Goal: Check status: Check status

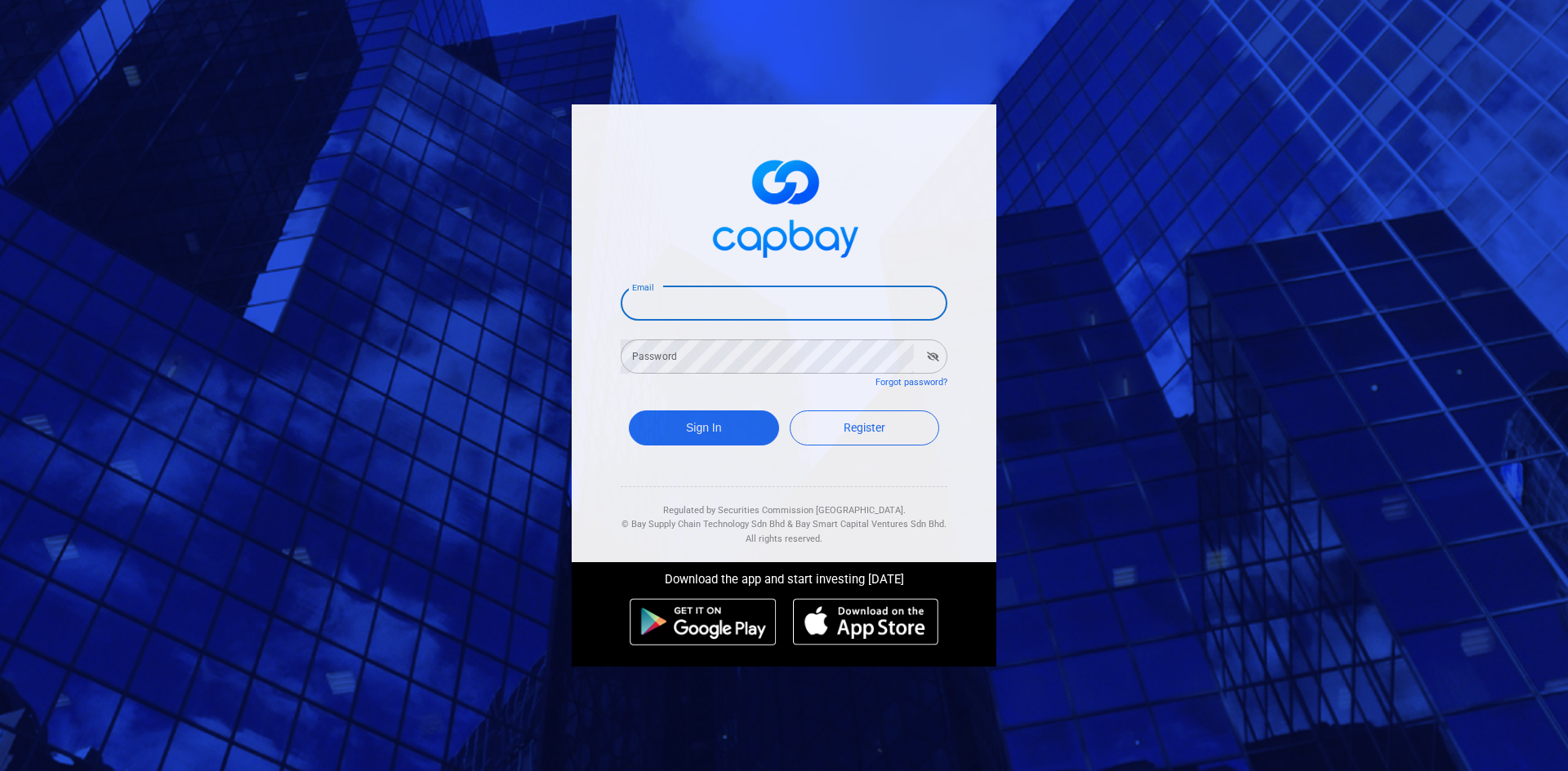
click at [687, 307] on input "Email" at bounding box center [783, 304] width 327 height 35
type input "[EMAIL_ADDRESS][DOMAIN_NAME]"
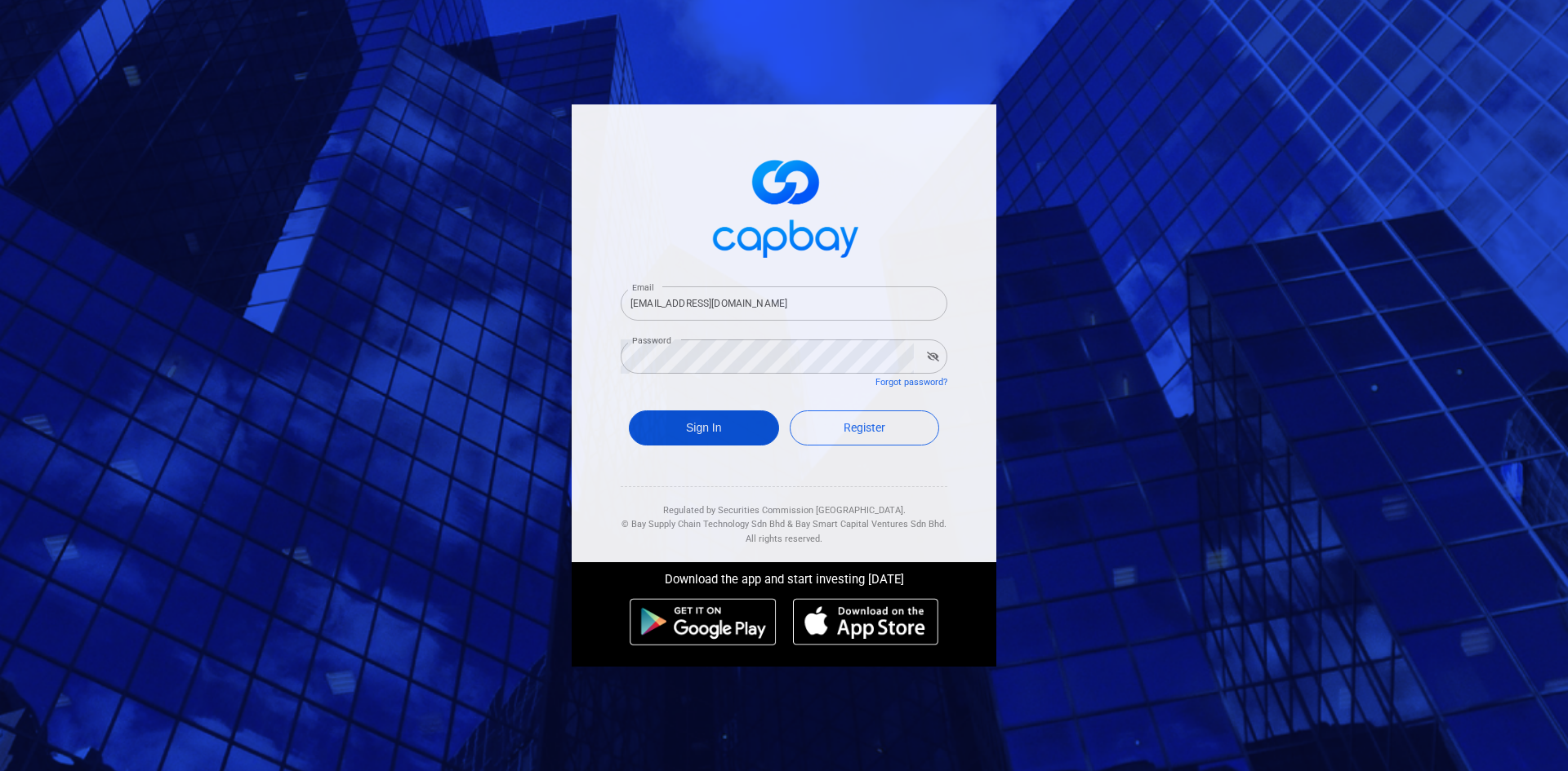
click at [684, 436] on button "Sign In" at bounding box center [703, 428] width 150 height 36
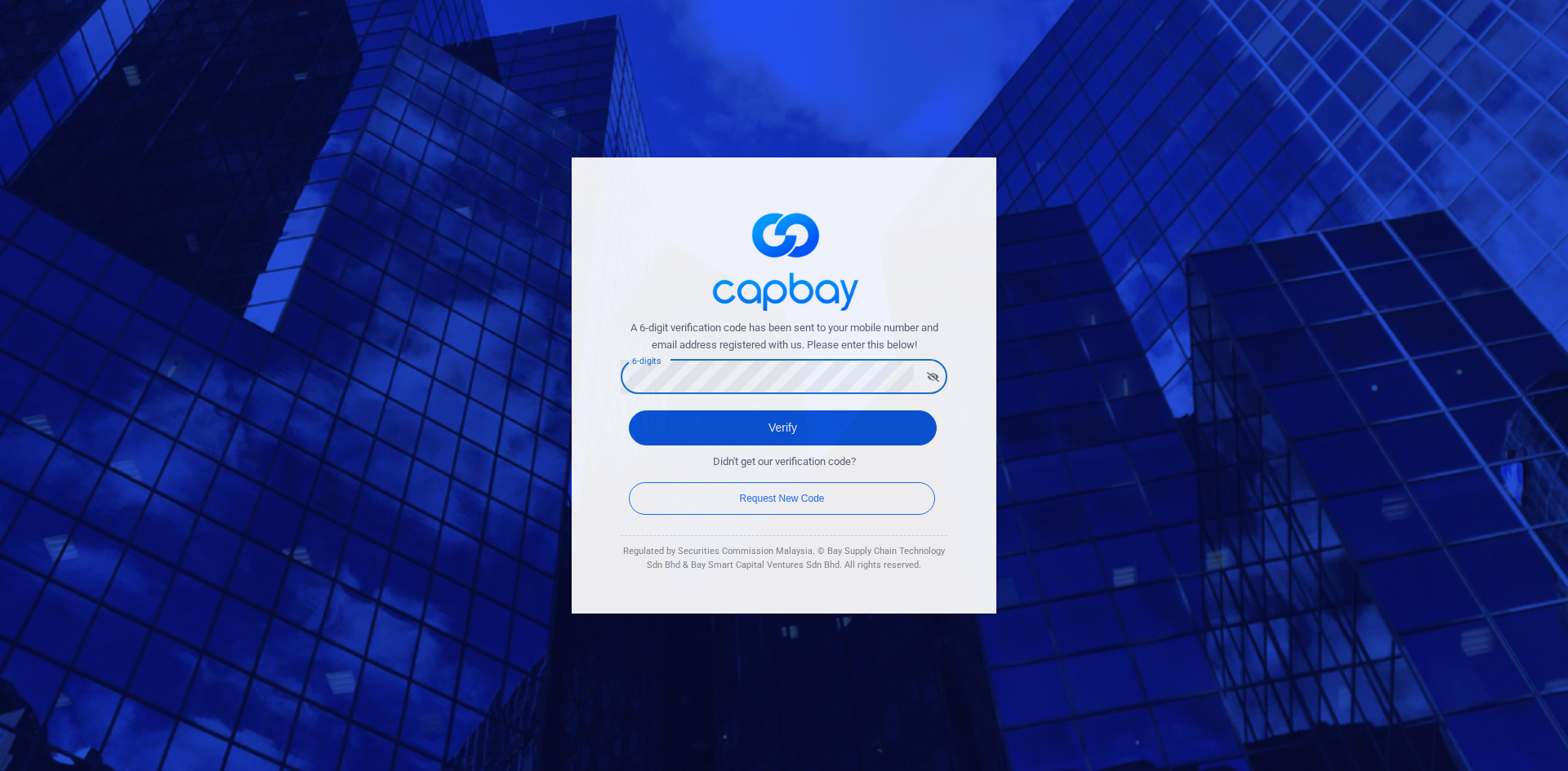
click at [763, 422] on button "Verify" at bounding box center [782, 428] width 308 height 36
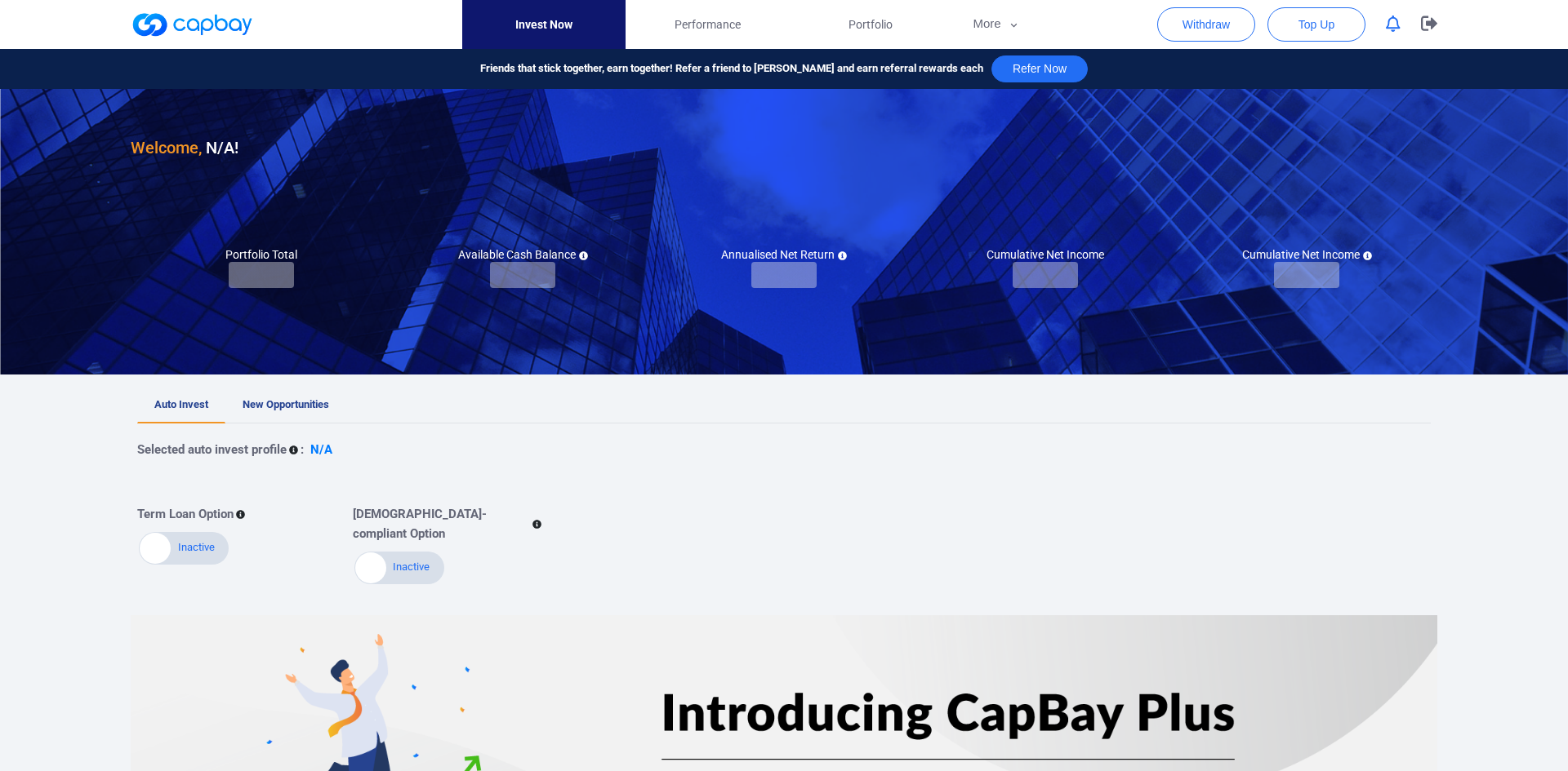
checkbox input "true"
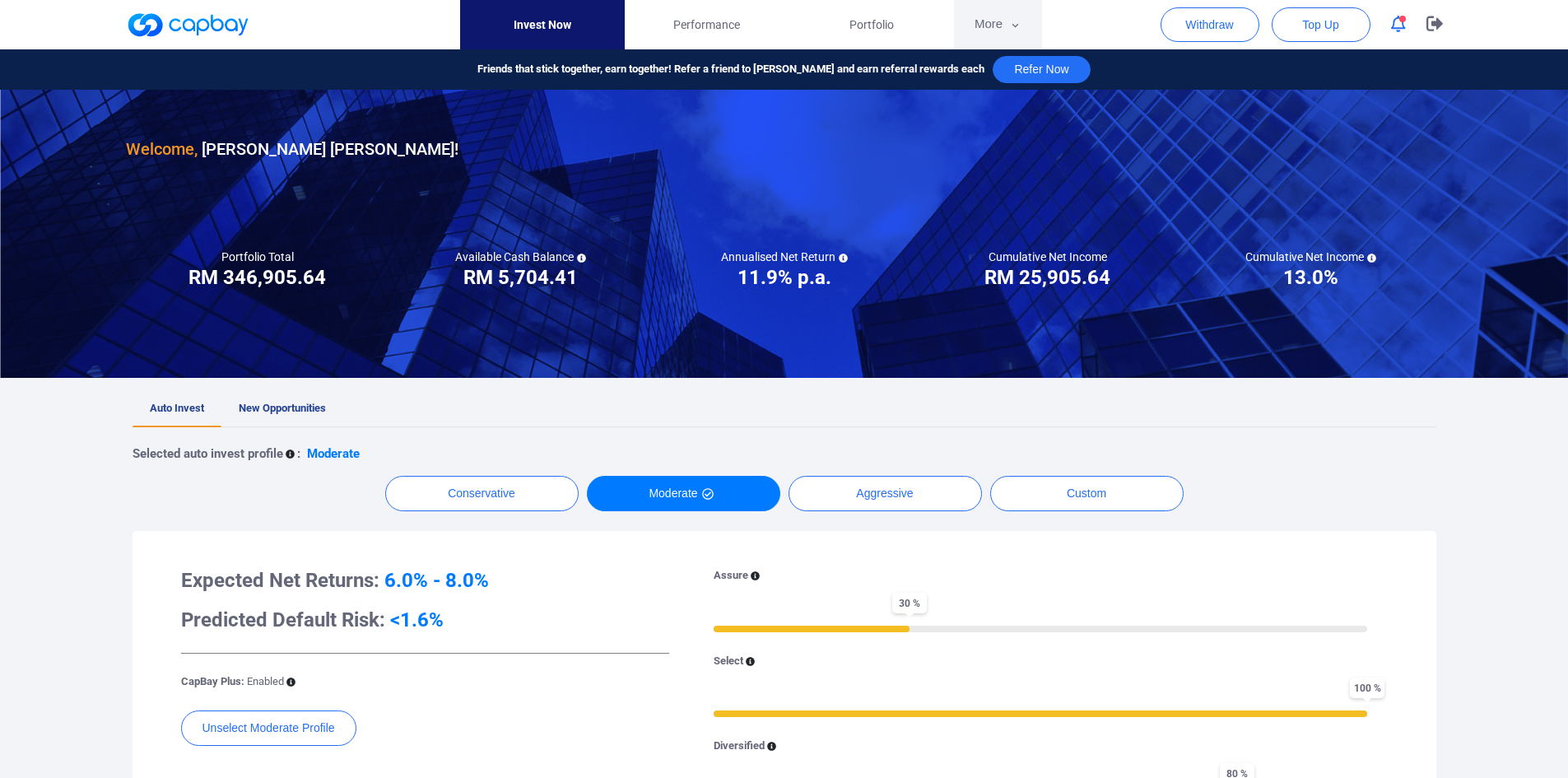
click at [991, 20] on button "More" at bounding box center [998, 25] width 88 height 50
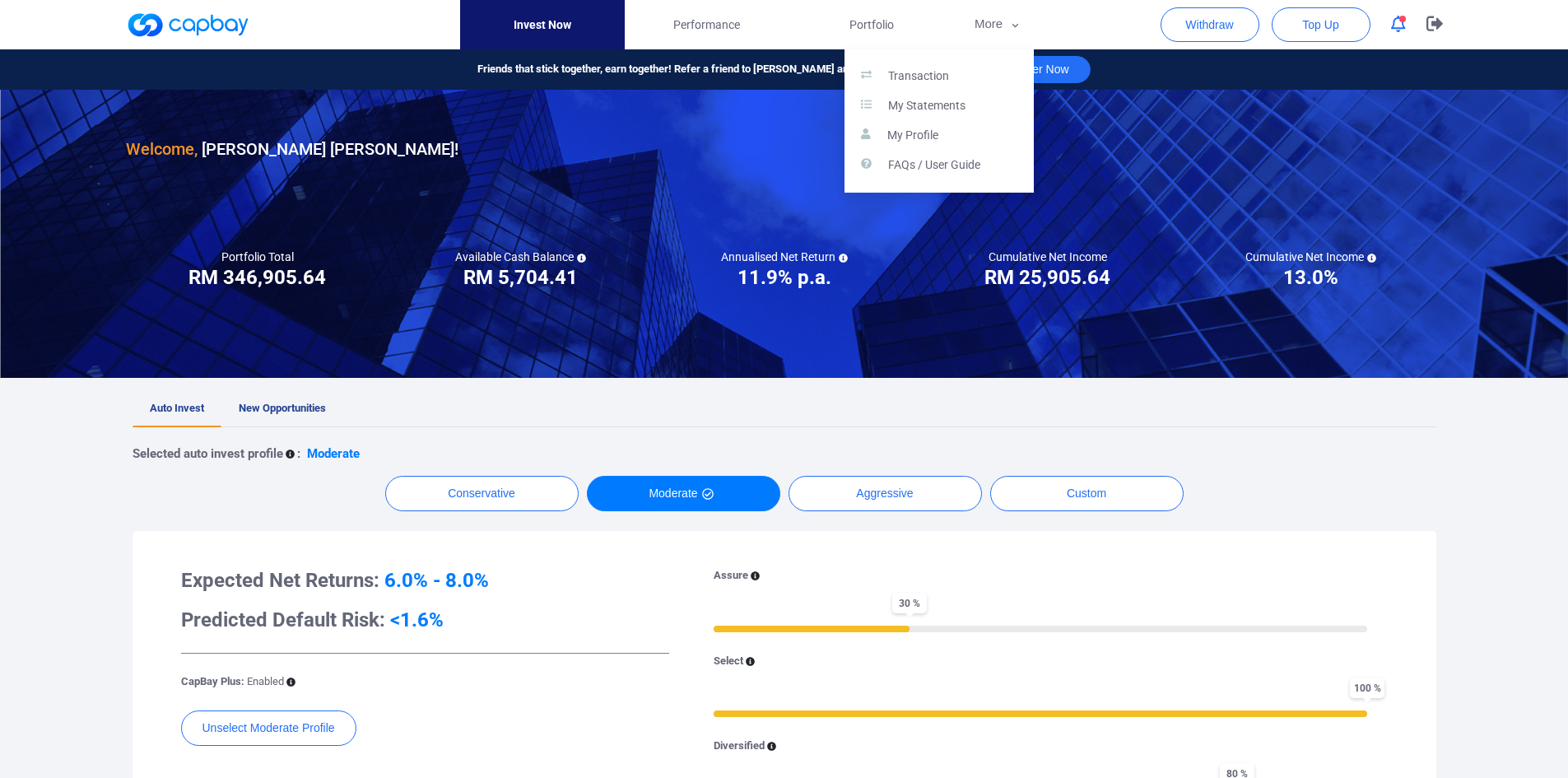
click at [862, 22] on button "button" at bounding box center [784, 389] width 1568 height 778
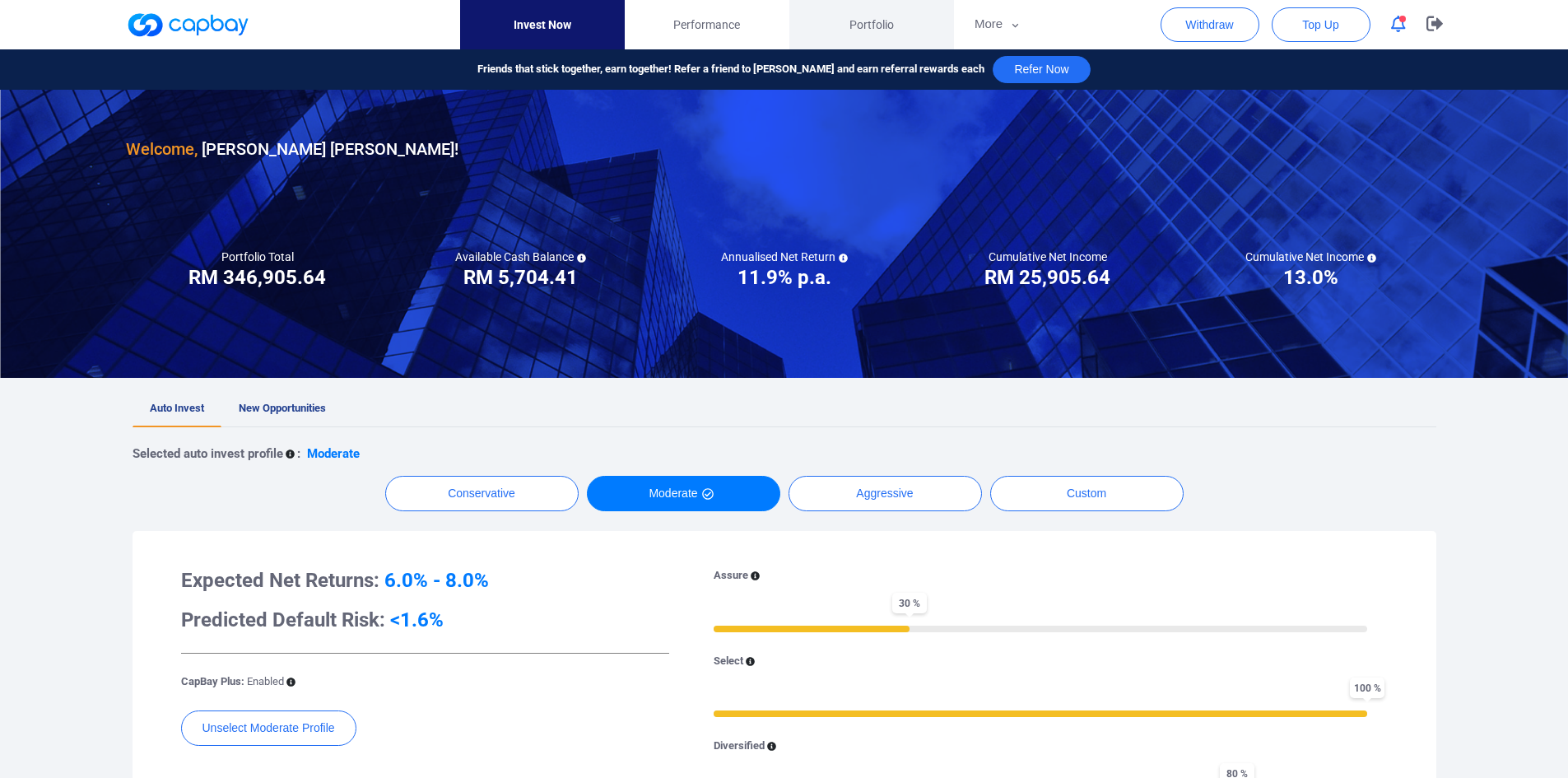
click at [862, 22] on span "Portfolio" at bounding box center [871, 25] width 44 height 18
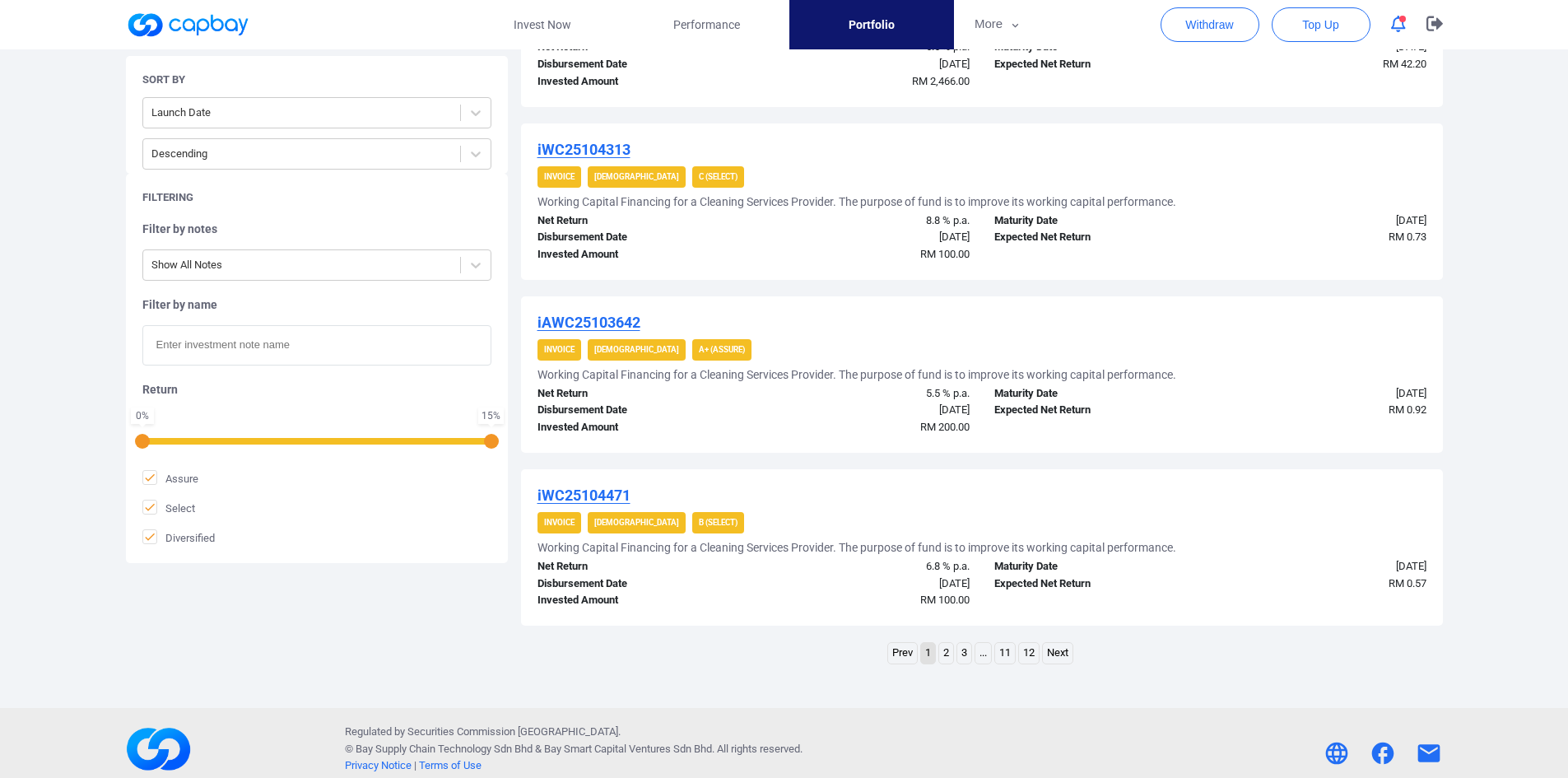
scroll to position [1536, 0]
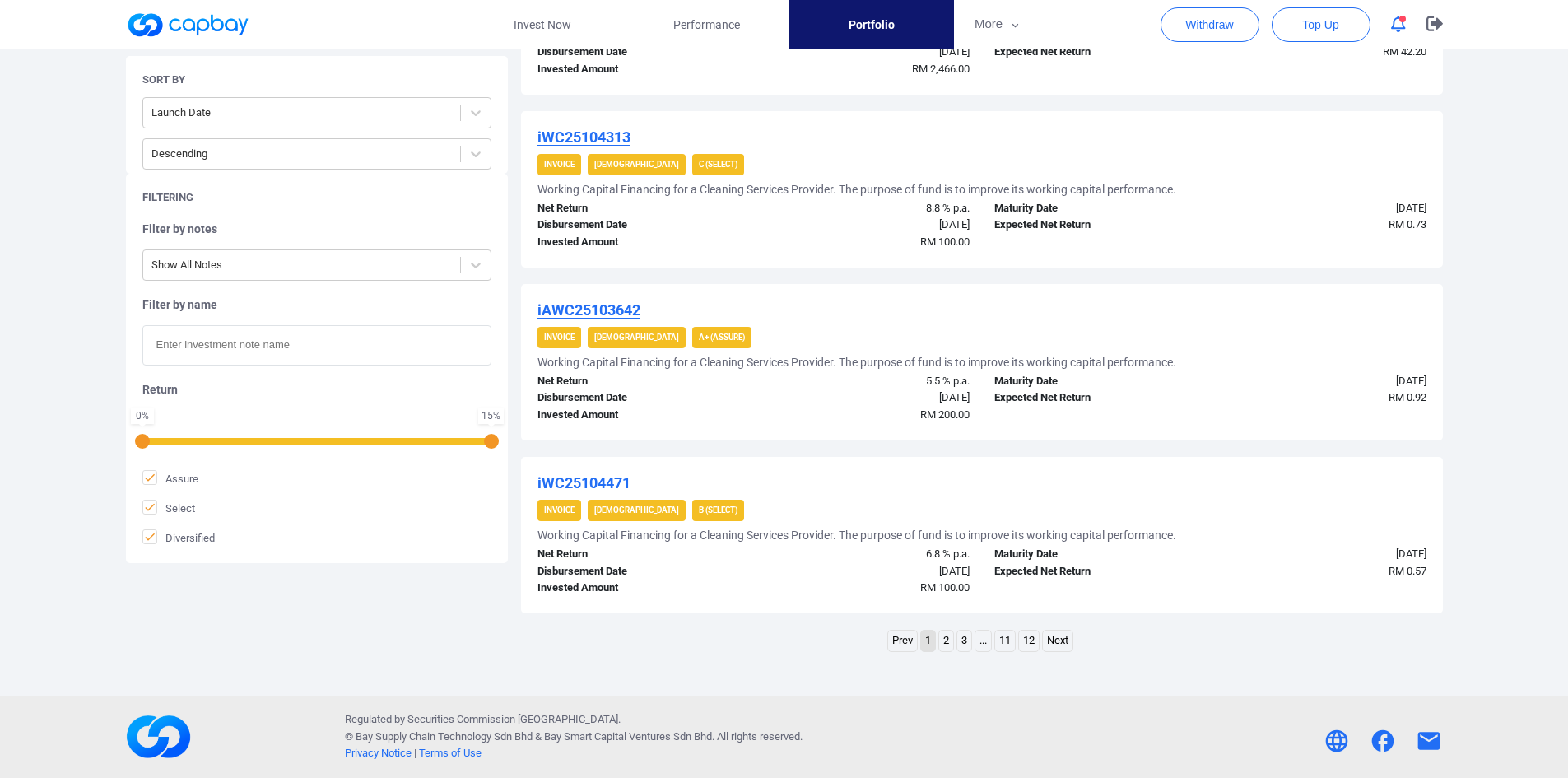
click at [943, 642] on link "2" at bounding box center [946, 641] width 14 height 20
click at [918, 642] on link "1" at bounding box center [919, 641] width 14 height 20
click at [945, 639] on link "2" at bounding box center [946, 641] width 14 height 20
click at [956, 637] on link "3" at bounding box center [955, 641] width 14 height 20
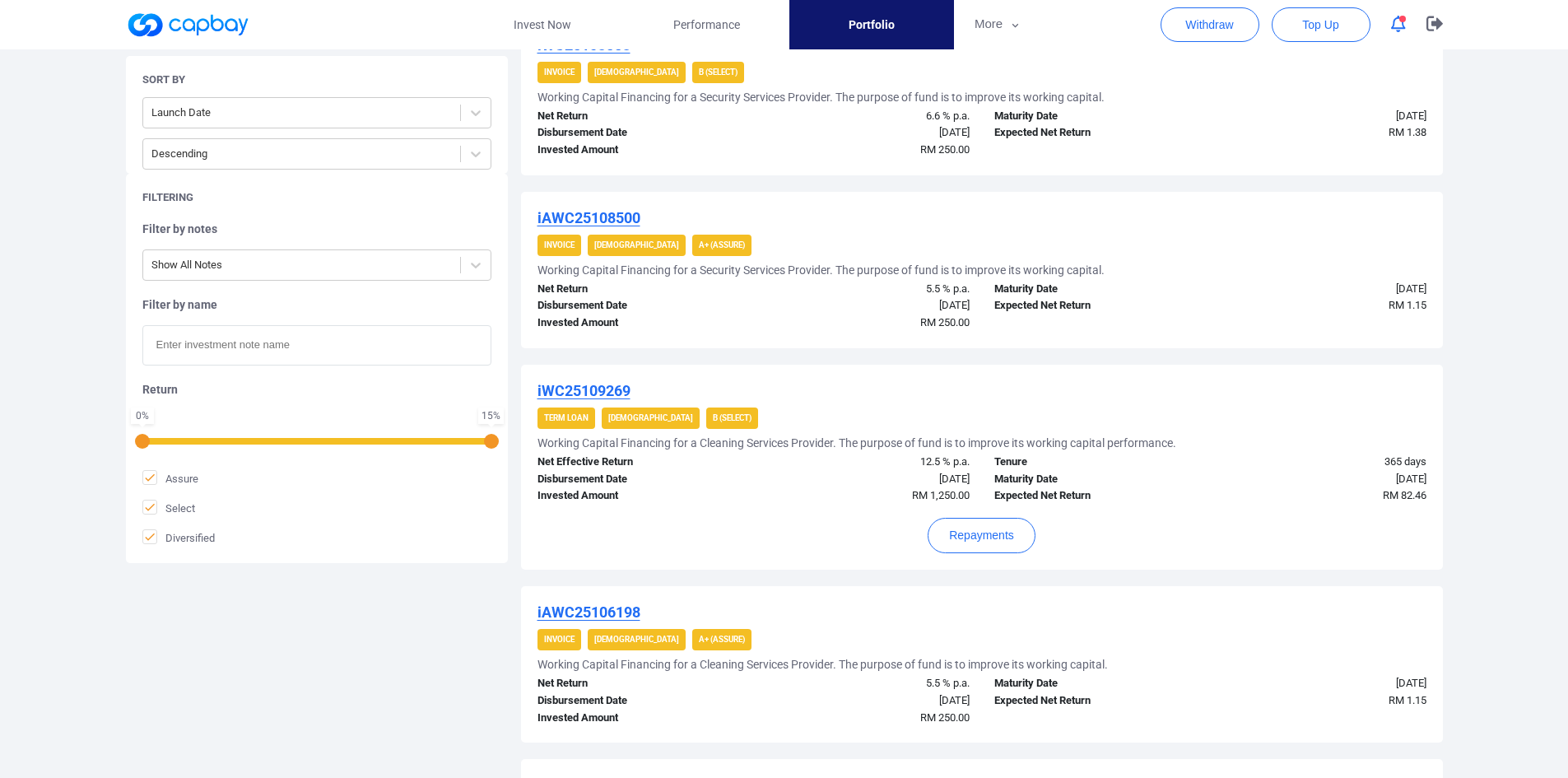
scroll to position [349, 0]
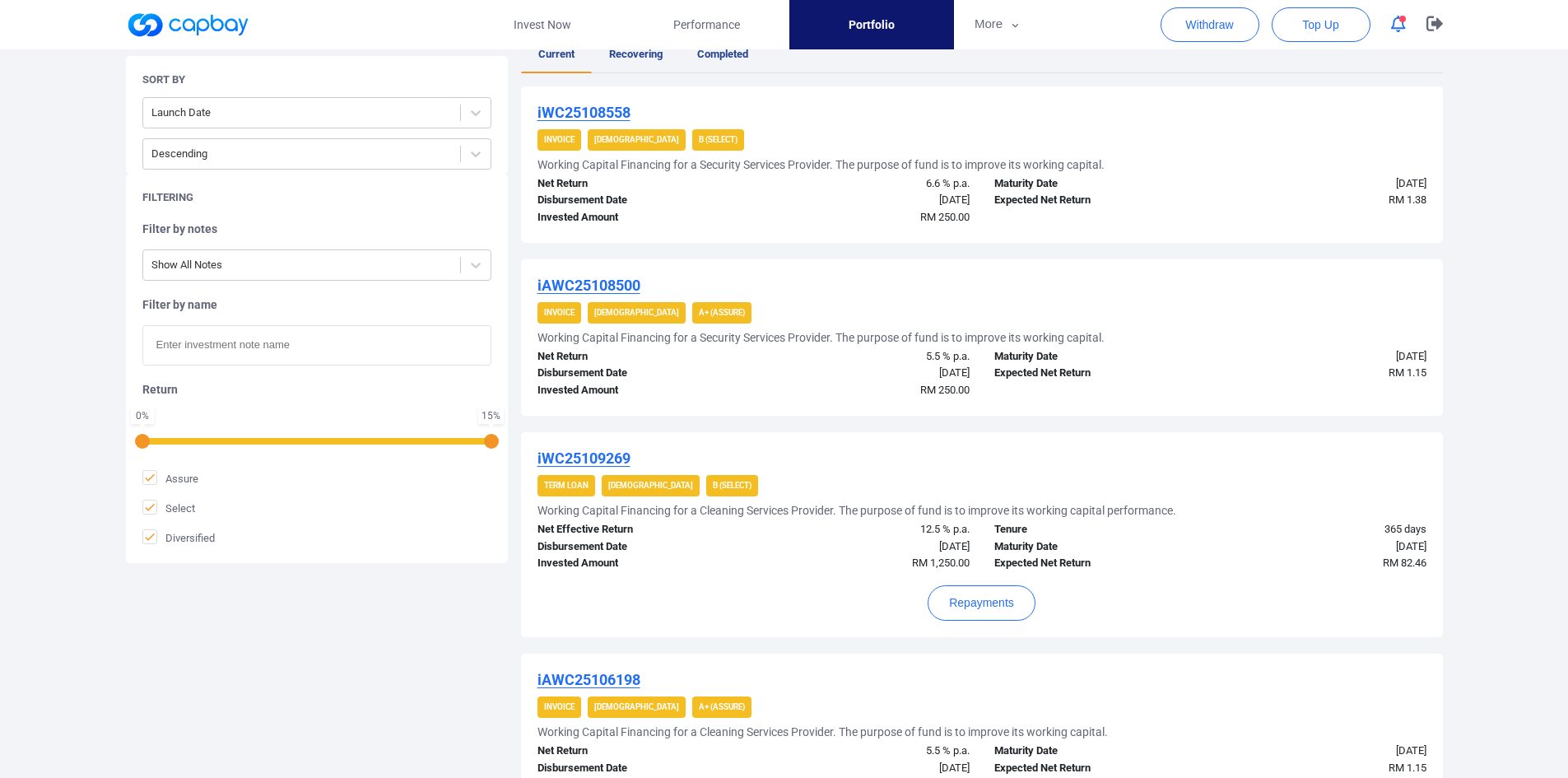
drag, startPoint x: 569, startPoint y: 457, endPoint x: 737, endPoint y: 517, distance: 178.4
click at [796, 551] on div "[DATE]" at bounding box center [867, 547] width 229 height 17
click at [610, 456] on u "iWC25109269" at bounding box center [584, 458] width 93 height 17
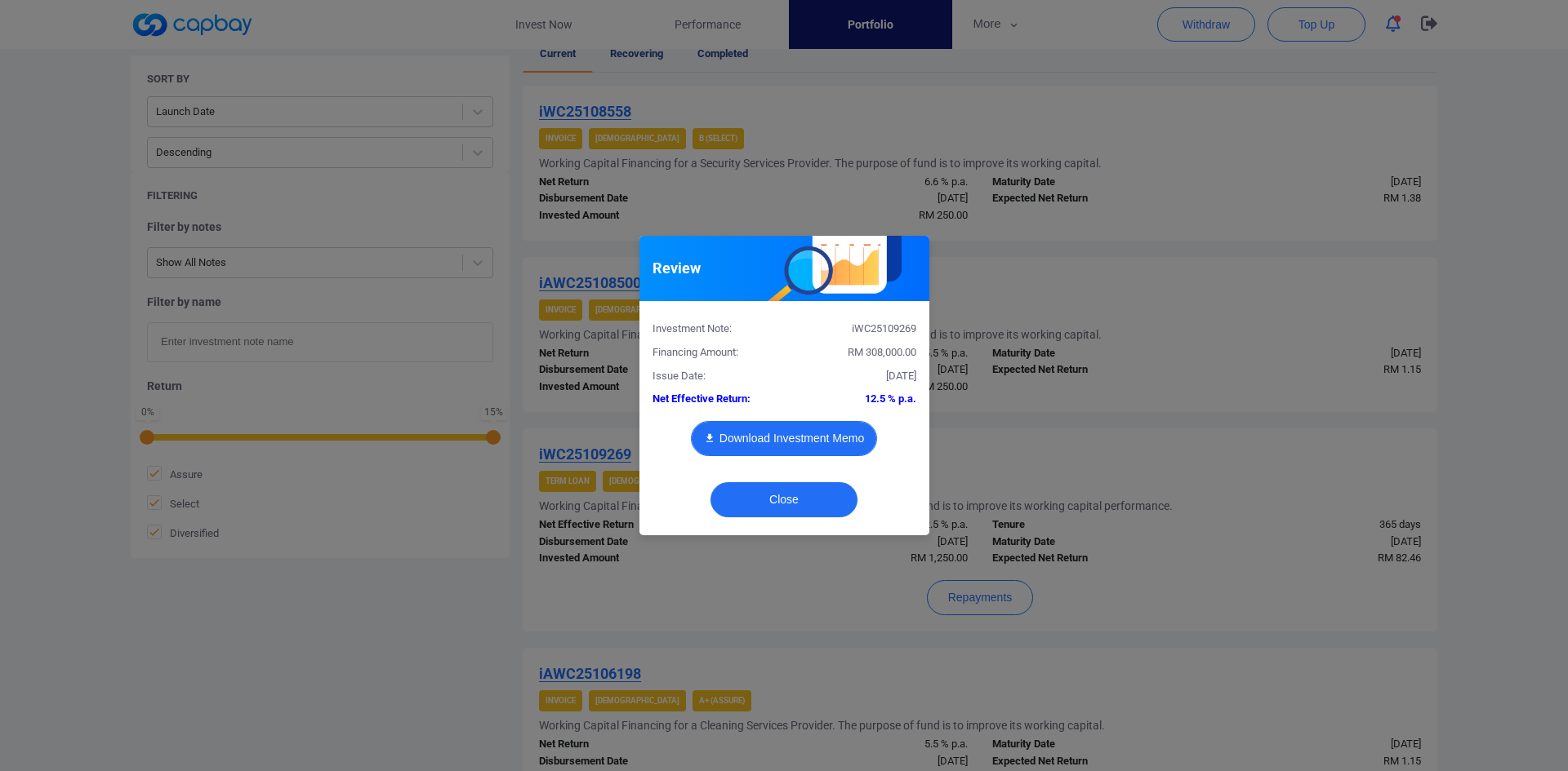
click at [784, 438] on button "Download Investment Memo" at bounding box center [784, 439] width 186 height 36
click at [1295, 440] on div "Review Investment Note: iWC25109269 Financing Amount: RM 308,000.00 Issue Date:…" at bounding box center [784, 385] width 1568 height 771
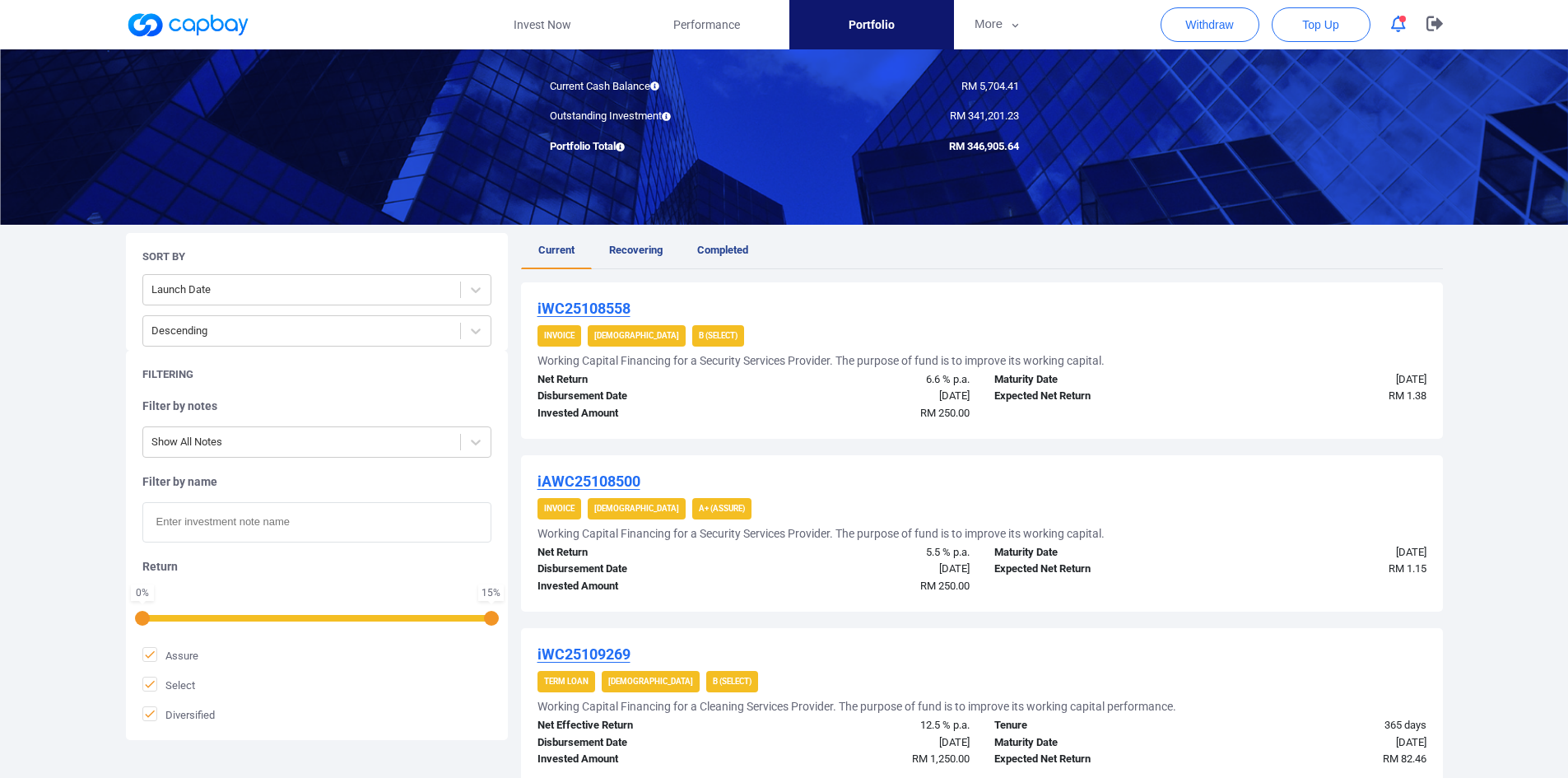
scroll to position [267, 0]
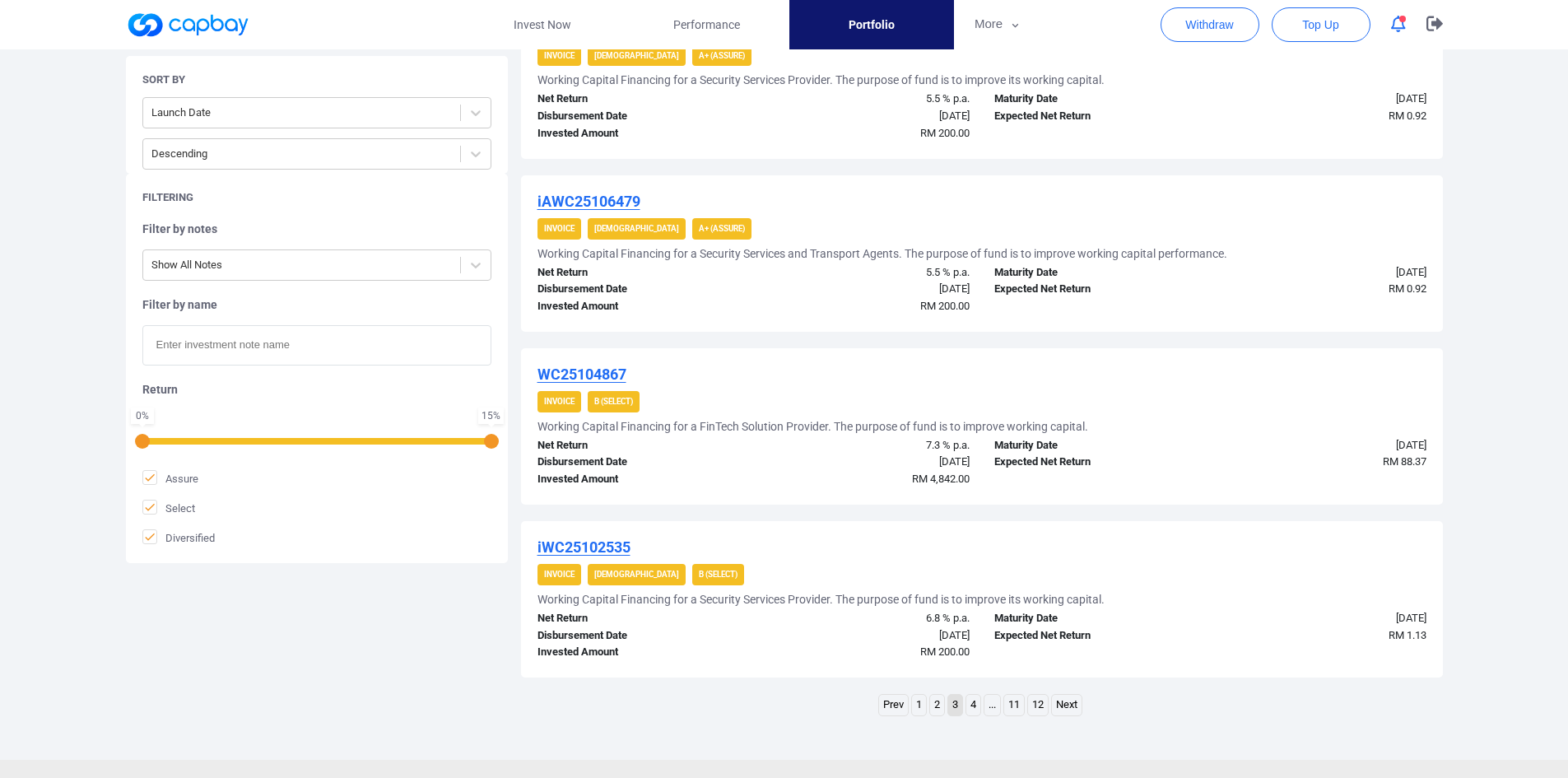
scroll to position [1584, 0]
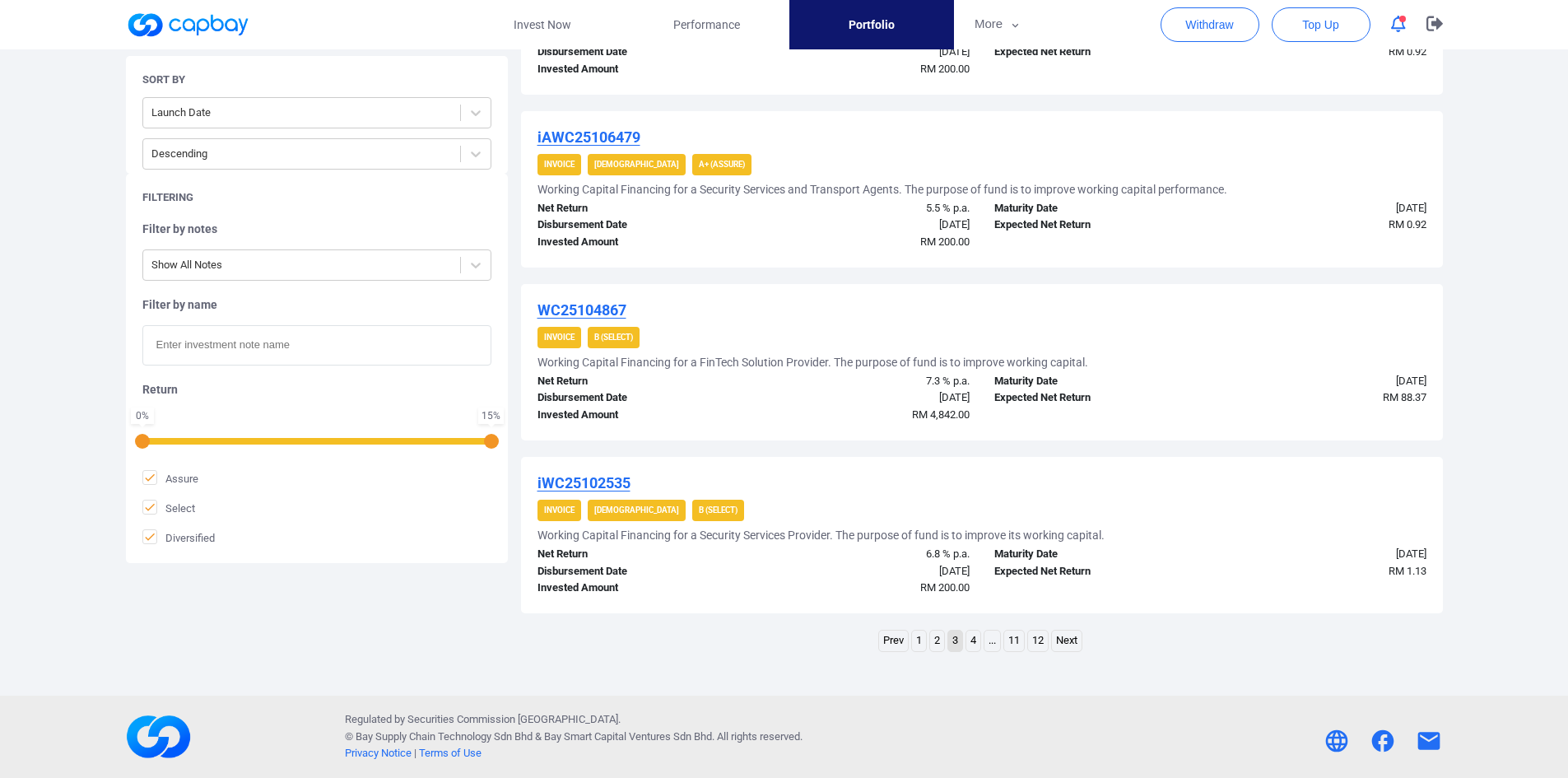
click at [971, 640] on link "4" at bounding box center [973, 641] width 14 height 20
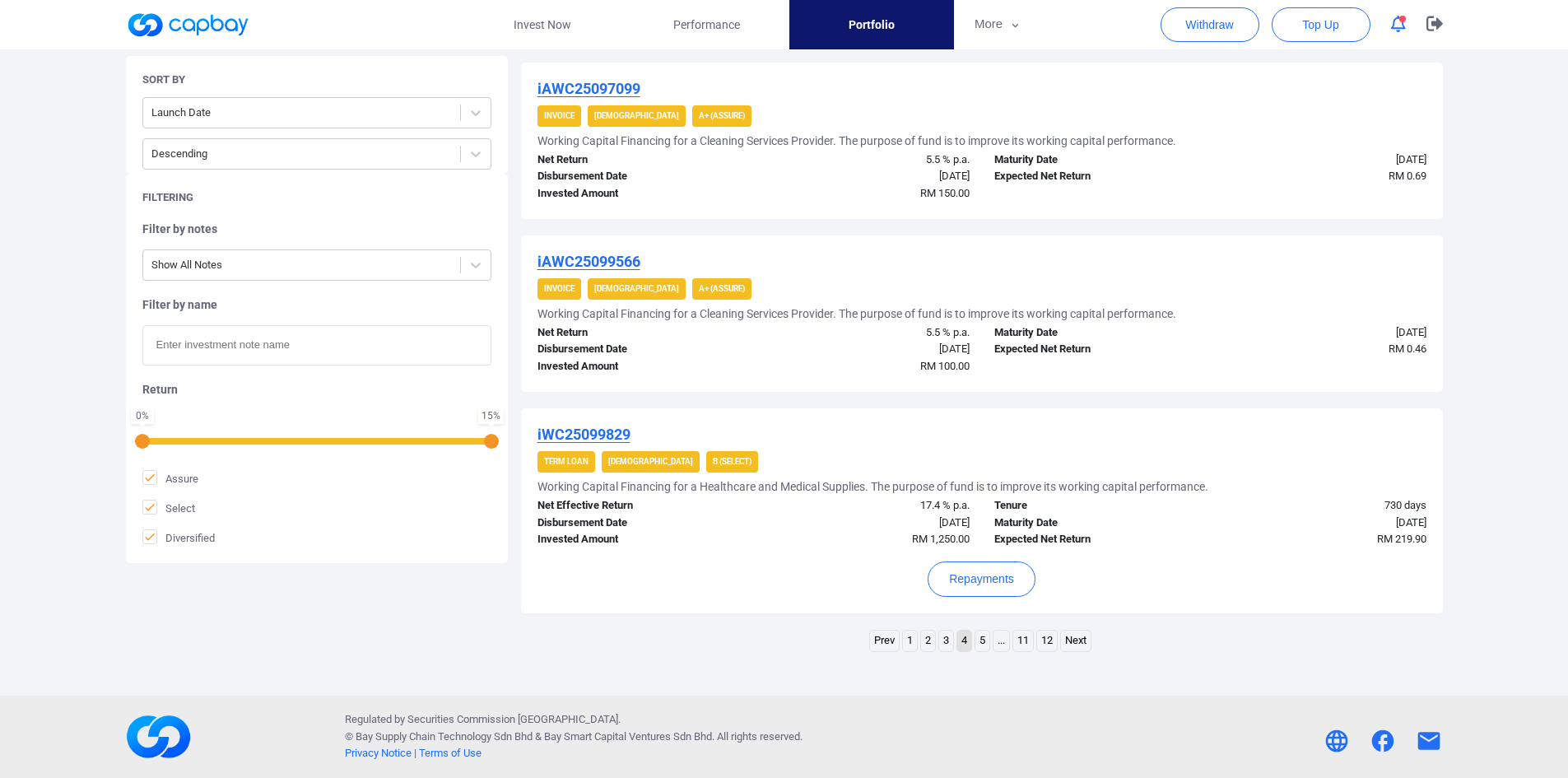
click at [593, 434] on u "iWC25099829" at bounding box center [584, 434] width 93 height 17
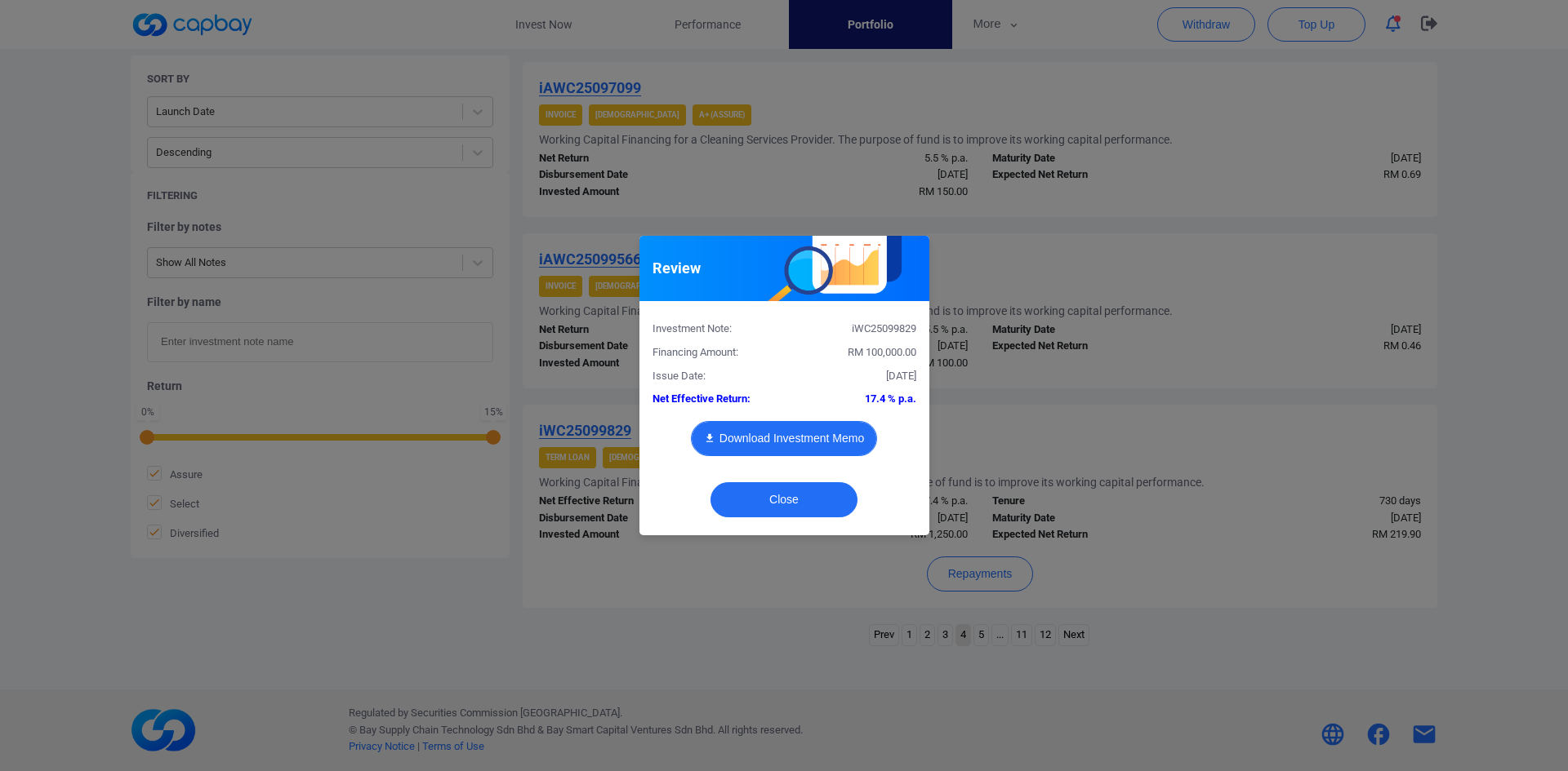
click at [802, 430] on button "Download Investment Memo" at bounding box center [784, 439] width 186 height 36
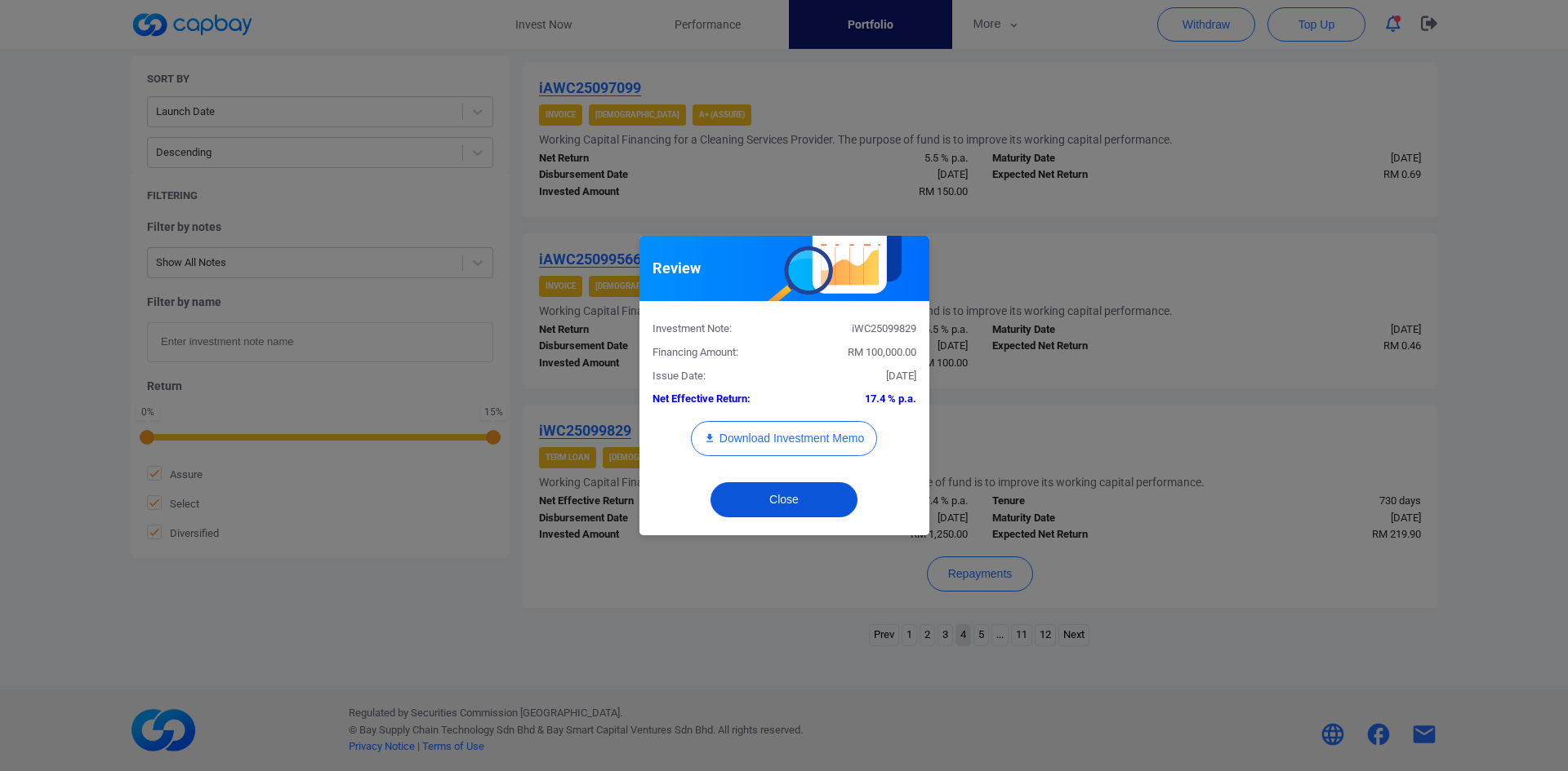
drag, startPoint x: 798, startPoint y: 502, endPoint x: 768, endPoint y: 484, distance: 35.0
click at [798, 502] on button "Close" at bounding box center [783, 500] width 147 height 36
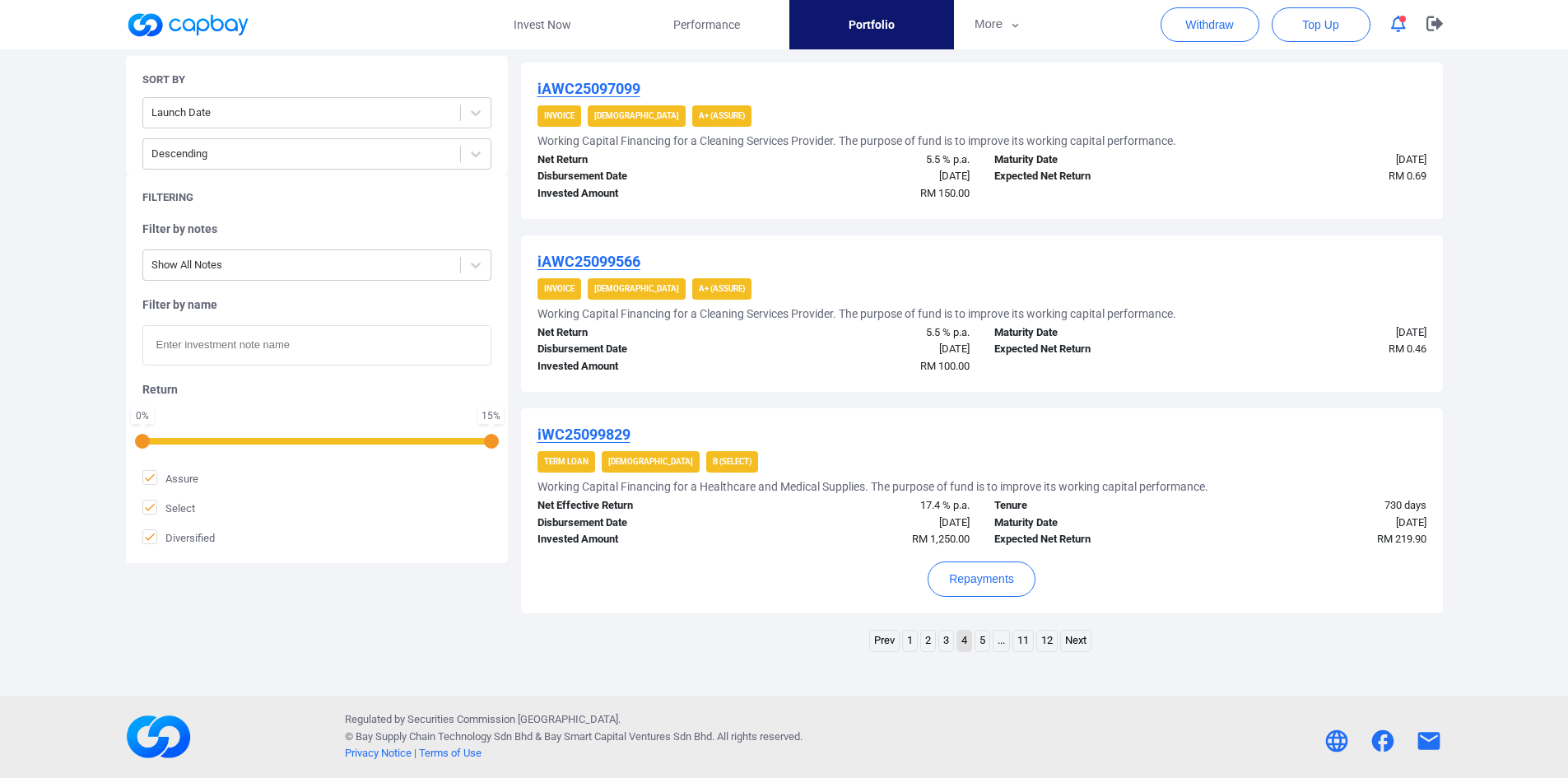
click at [979, 644] on link "5" at bounding box center [982, 641] width 14 height 20
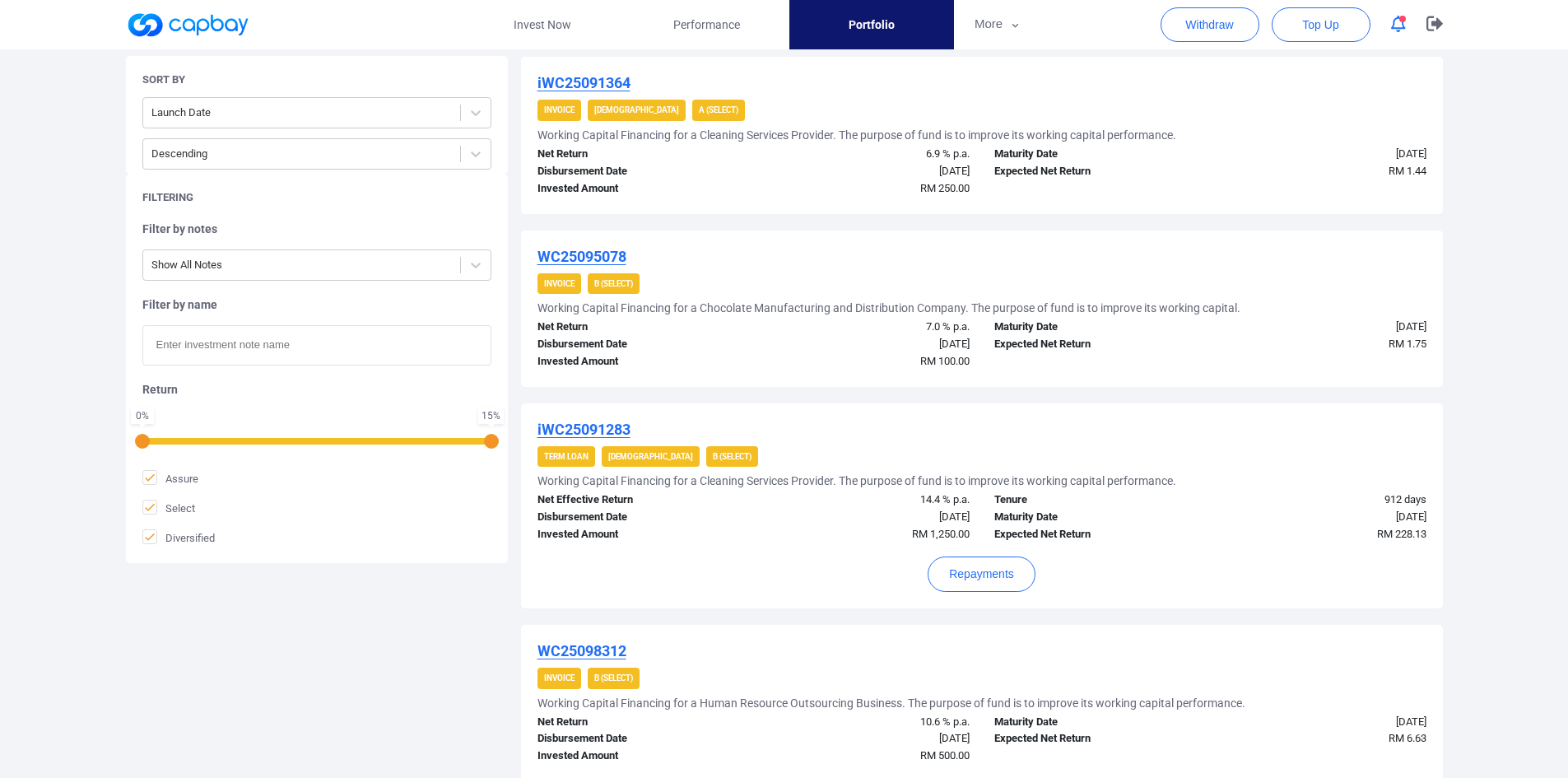
scroll to position [1318, 0]
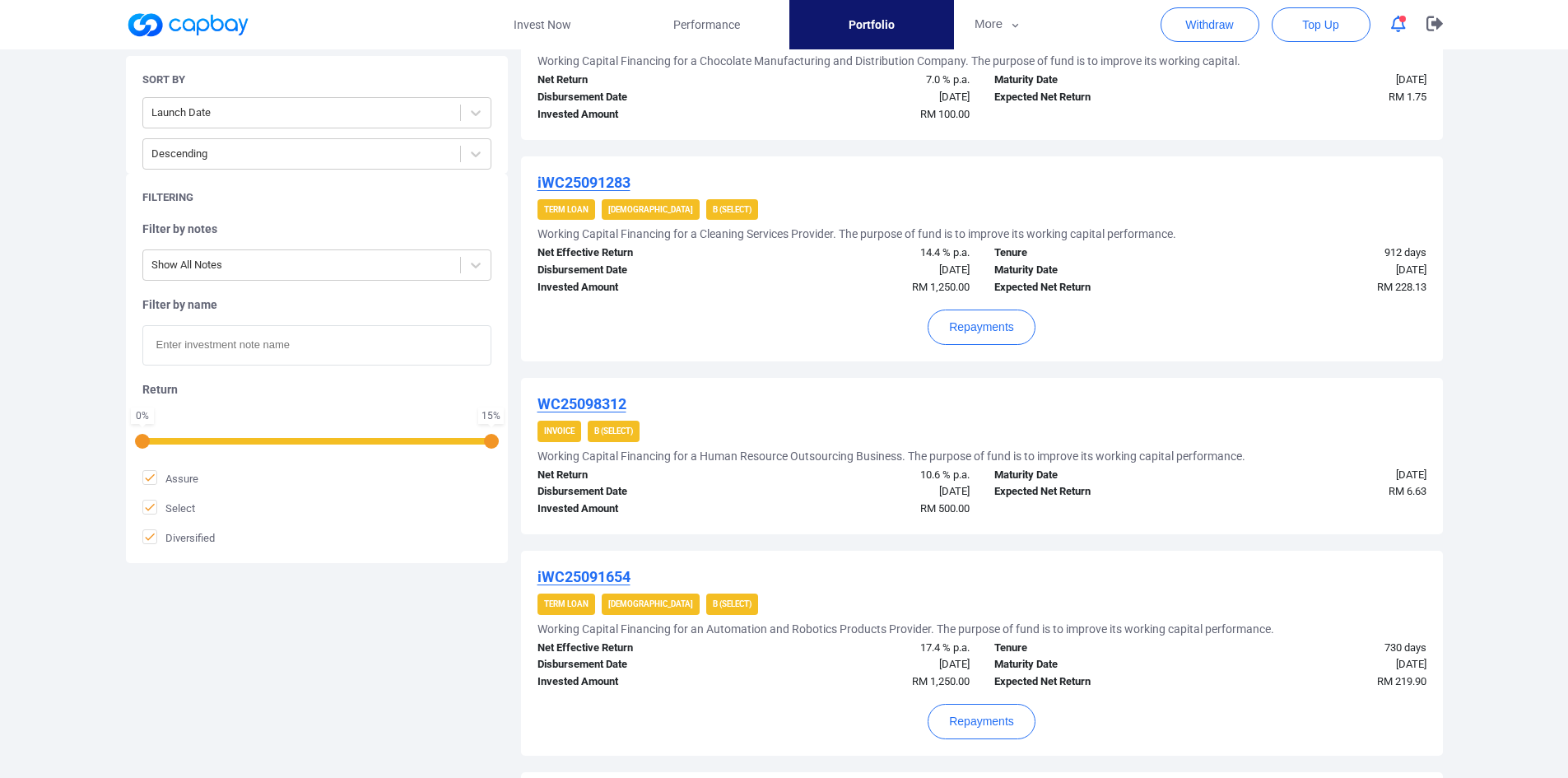
click at [619, 182] on u "iWC25091283" at bounding box center [584, 182] width 93 height 17
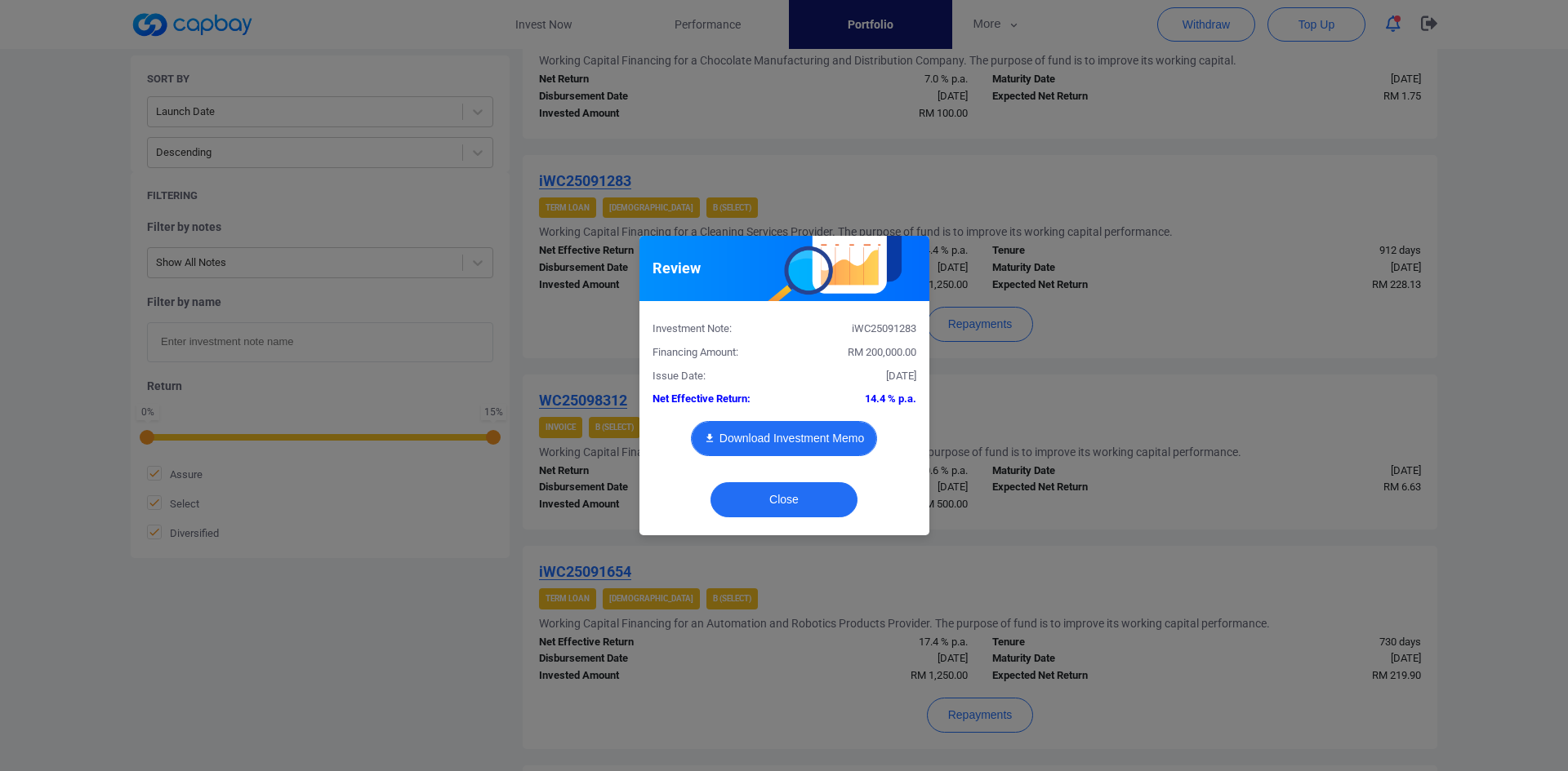
click at [802, 439] on button "Download Investment Memo" at bounding box center [784, 439] width 186 height 36
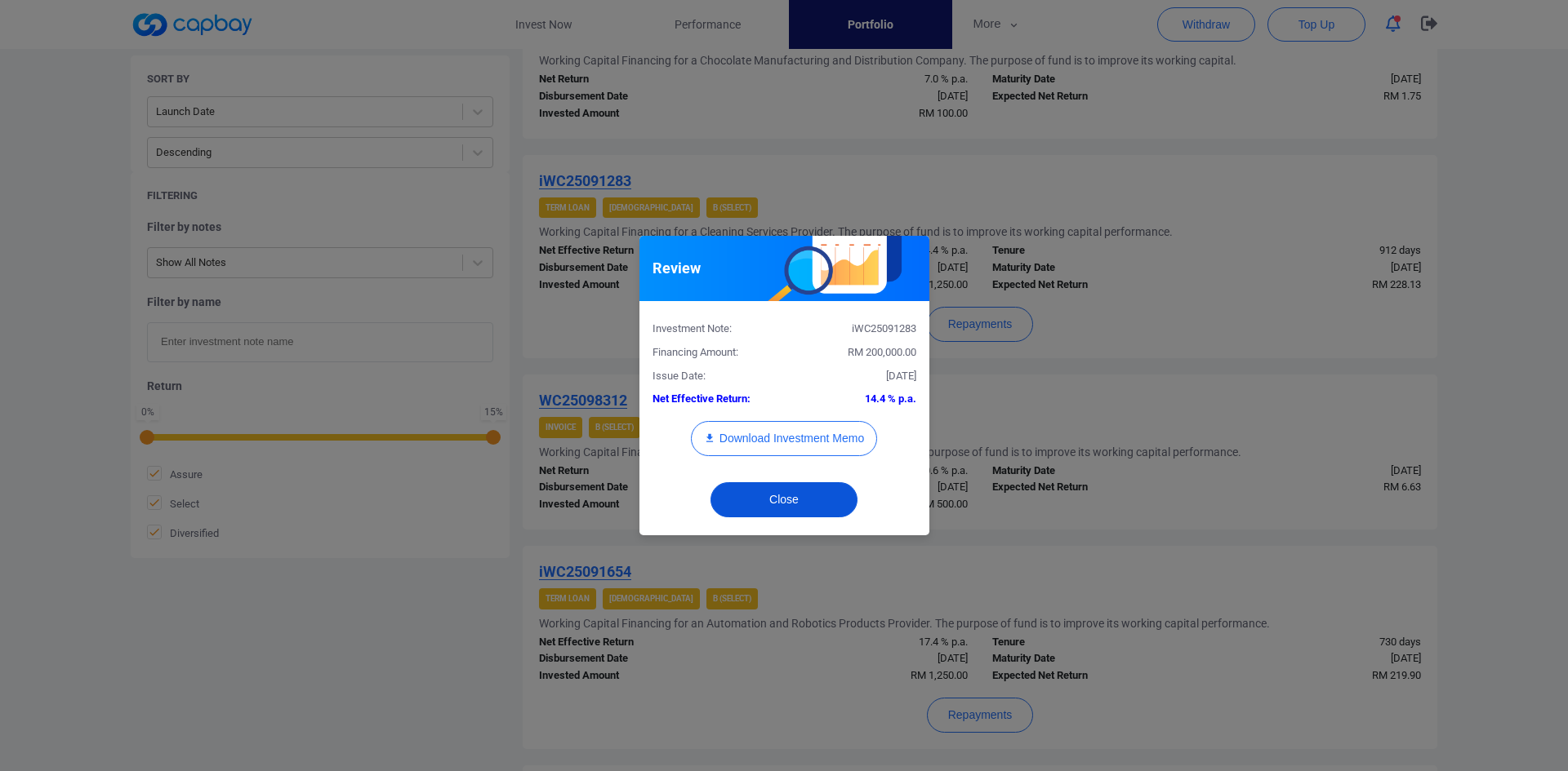
click at [810, 496] on button "Close" at bounding box center [783, 500] width 147 height 36
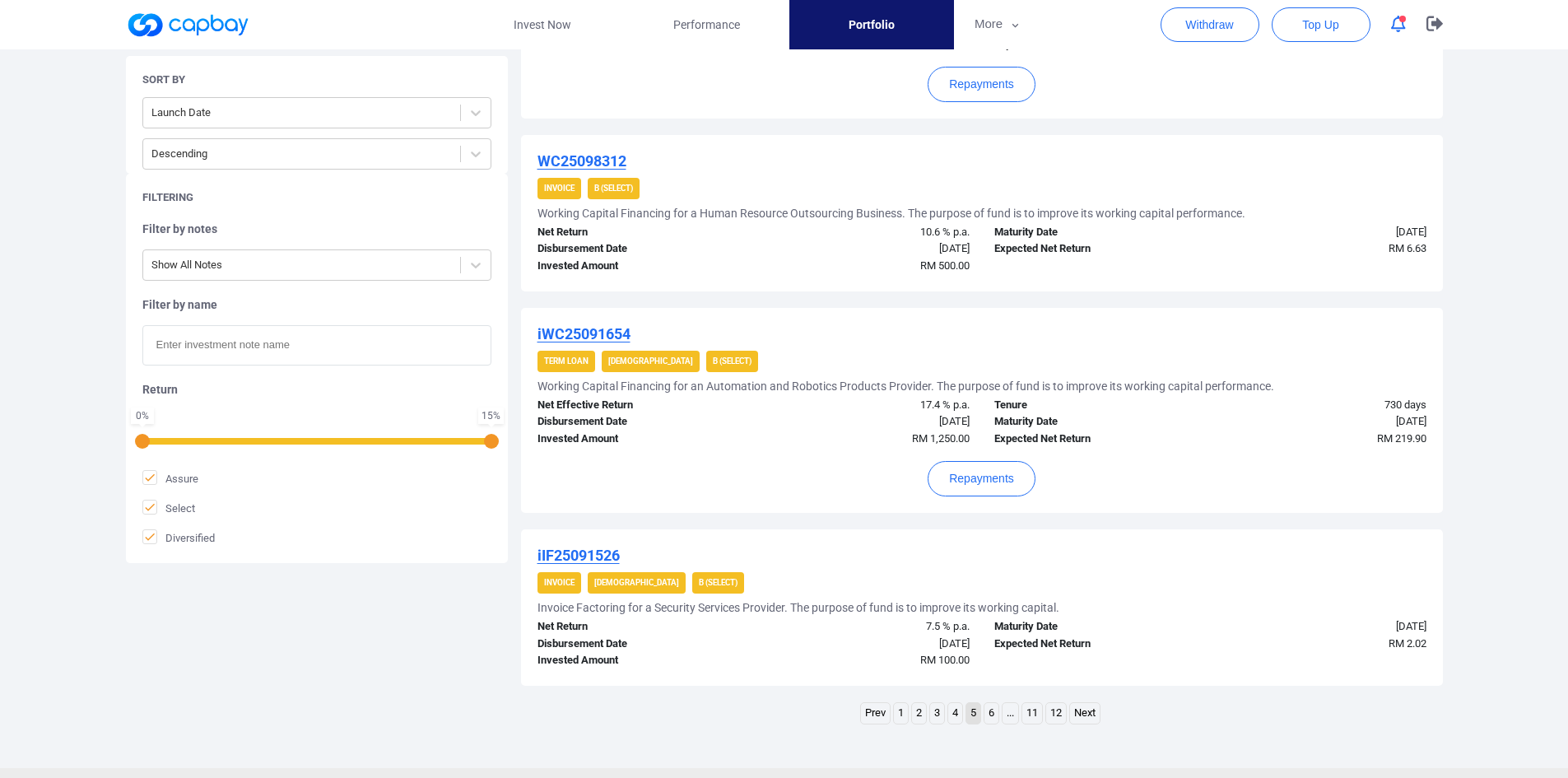
scroll to position [1633, 0]
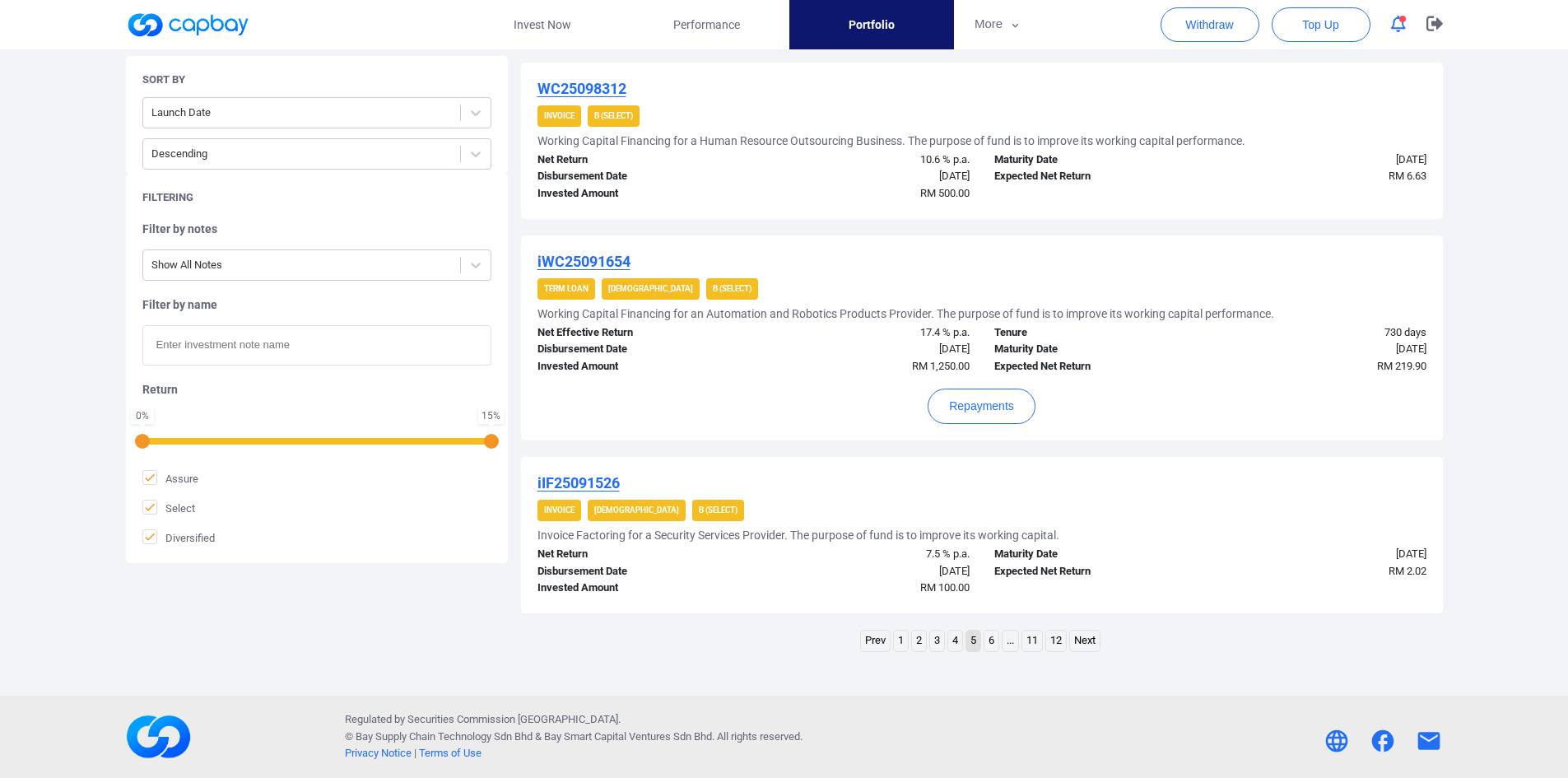
click at [606, 258] on u "iWC25091654" at bounding box center [584, 261] width 93 height 17
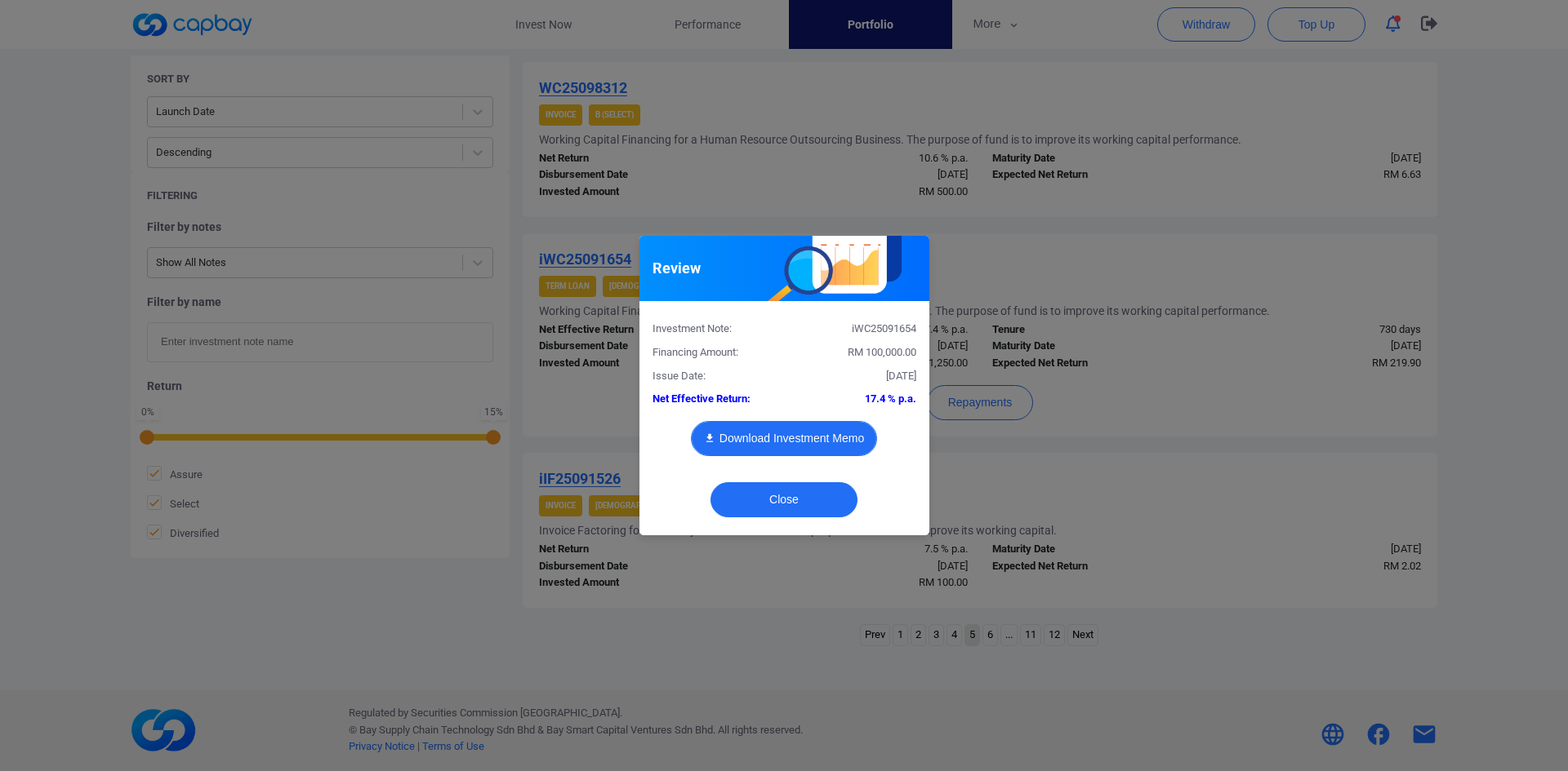
click at [794, 433] on button "Download Investment Memo" at bounding box center [784, 439] width 186 height 36
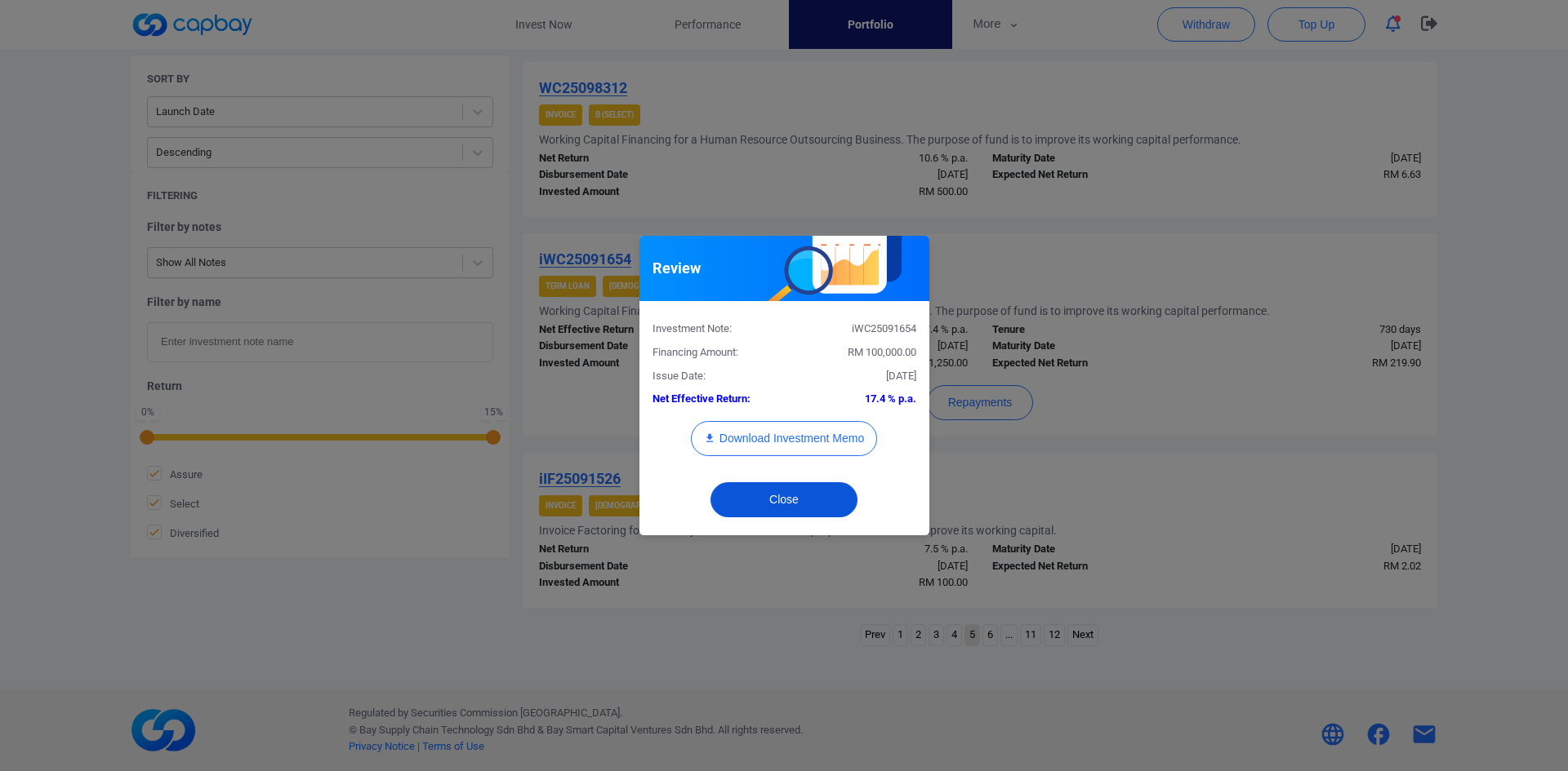
click at [824, 498] on button "Close" at bounding box center [783, 500] width 147 height 36
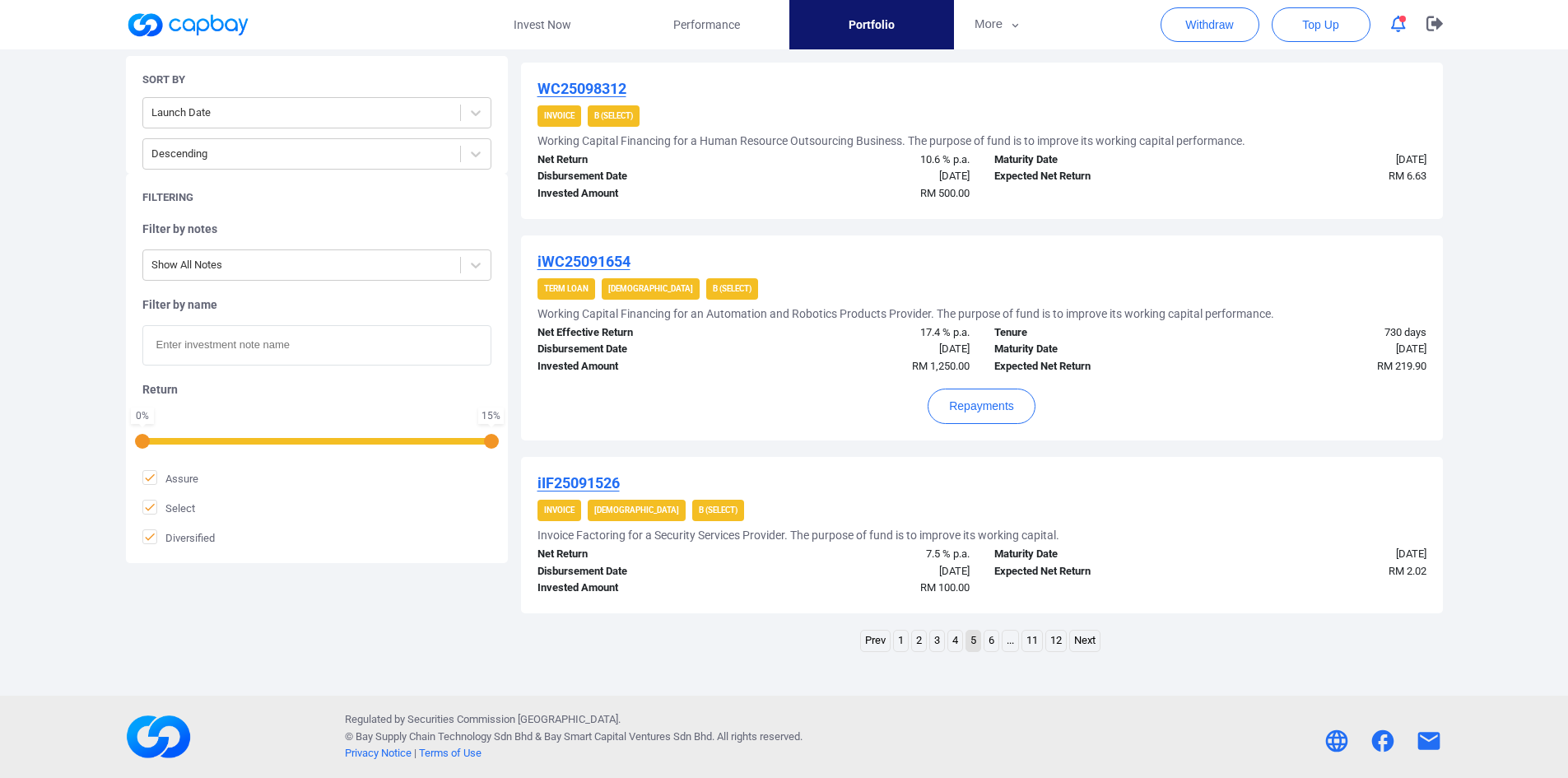
click at [989, 643] on link "6" at bounding box center [991, 641] width 14 height 20
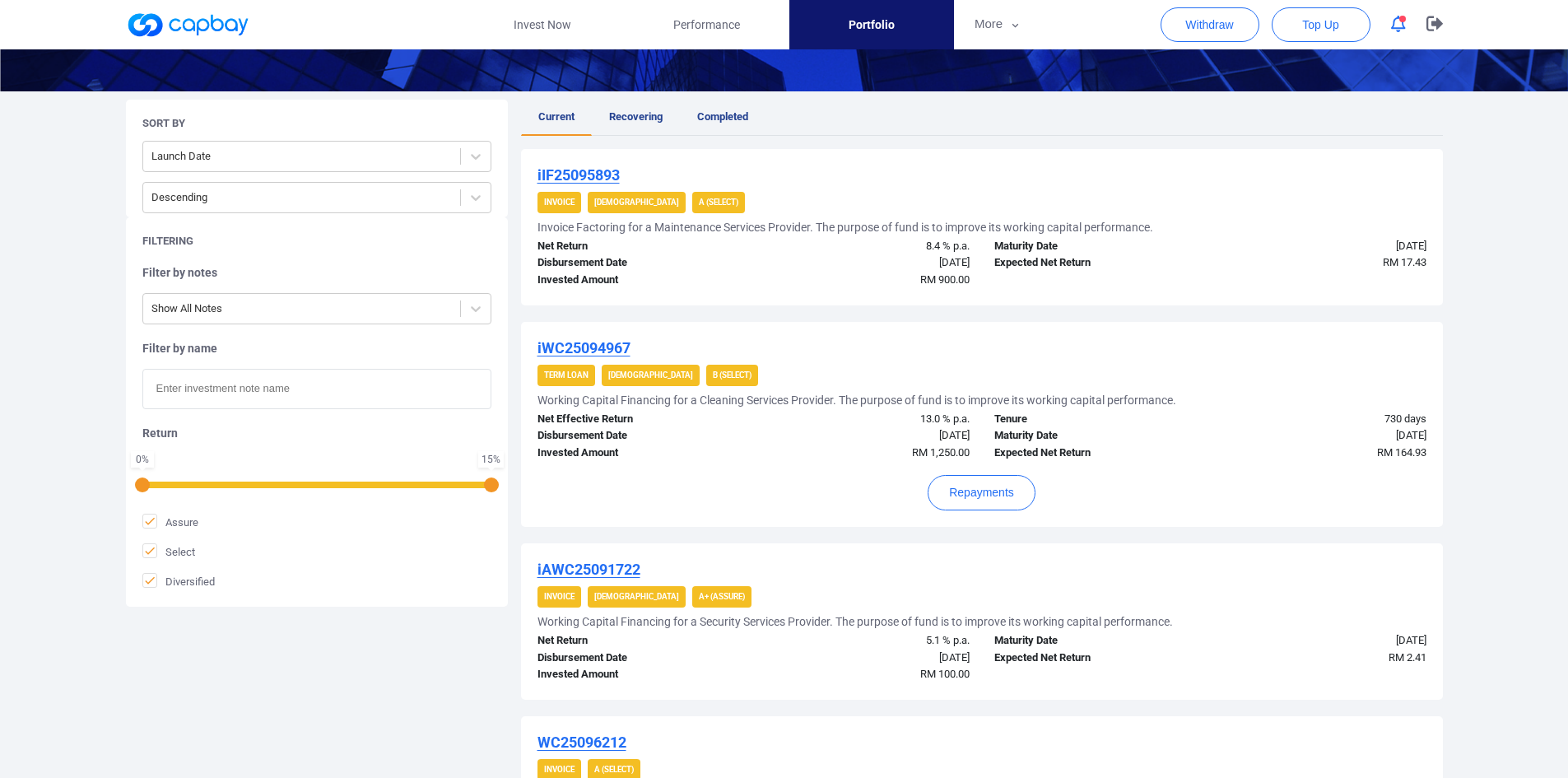
scroll to position [315, 0]
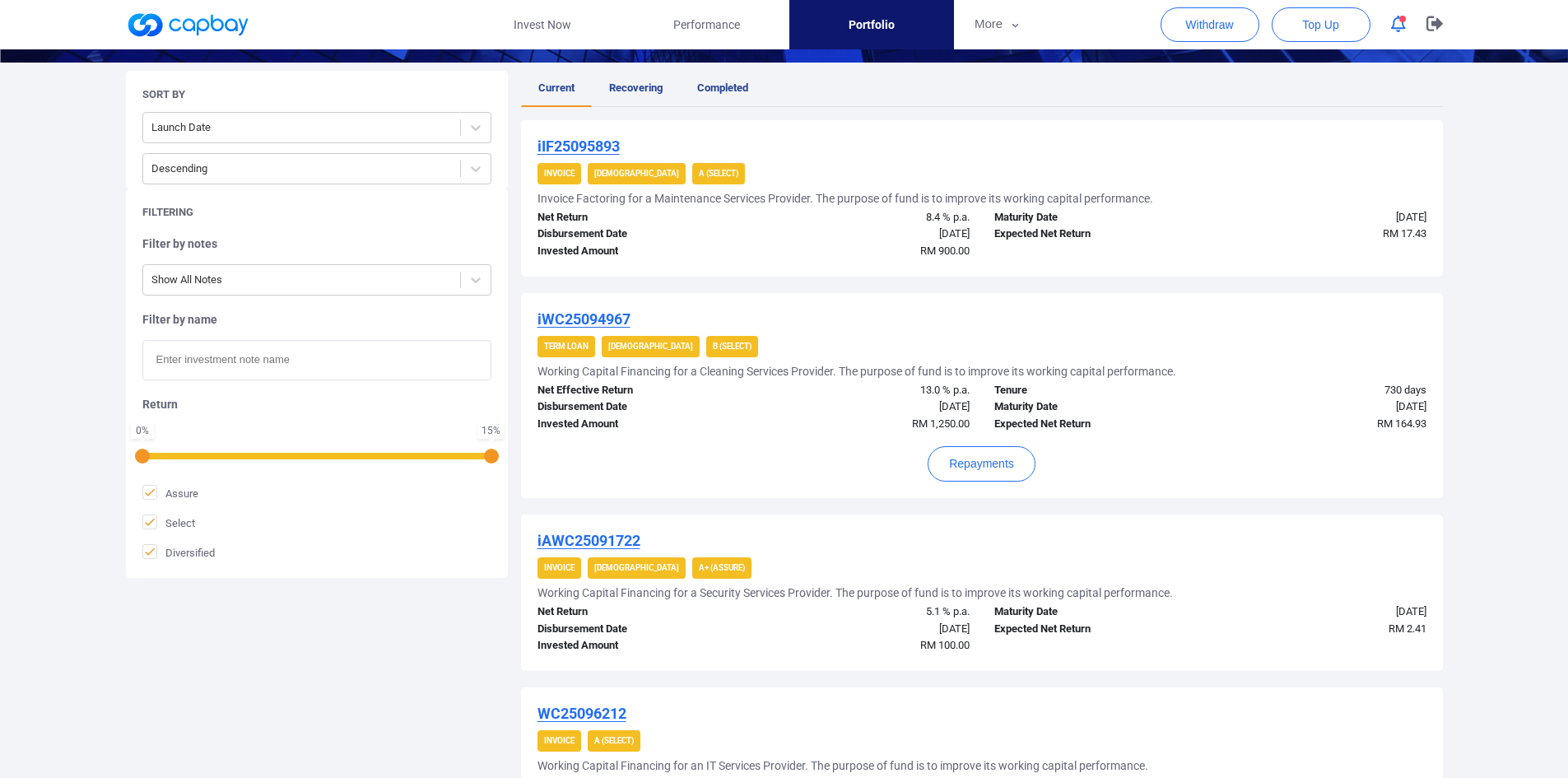
click at [589, 318] on u "iWC25094967" at bounding box center [584, 319] width 93 height 17
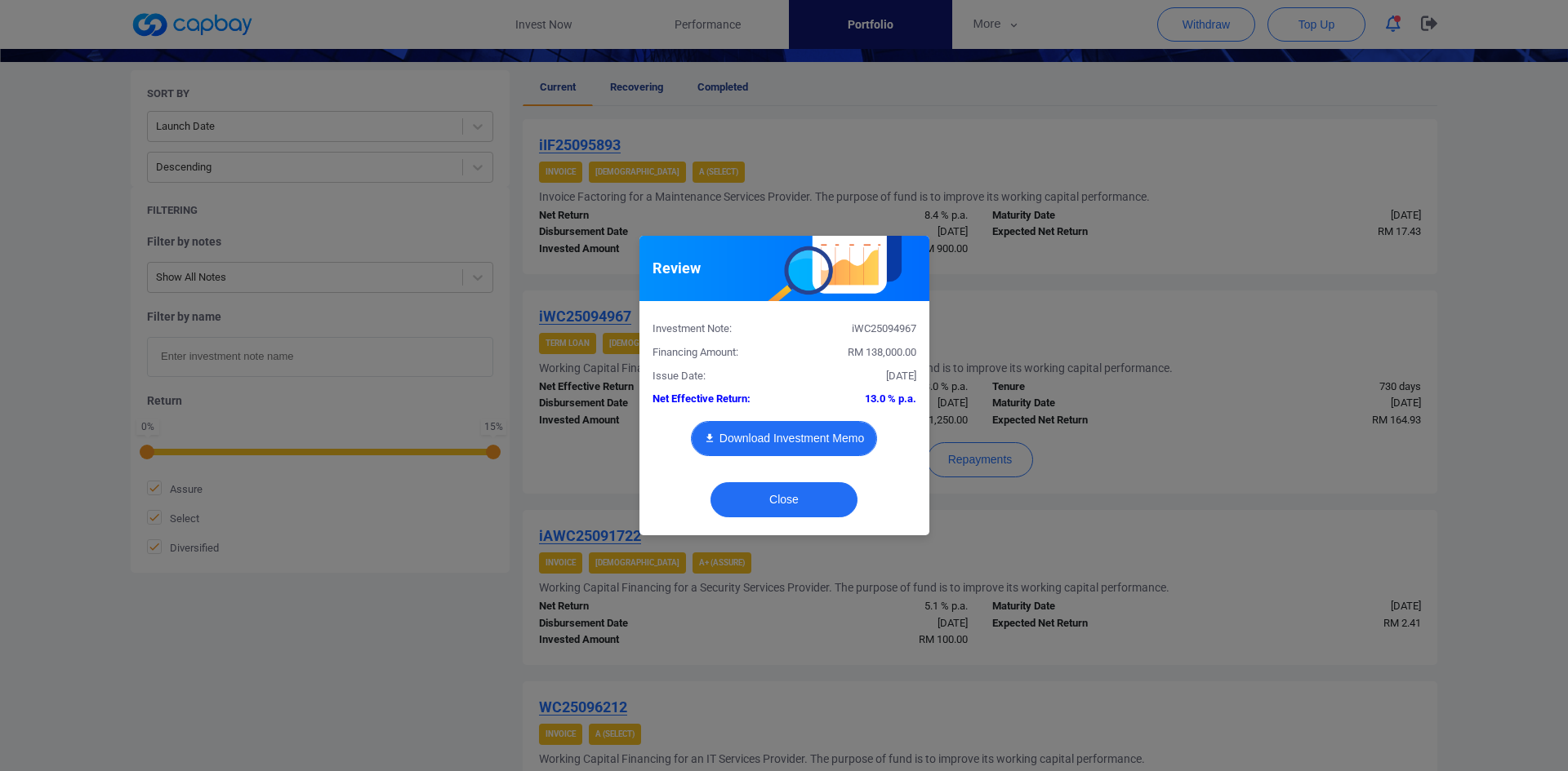
click at [785, 437] on button "Download Investment Memo" at bounding box center [784, 439] width 186 height 36
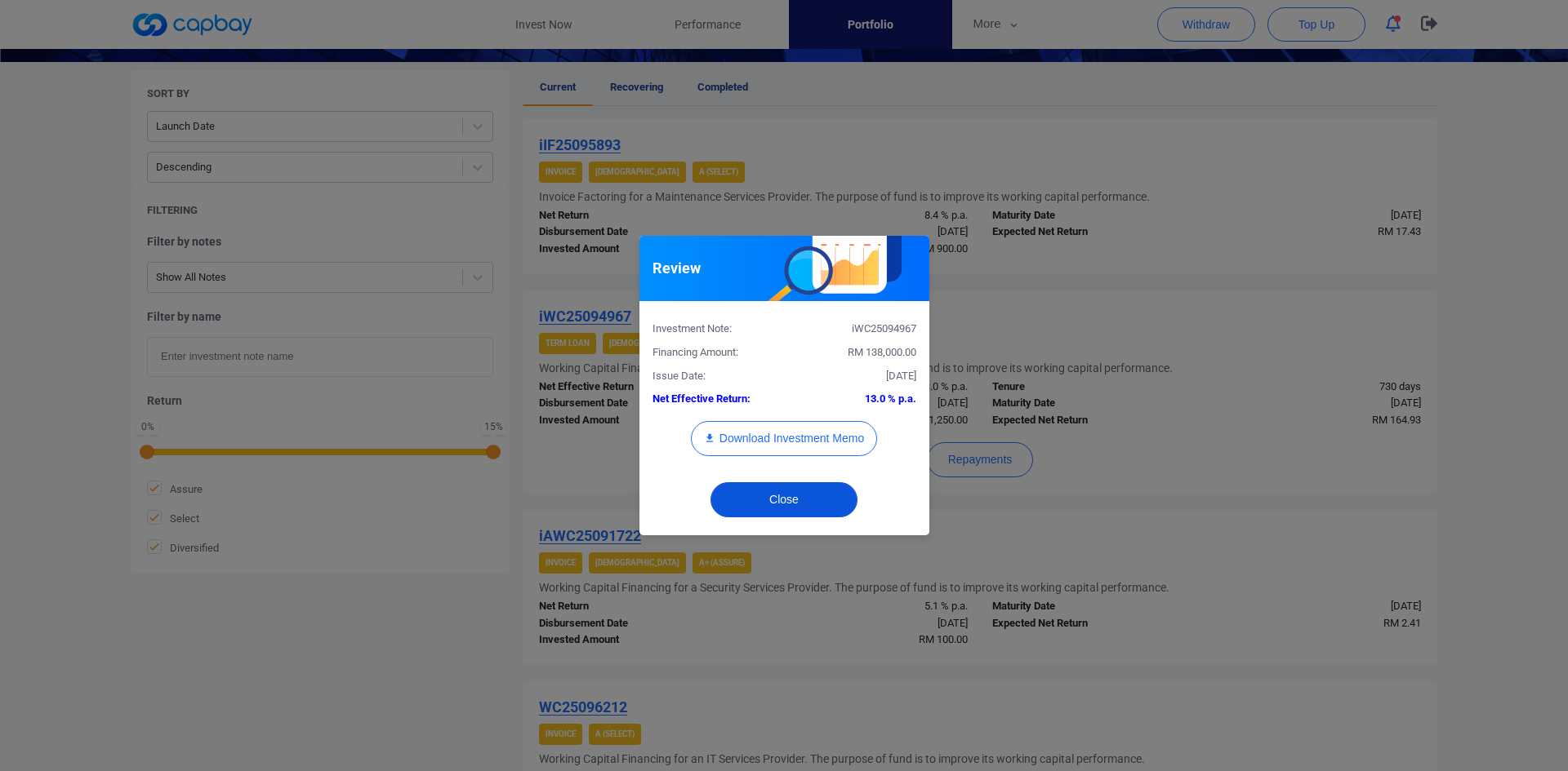
click at [753, 502] on button "Close" at bounding box center [783, 500] width 147 height 36
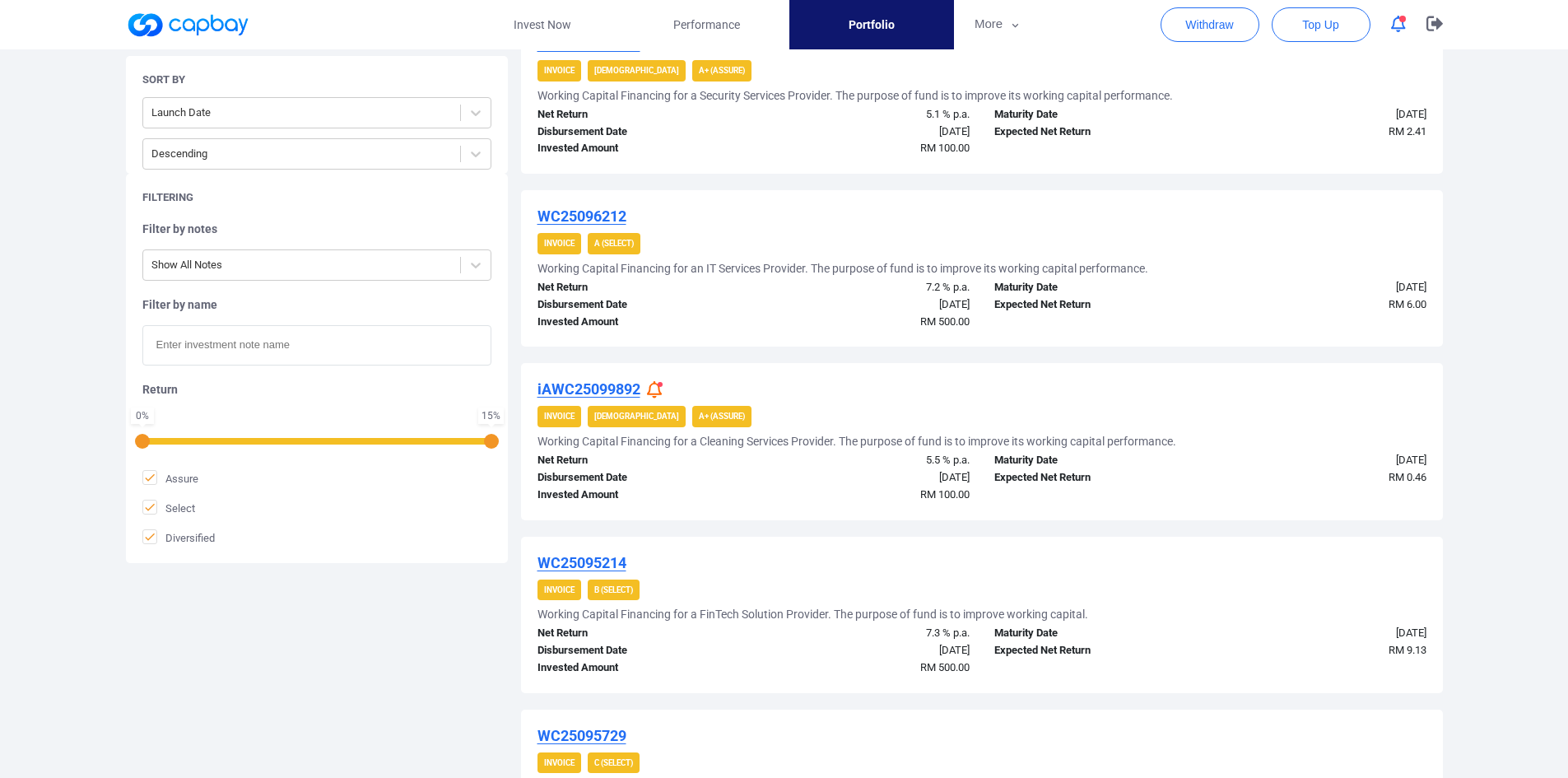
scroll to position [809, 0]
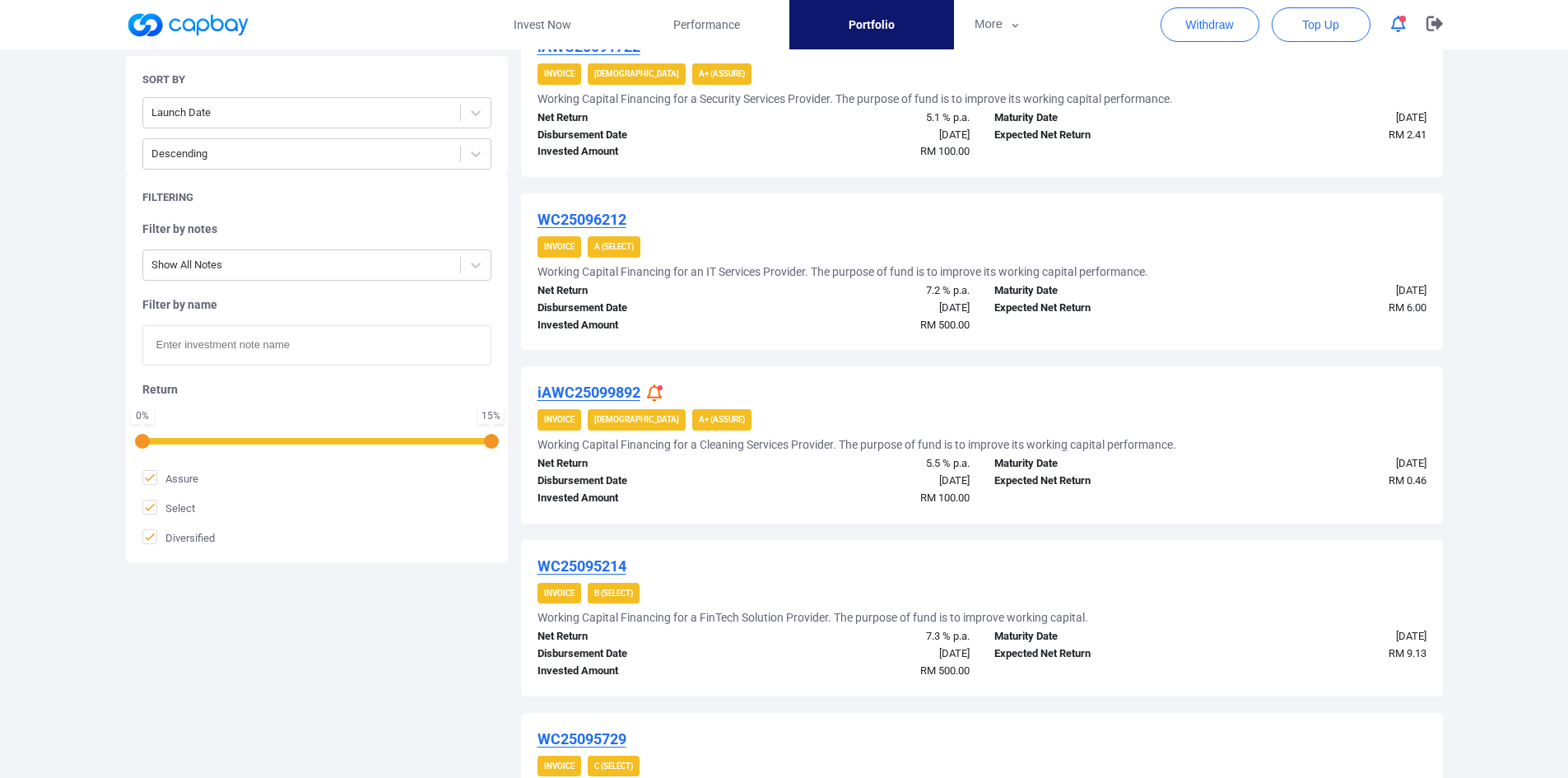
click at [652, 390] on icon at bounding box center [655, 393] width 15 height 17
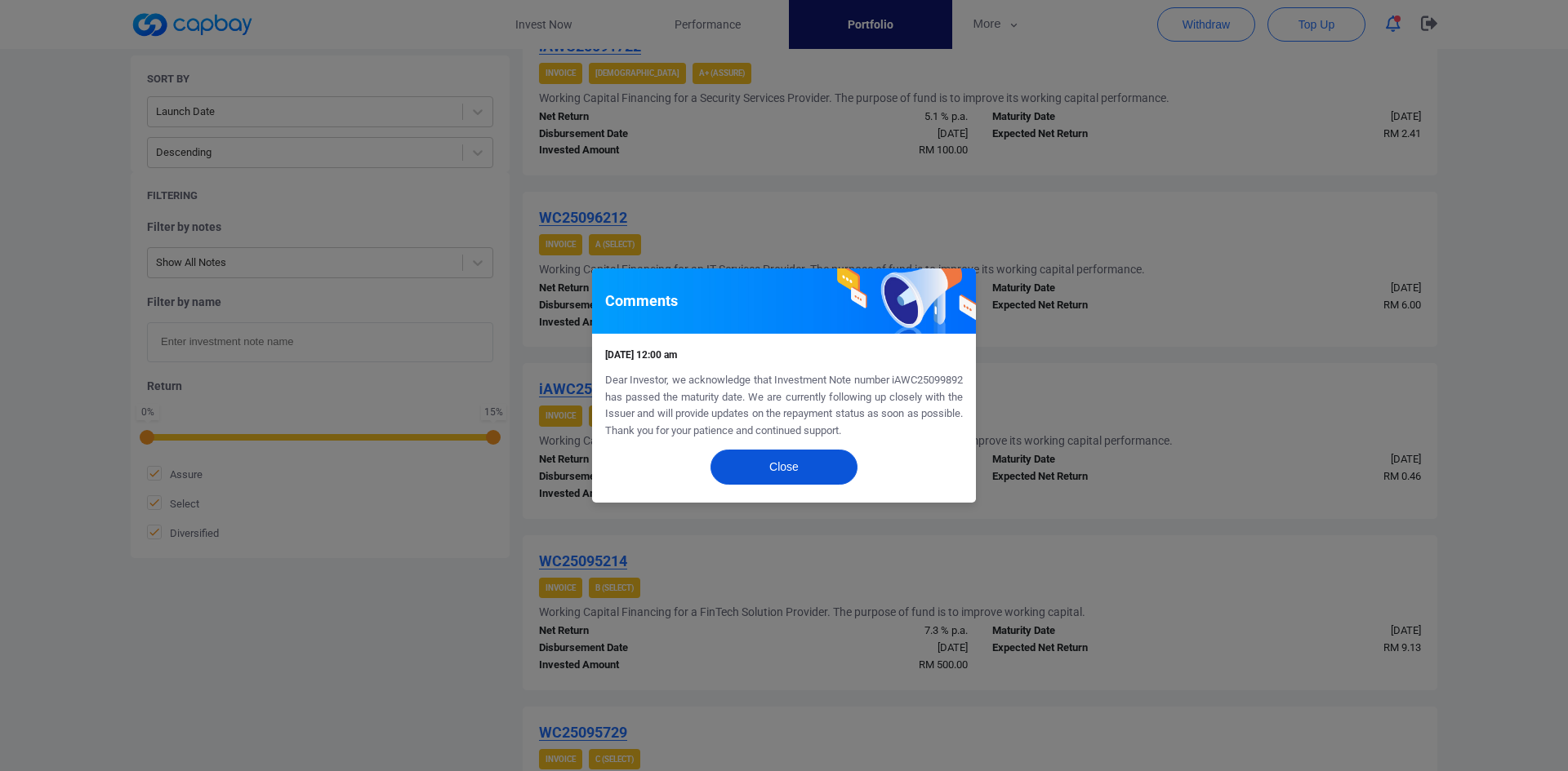
click at [813, 462] on button "Close" at bounding box center [783, 467] width 147 height 36
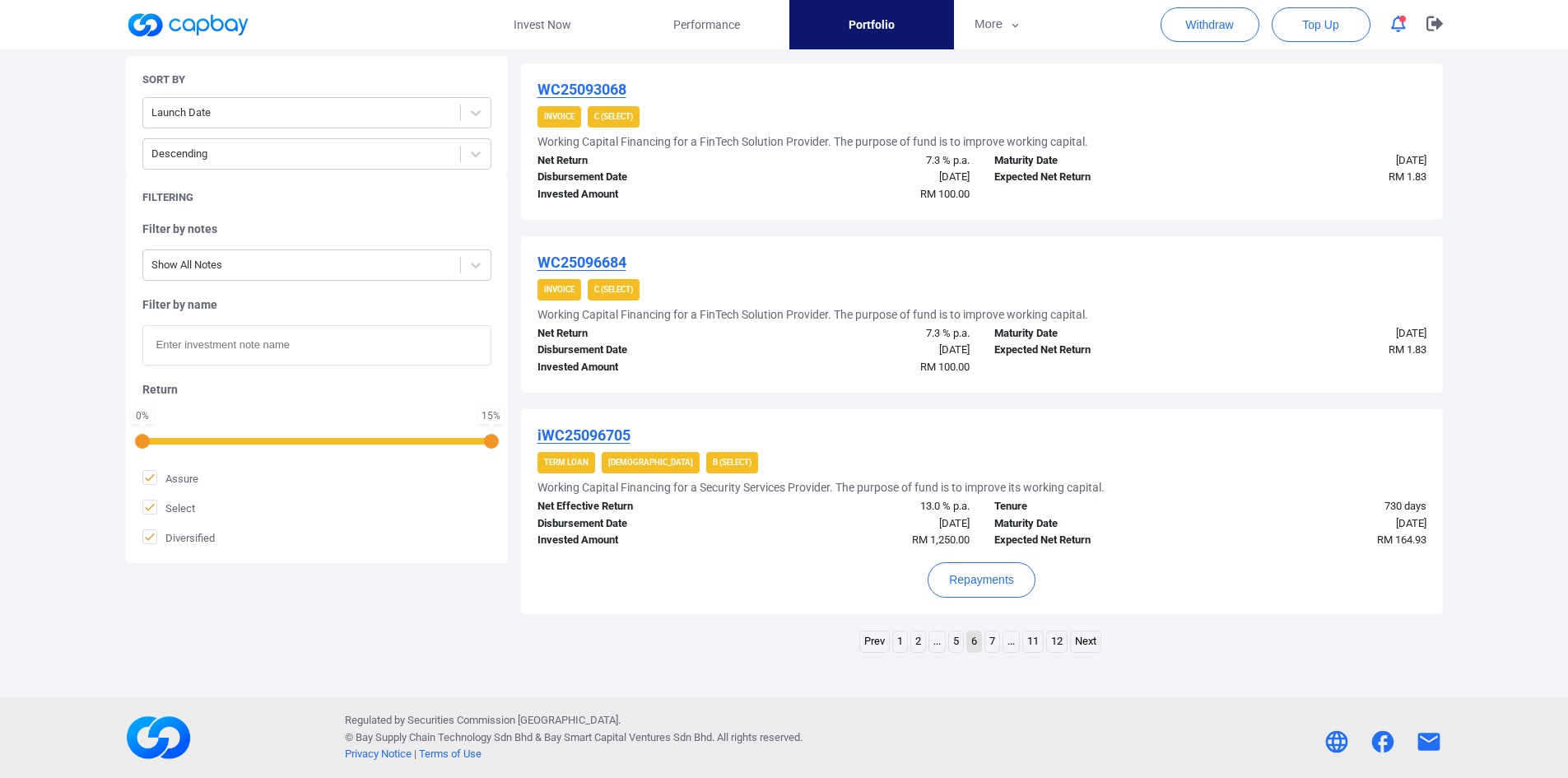
scroll to position [1633, 0]
click at [607, 432] on u "iWC25096705" at bounding box center [584, 434] width 93 height 17
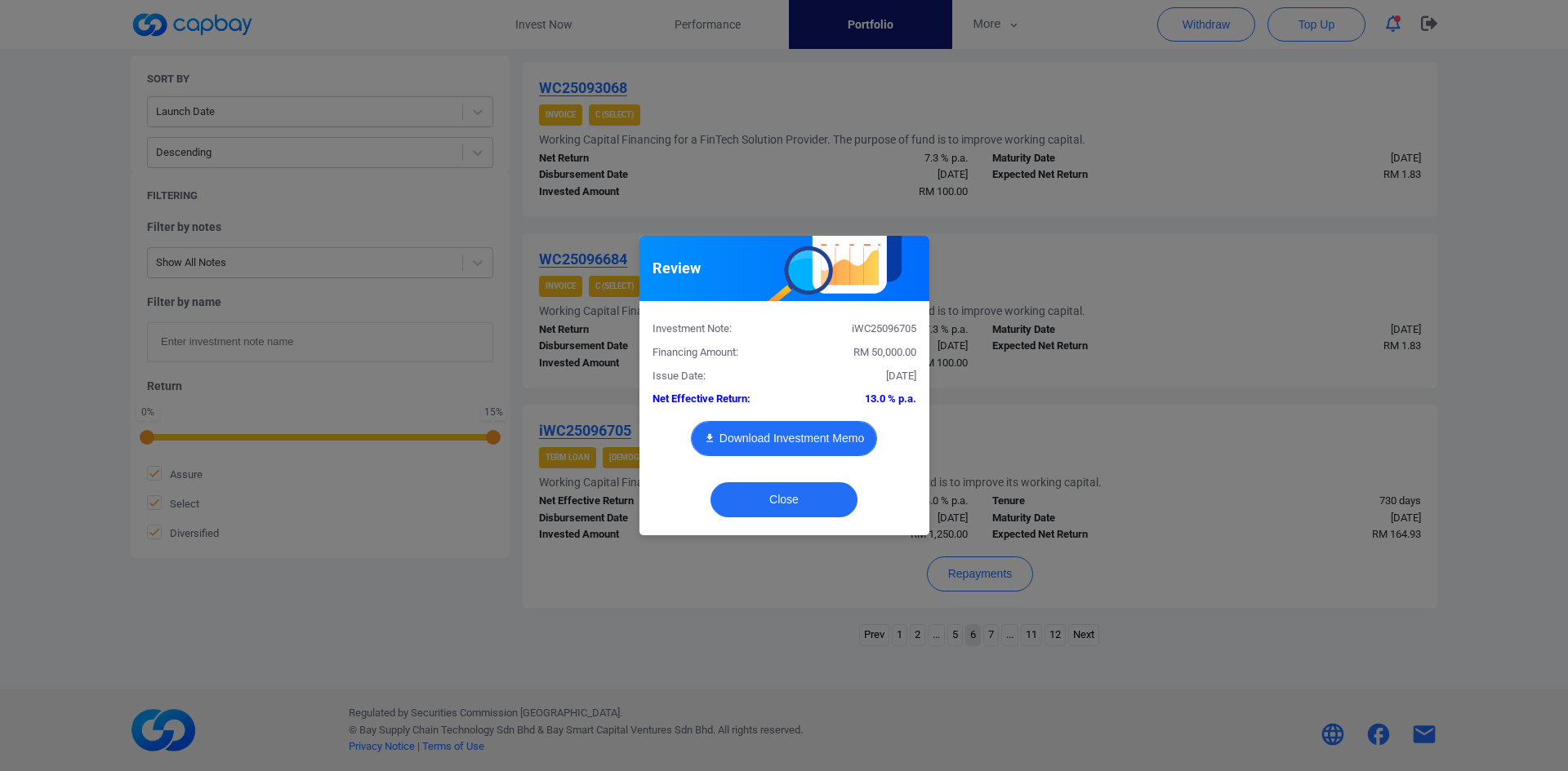
click at [745, 440] on button "Download Investment Memo" at bounding box center [784, 439] width 186 height 36
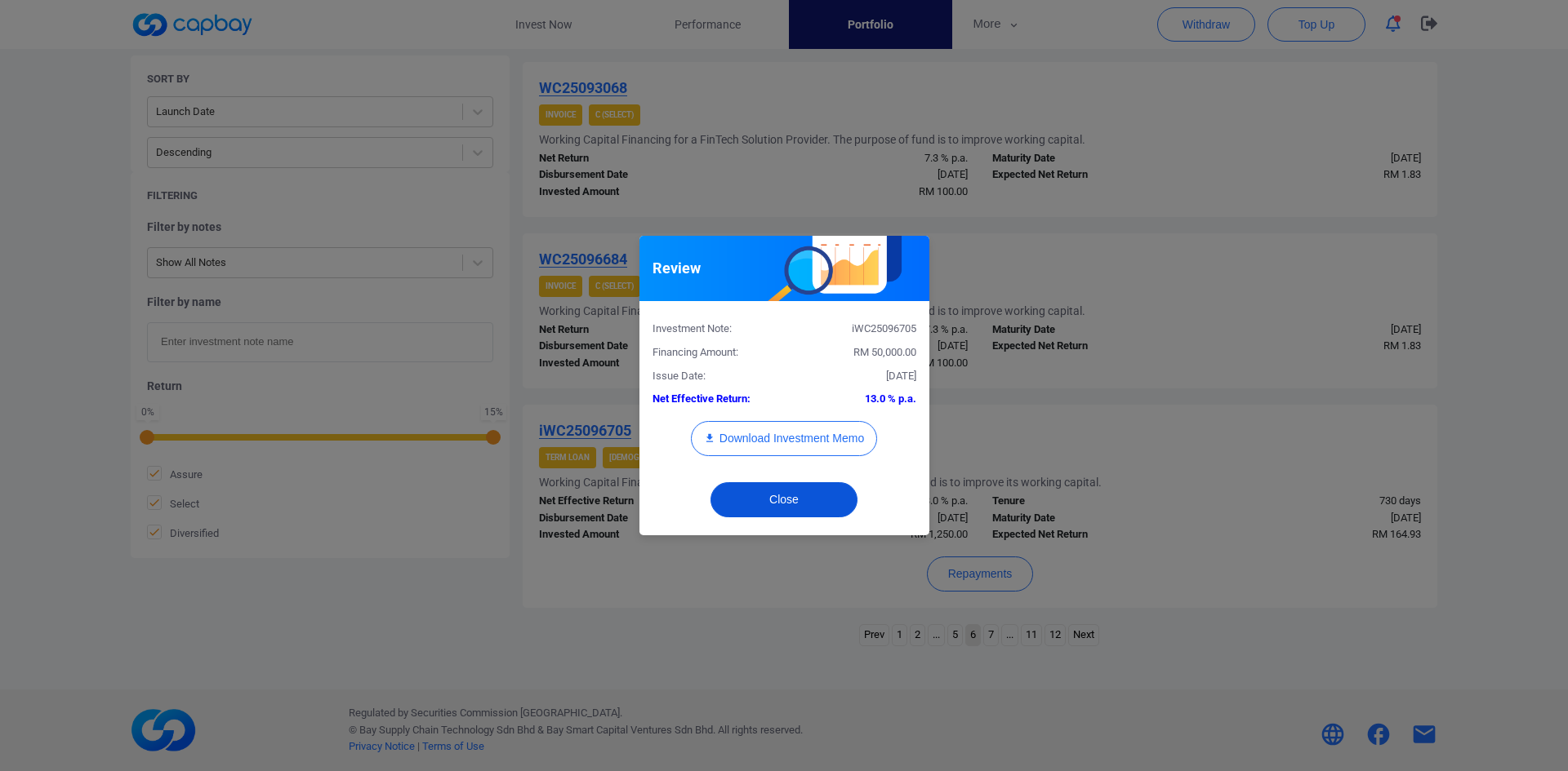
click at [807, 505] on button "Close" at bounding box center [783, 500] width 147 height 36
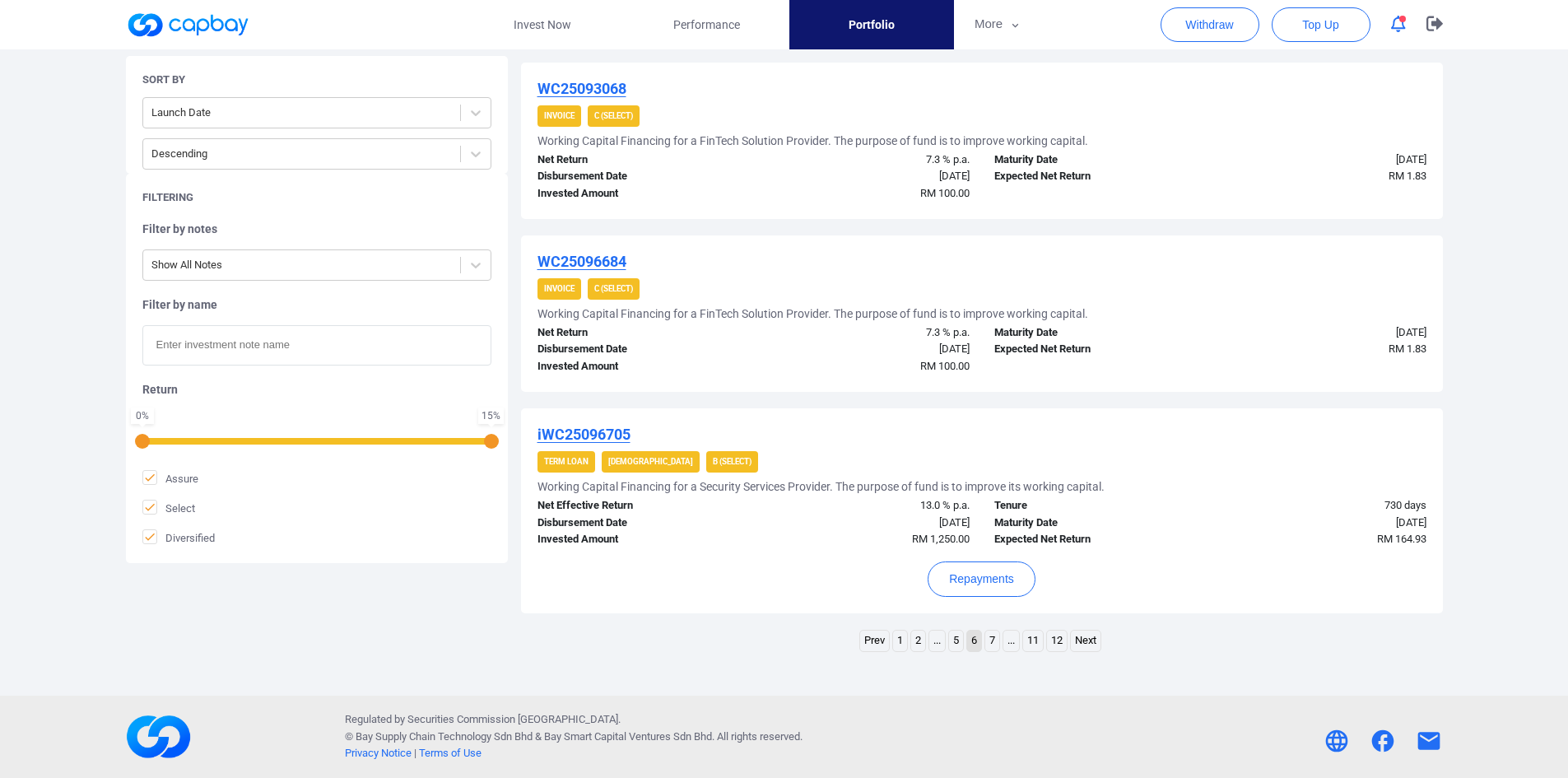
click at [989, 637] on link "7" at bounding box center [991, 641] width 14 height 20
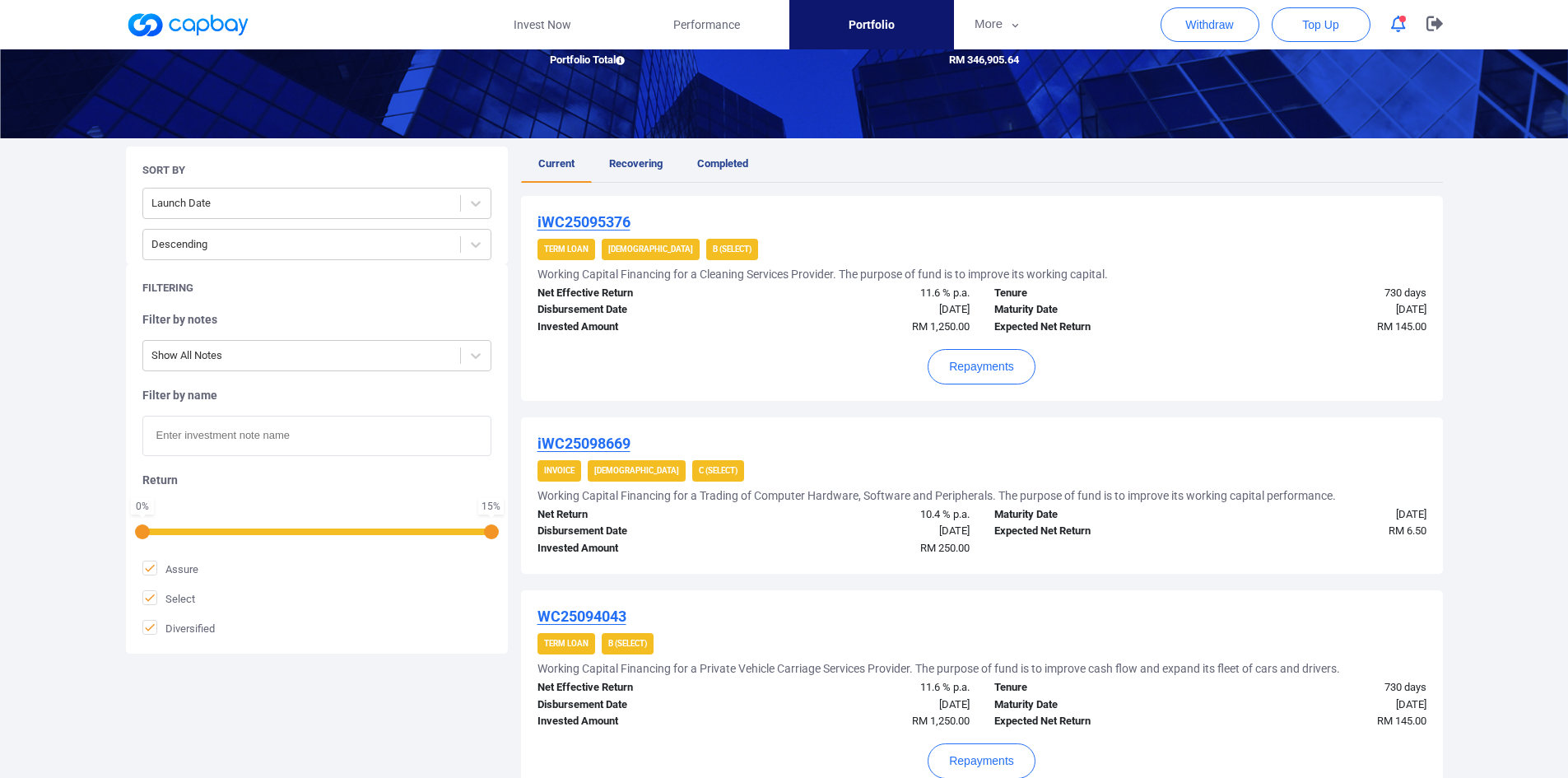
scroll to position [219, 0]
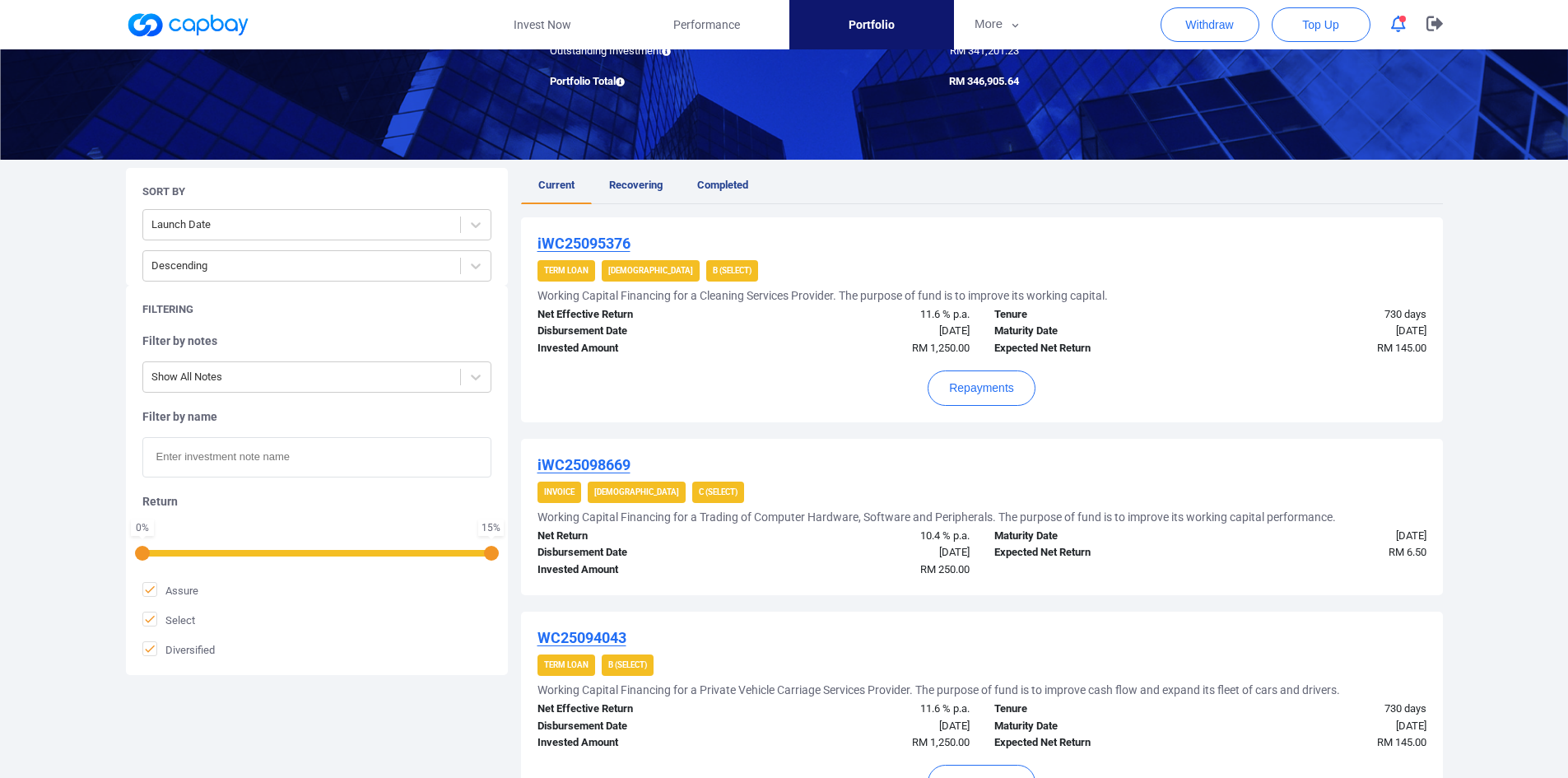
click at [586, 242] on u "iWC25095376" at bounding box center [584, 243] width 93 height 17
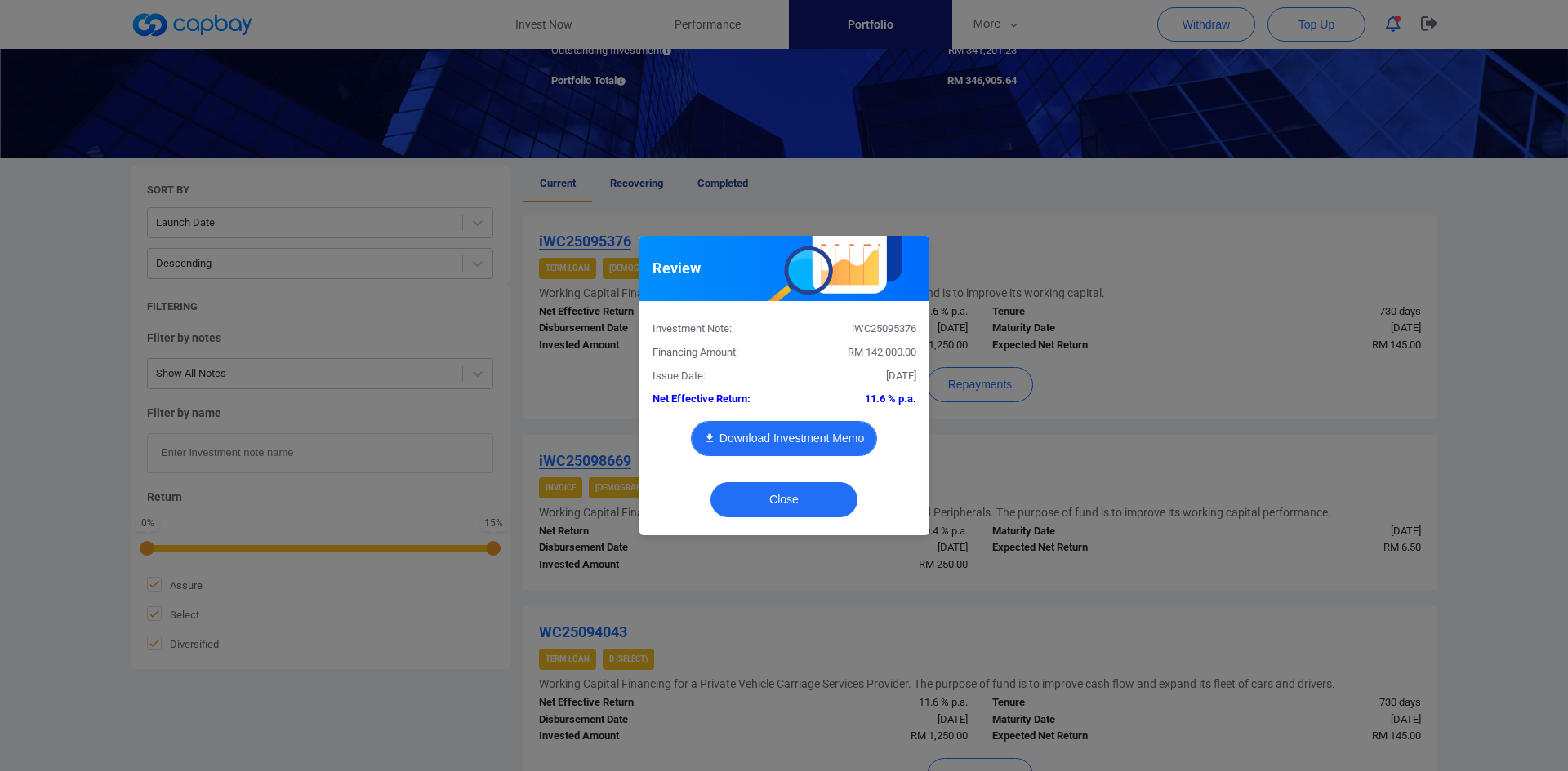
click at [748, 439] on button "Download Investment Memo" at bounding box center [784, 439] width 186 height 36
click at [755, 504] on button "Close" at bounding box center [783, 500] width 147 height 36
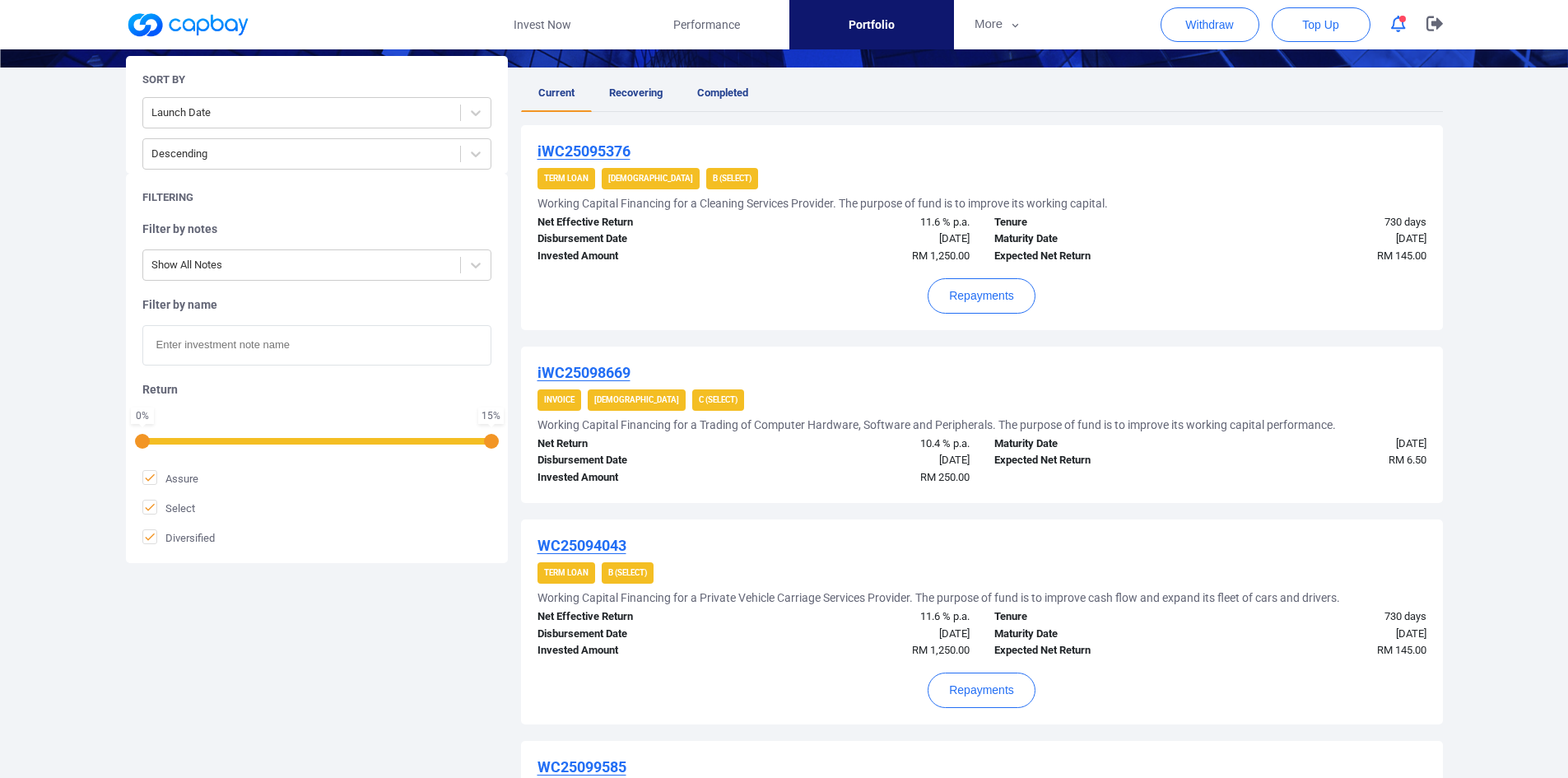
scroll to position [383, 0]
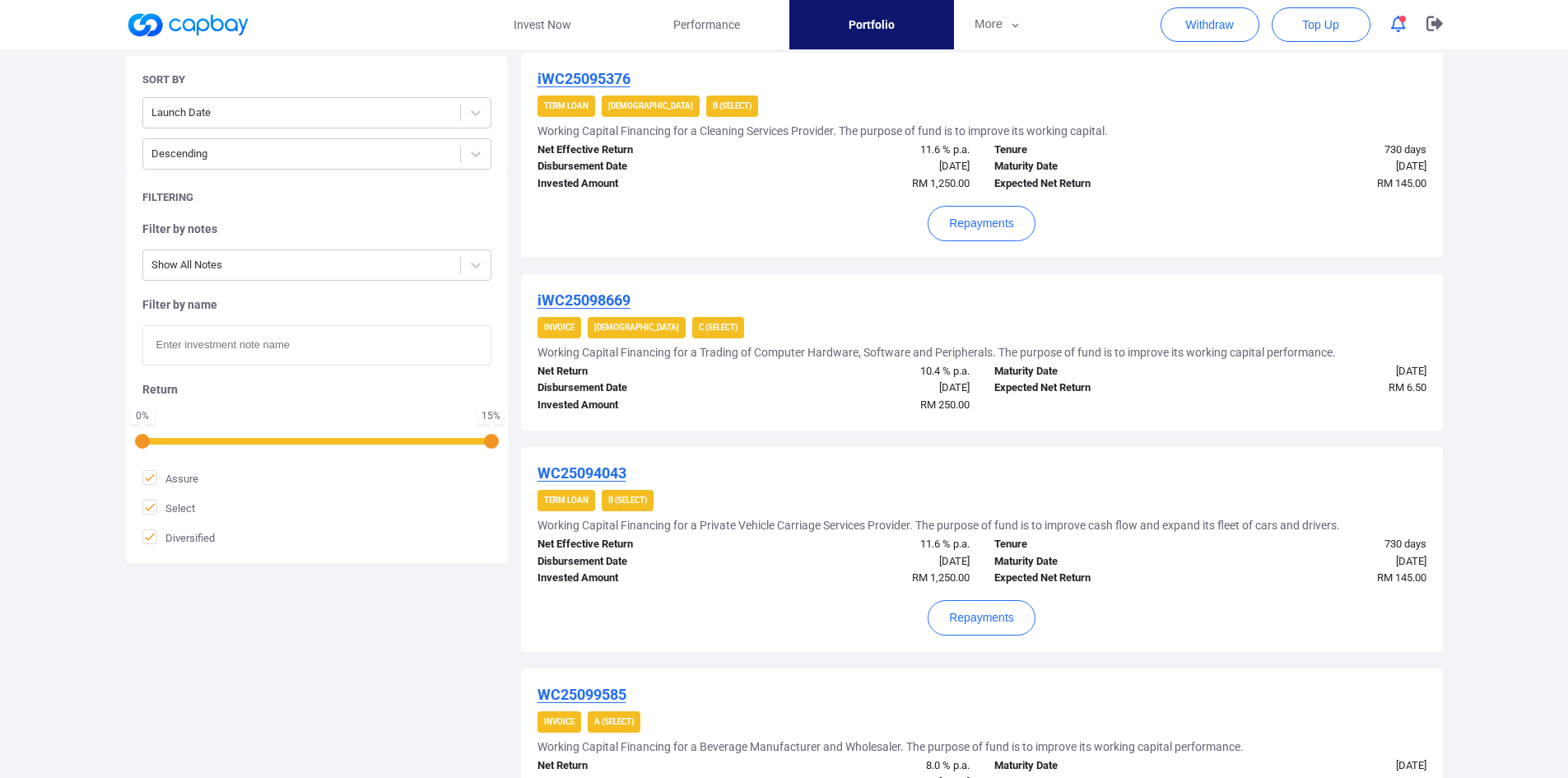
click at [581, 472] on u "WC25094043" at bounding box center [582, 473] width 89 height 17
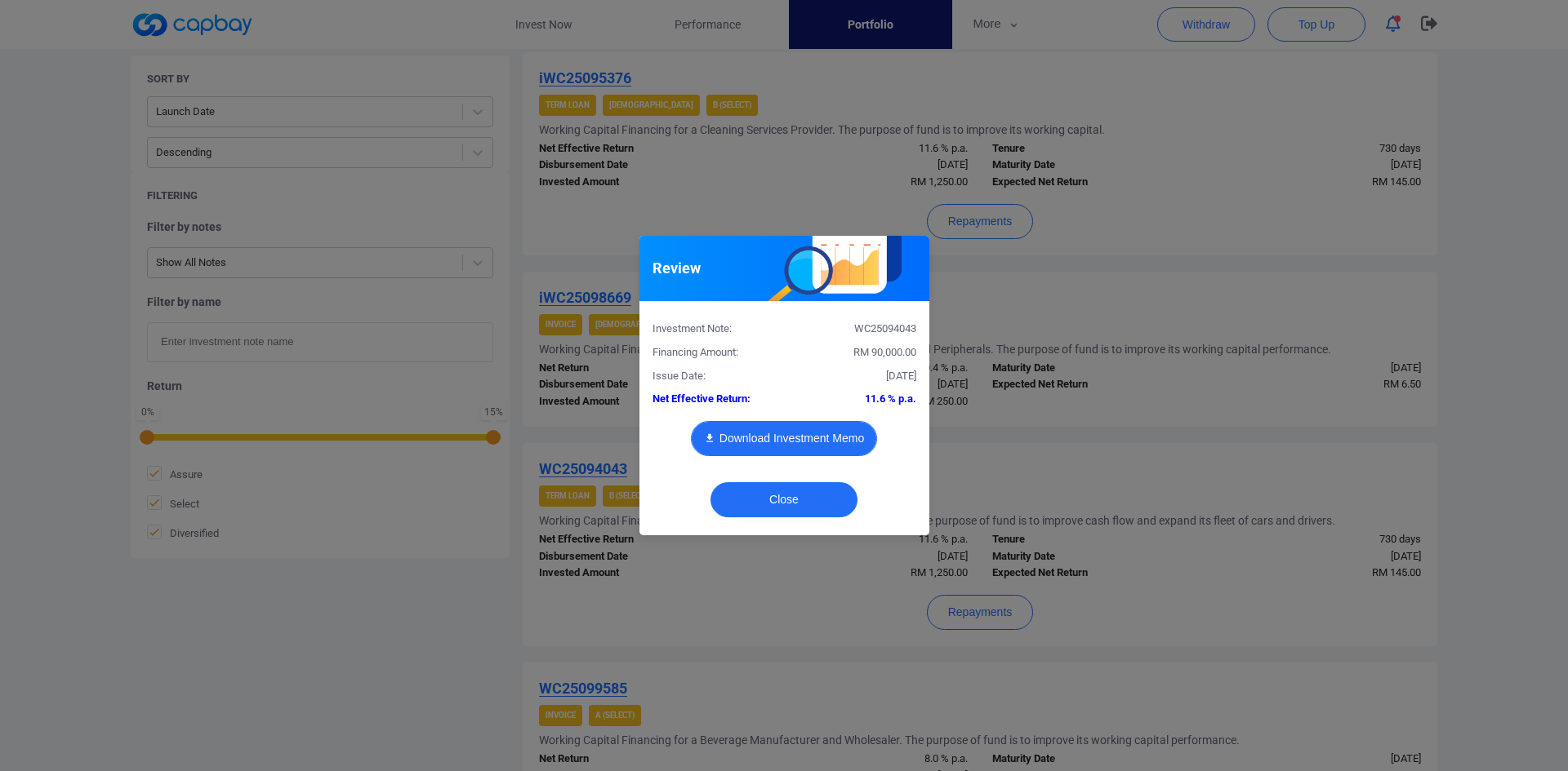
click at [785, 440] on button "Download Investment Memo" at bounding box center [784, 439] width 186 height 36
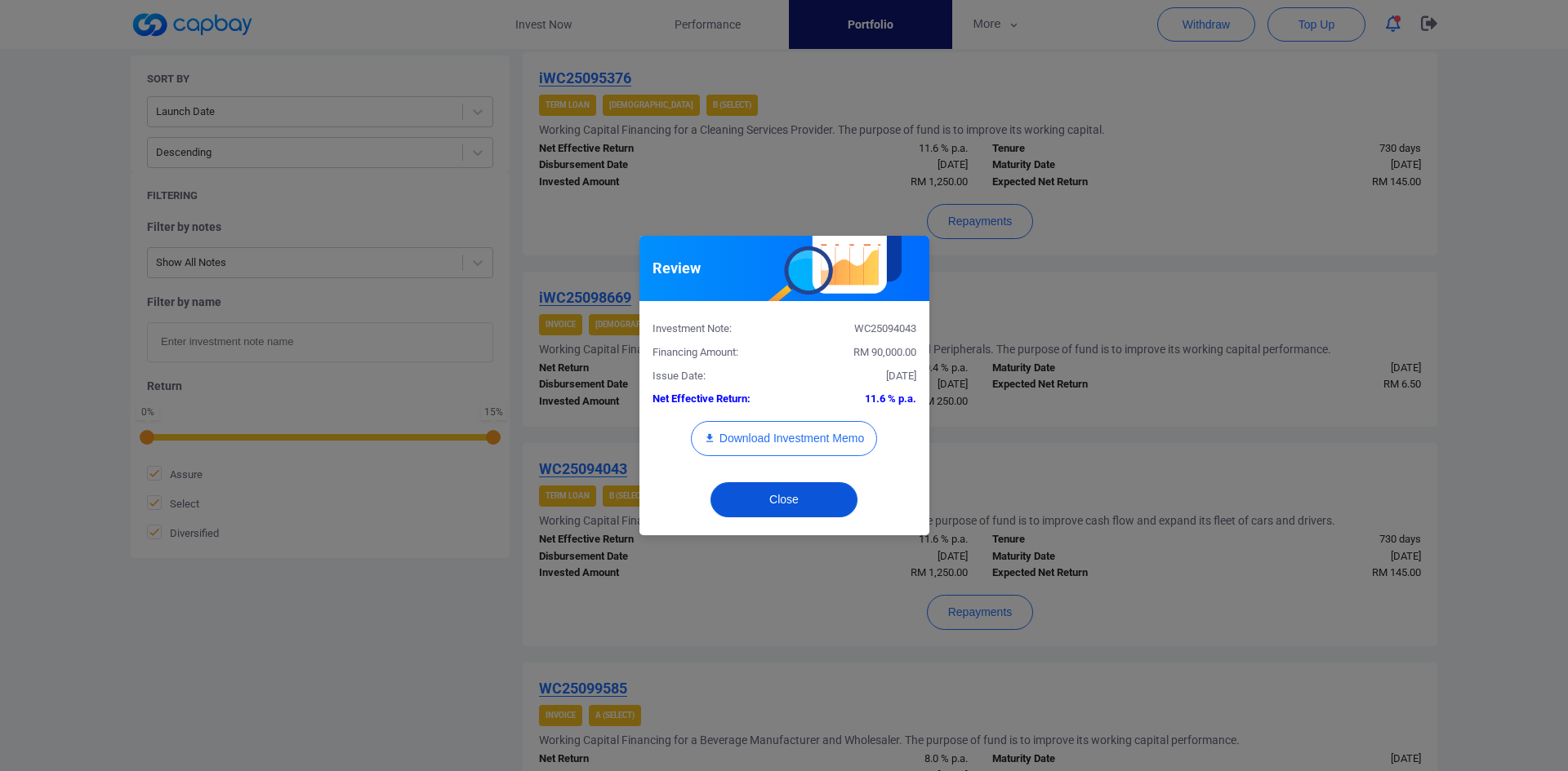
click at [780, 507] on button "Close" at bounding box center [783, 500] width 147 height 36
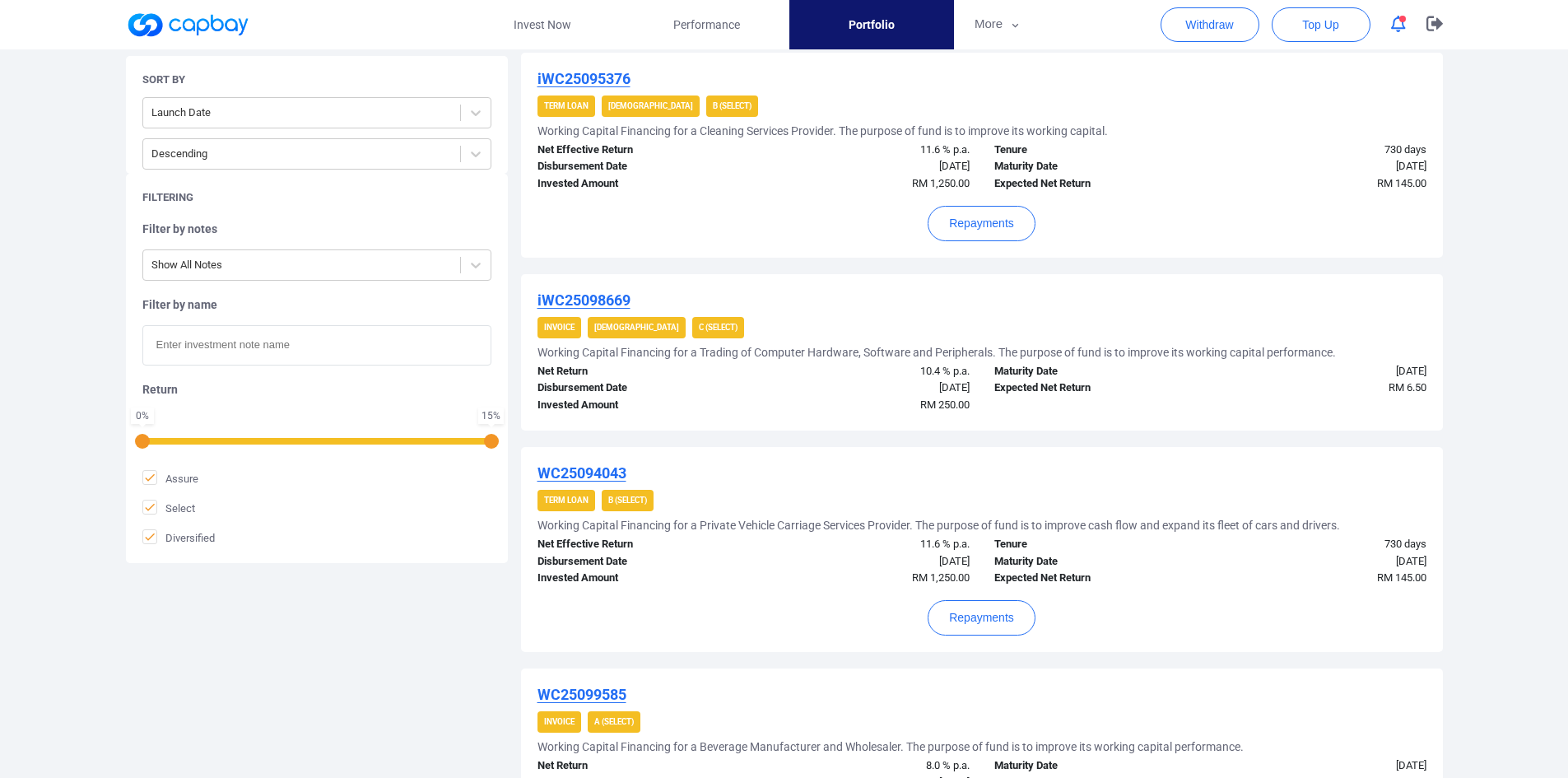
drag, startPoint x: 1438, startPoint y: 510, endPoint x: 1457, endPoint y: 495, distance: 24.2
click at [1438, 508] on div "WC25094043 Term Loan B (Select) Working Capital Financing for a Private Vehicle…" at bounding box center [982, 549] width 922 height 205
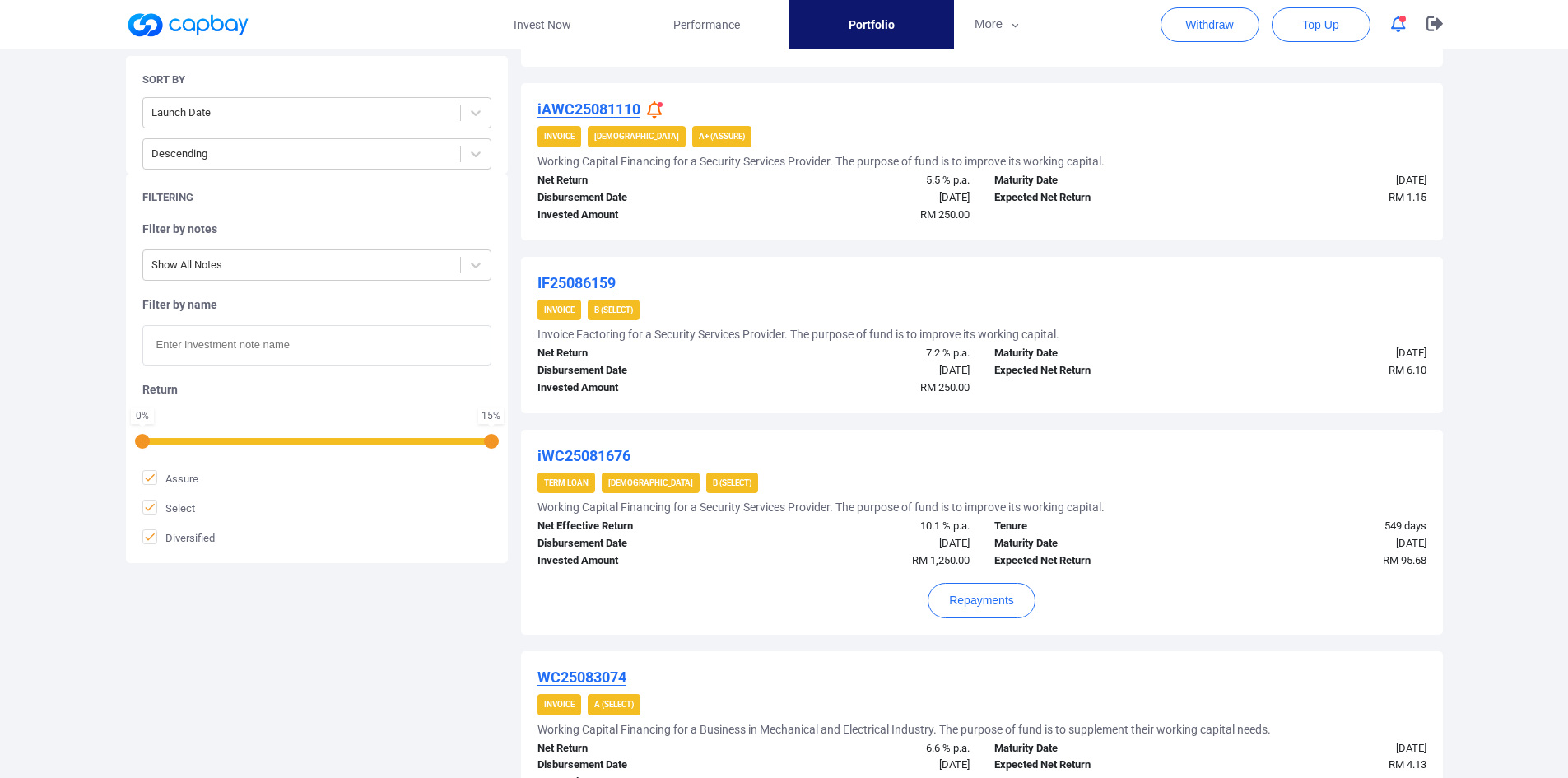
scroll to position [1207, 0]
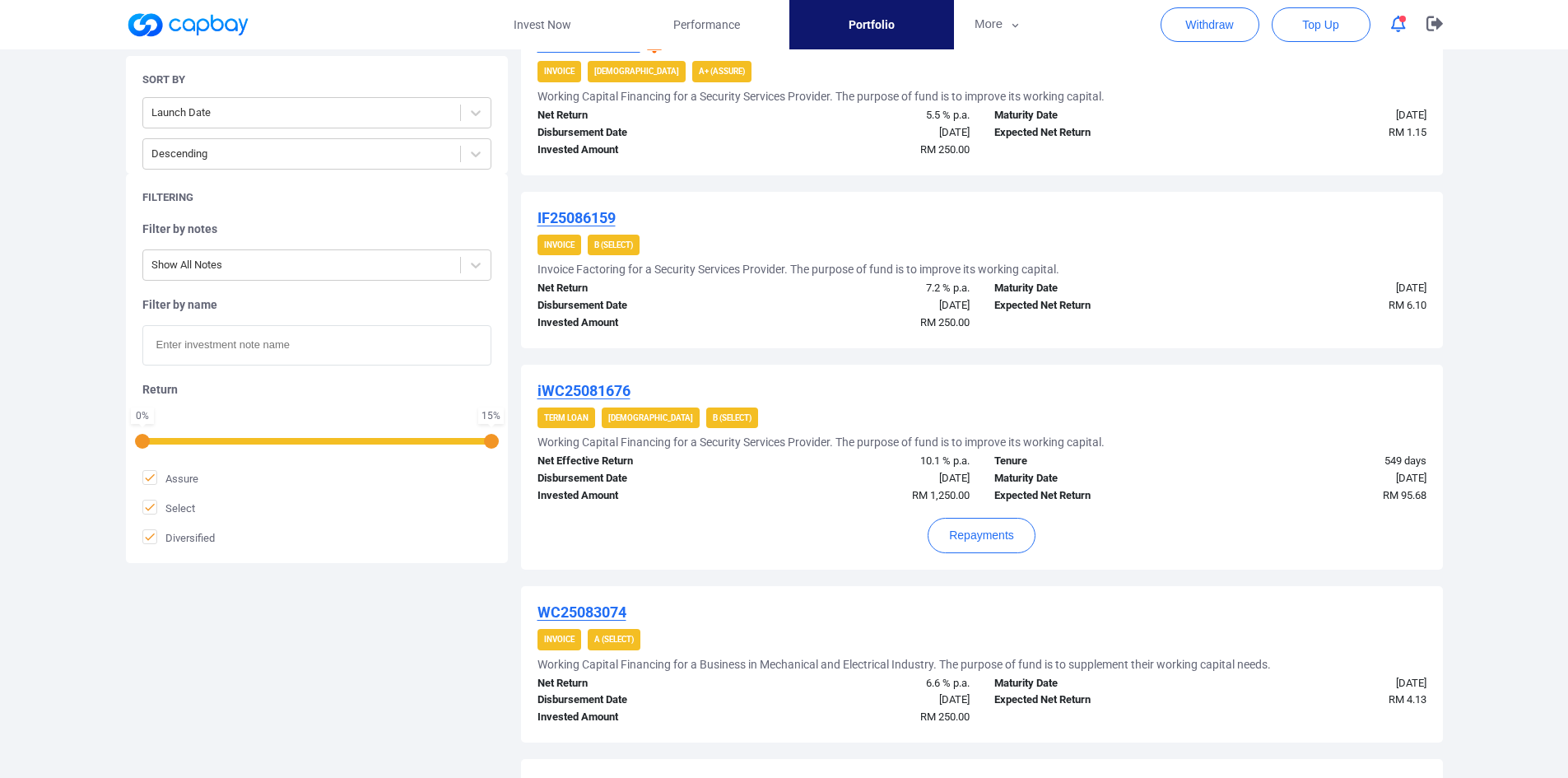
click at [617, 388] on u "iWC25081676" at bounding box center [584, 390] width 93 height 17
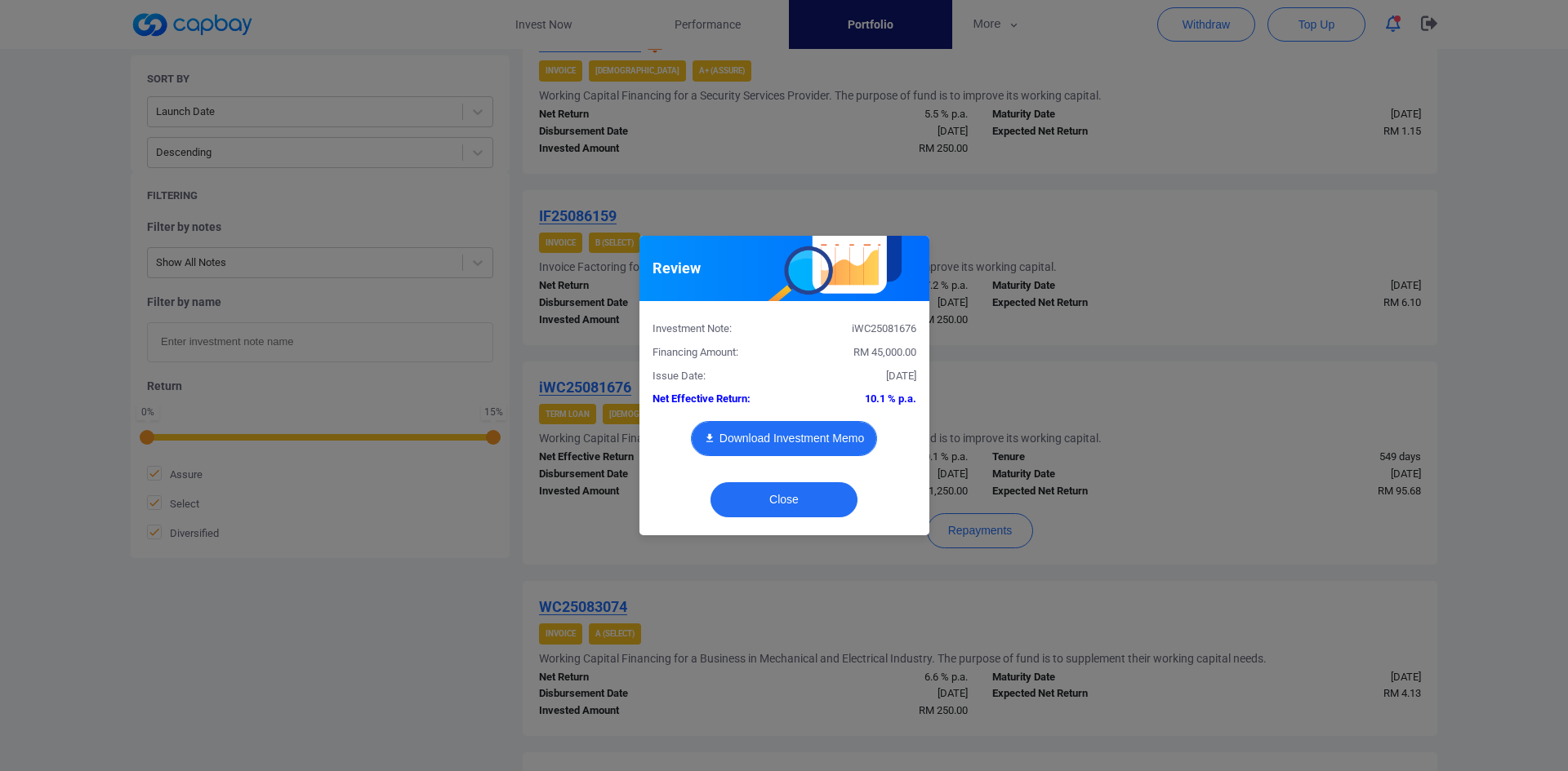
click at [797, 427] on button "Download Investment Memo" at bounding box center [784, 439] width 186 height 36
click at [1244, 490] on div "Review Investment Note: iWC25081676 Financing Amount: RM 45,000.00 Issue Date: …" at bounding box center [784, 385] width 1568 height 771
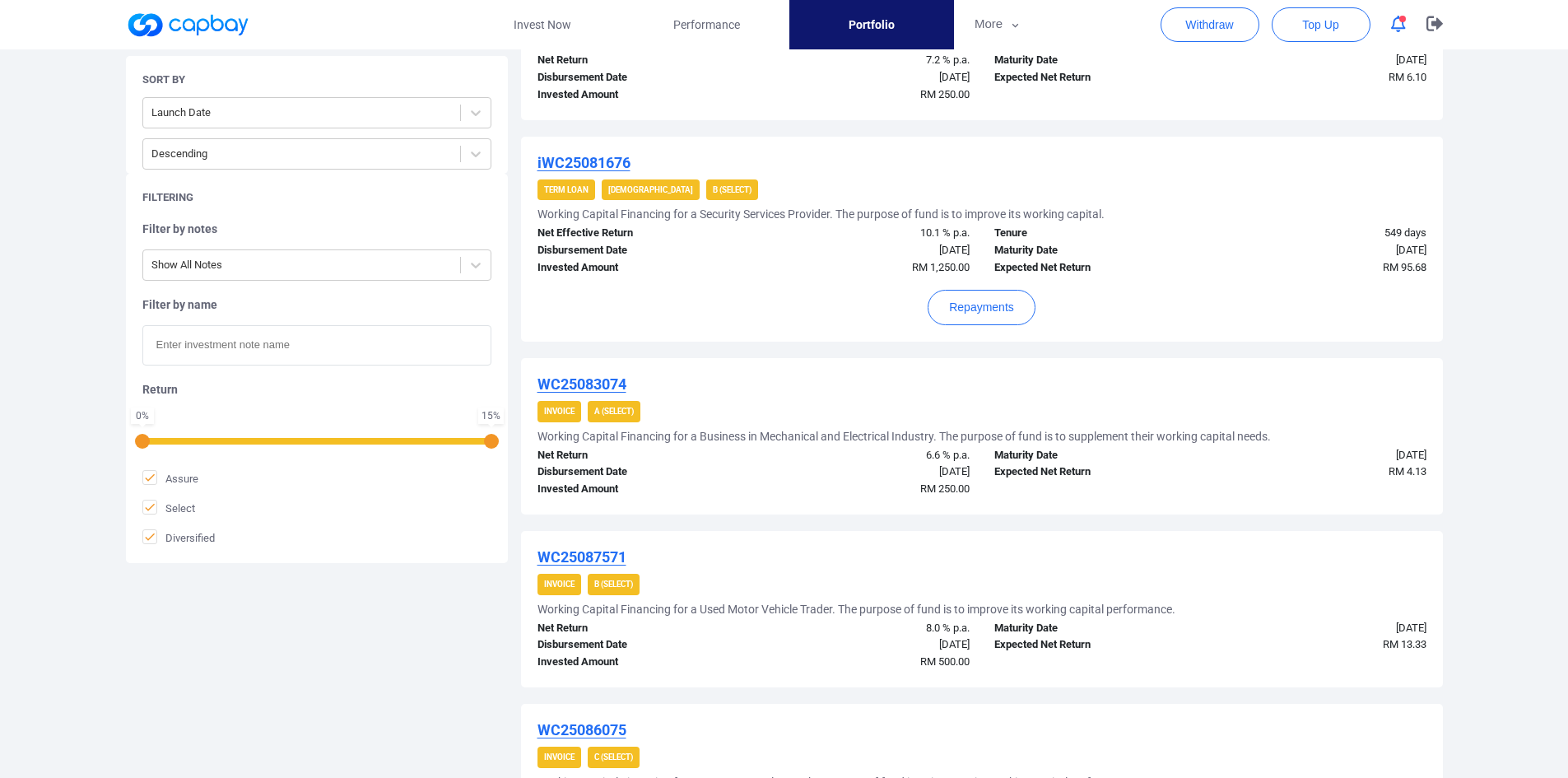
scroll to position [1682, 0]
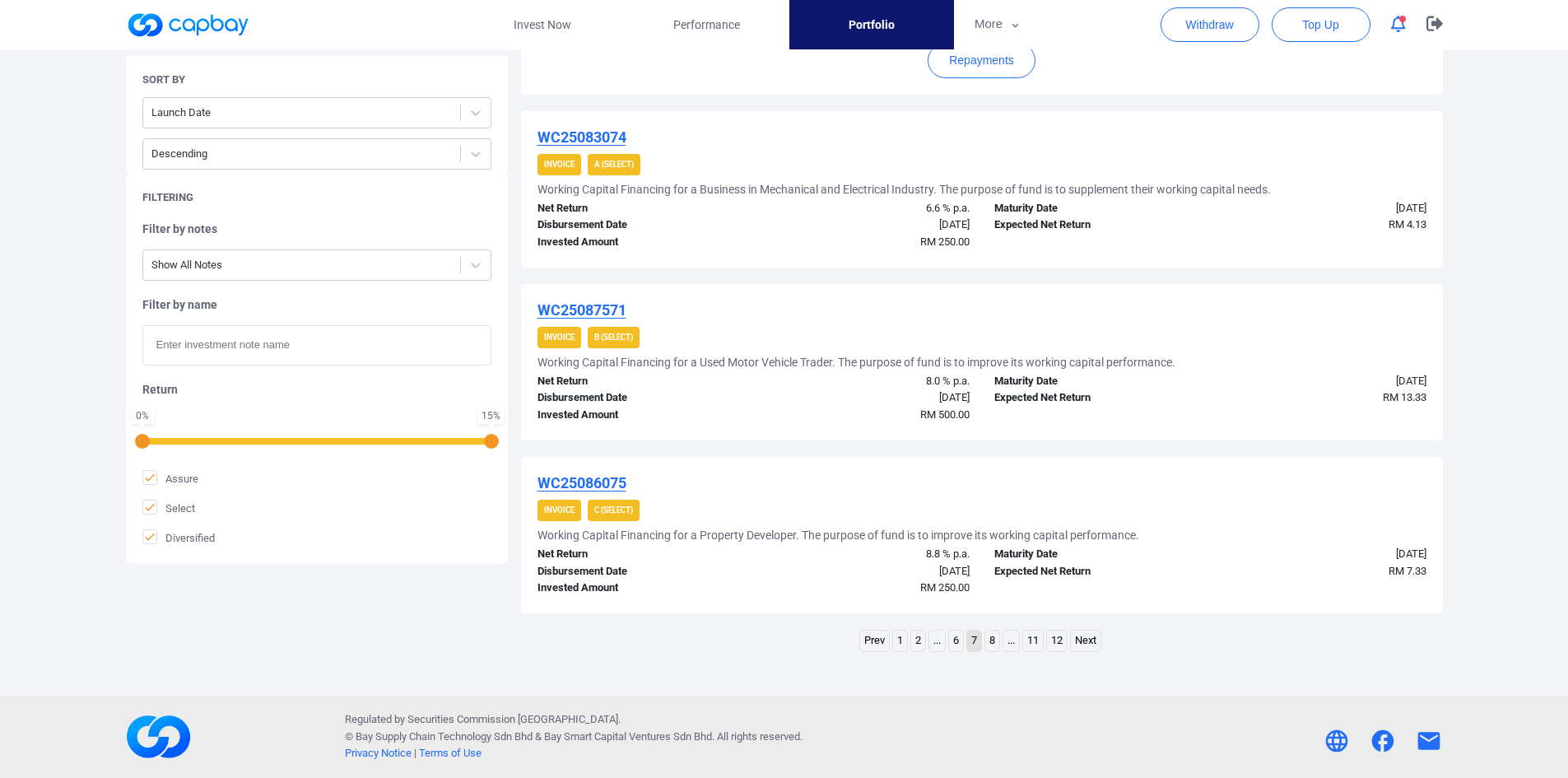
click at [988, 639] on link "8" at bounding box center [991, 641] width 14 height 20
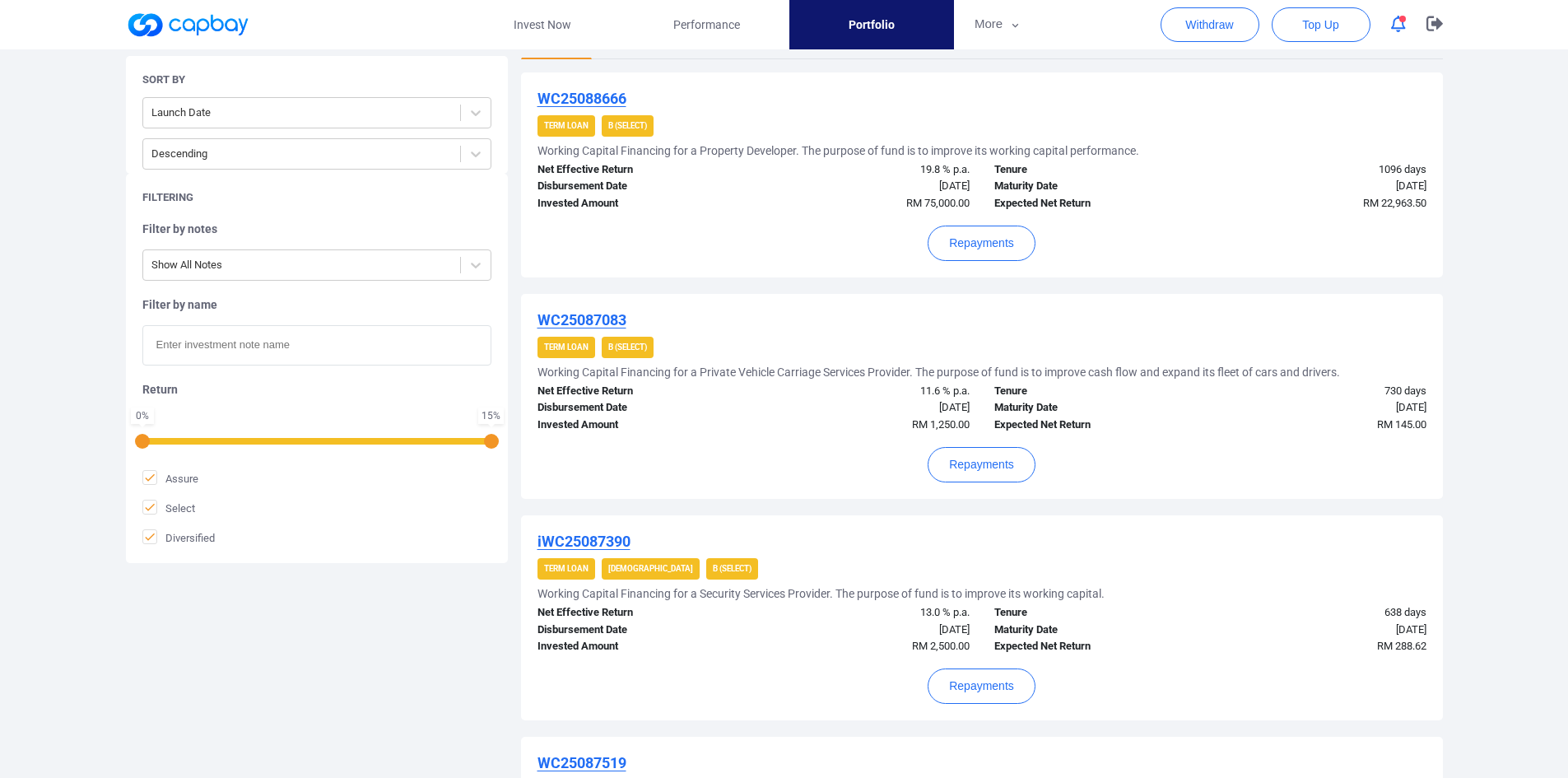
scroll to position [344, 0]
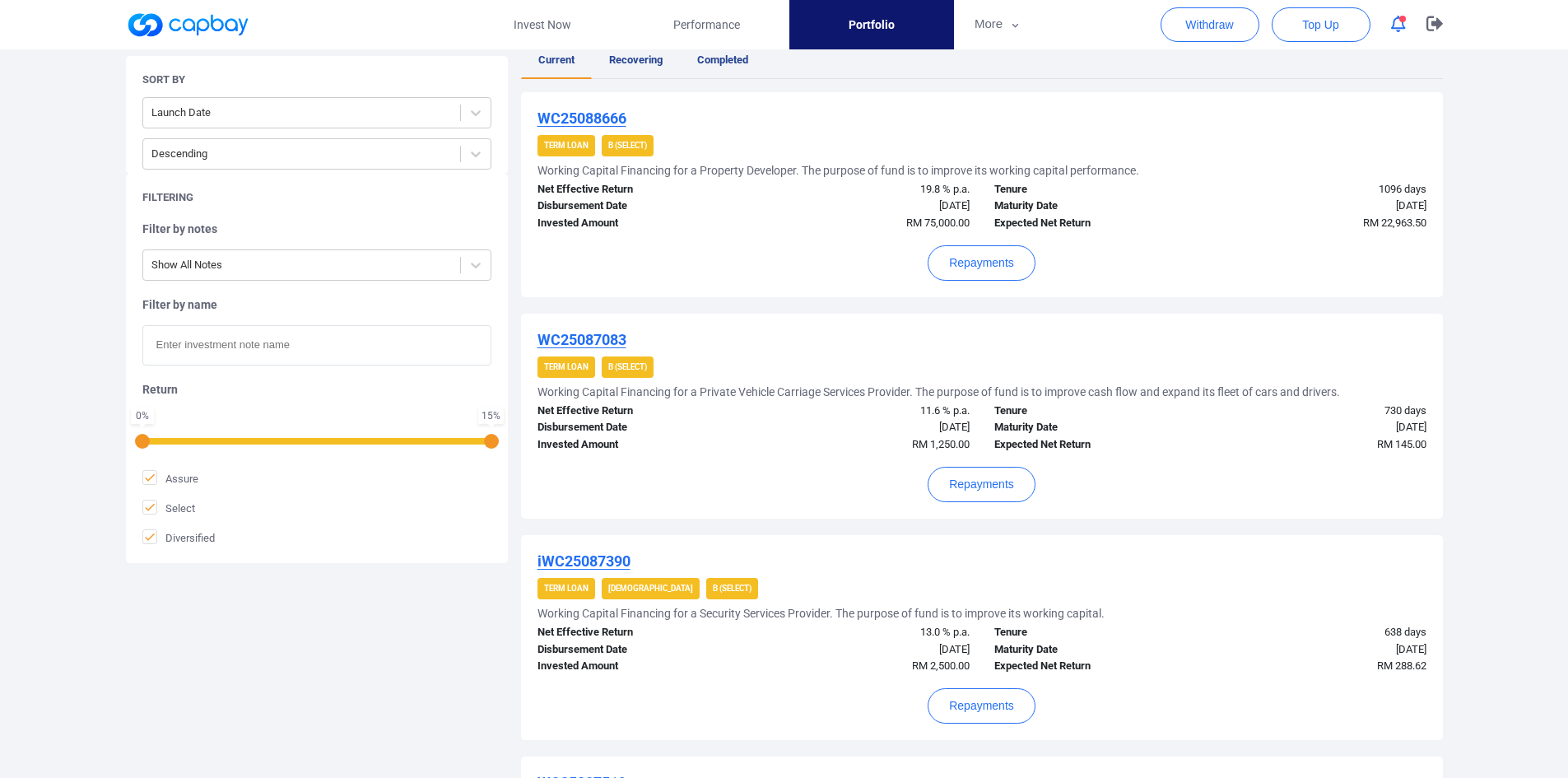
click at [610, 336] on u "WC25087083" at bounding box center [582, 339] width 89 height 17
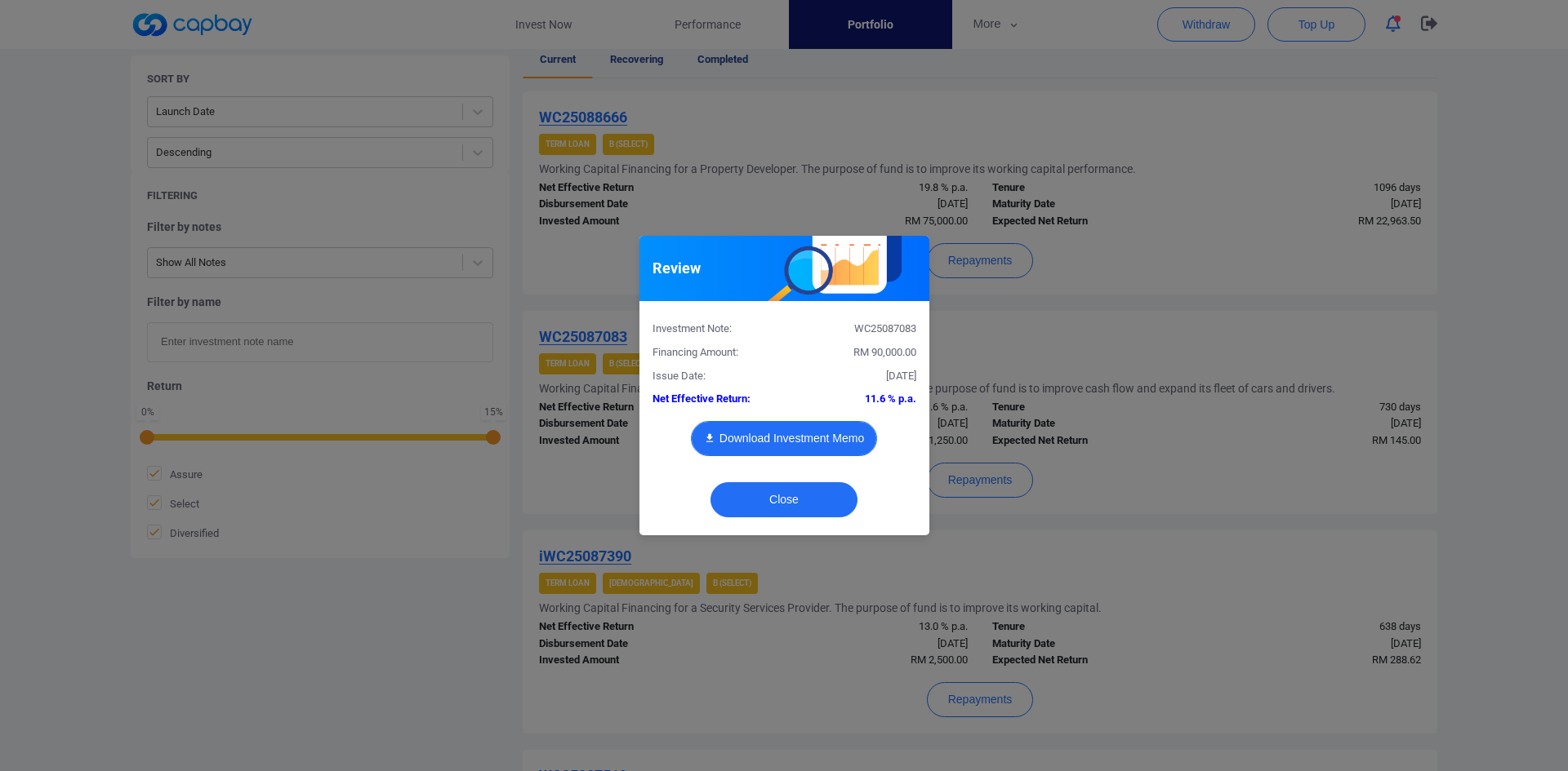
click at [765, 431] on button "Download Investment Memo" at bounding box center [784, 439] width 186 height 36
click at [1442, 309] on div "Review Investment Note: WC25087083 Financing Amount: RM 90,000.00 Issue Date: […" at bounding box center [784, 385] width 1568 height 771
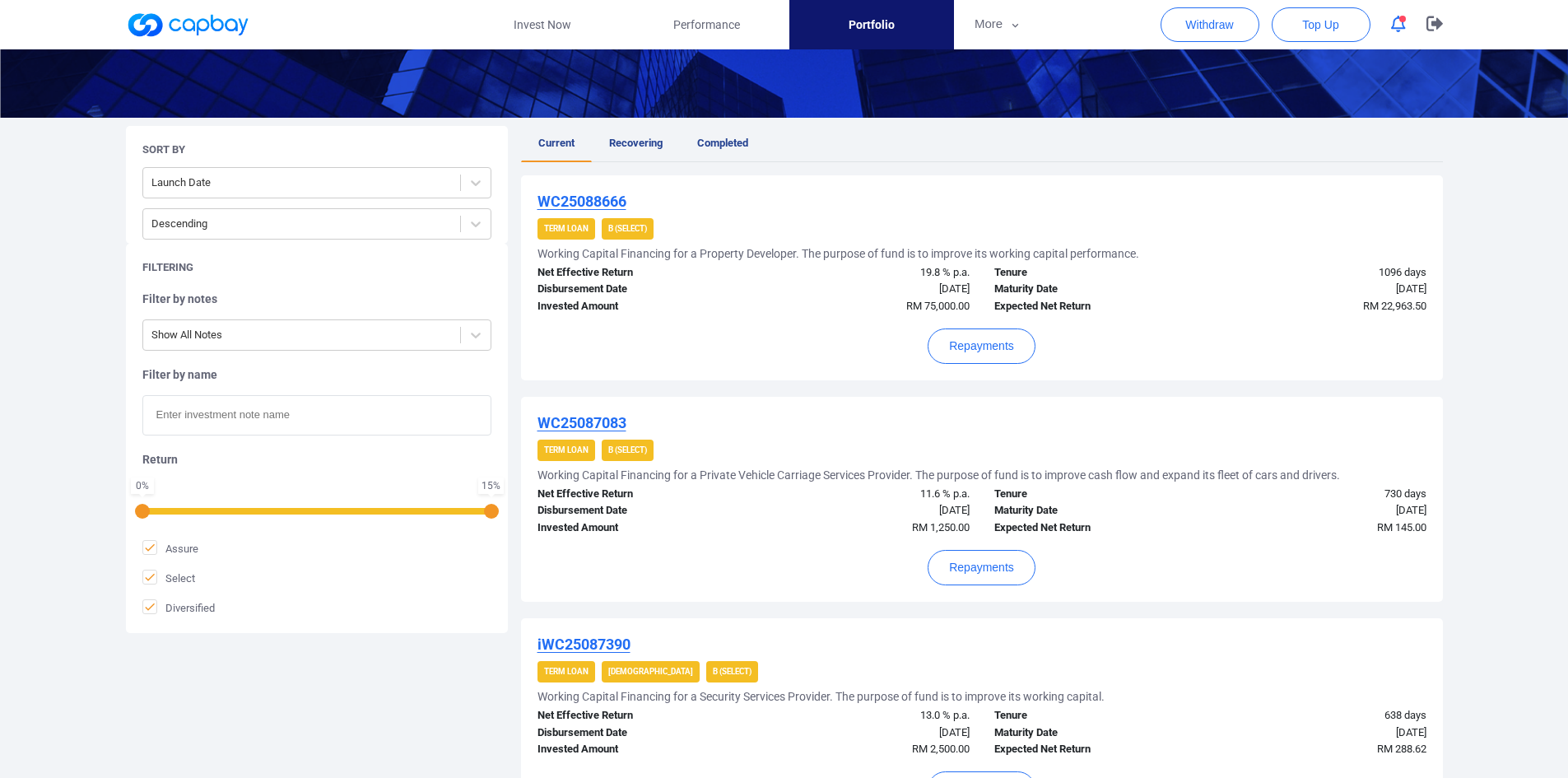
scroll to position [261, 0]
click at [610, 198] on u "WC25088666" at bounding box center [582, 200] width 89 height 17
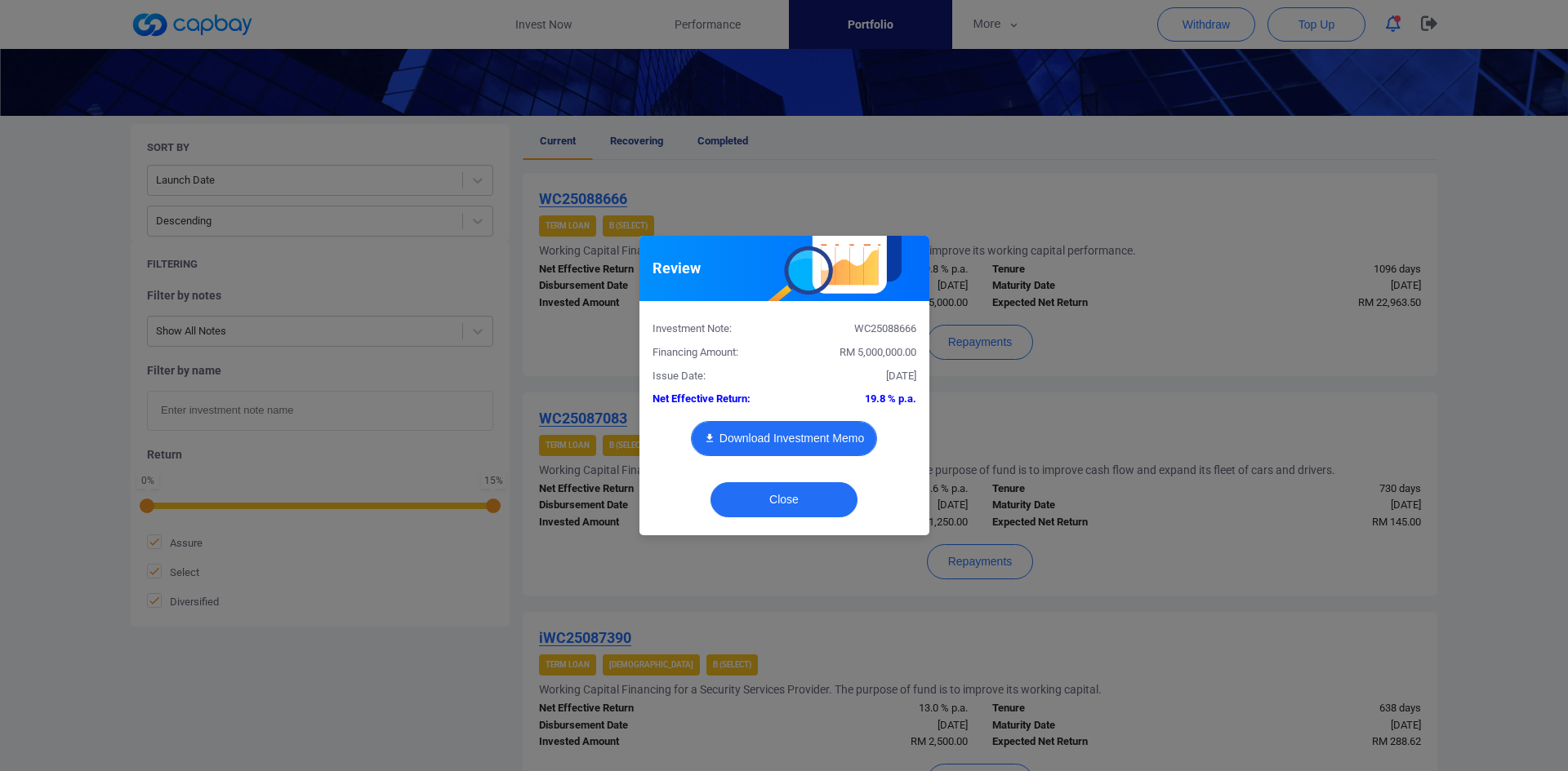
click at [748, 431] on button "Download Investment Memo" at bounding box center [784, 439] width 186 height 36
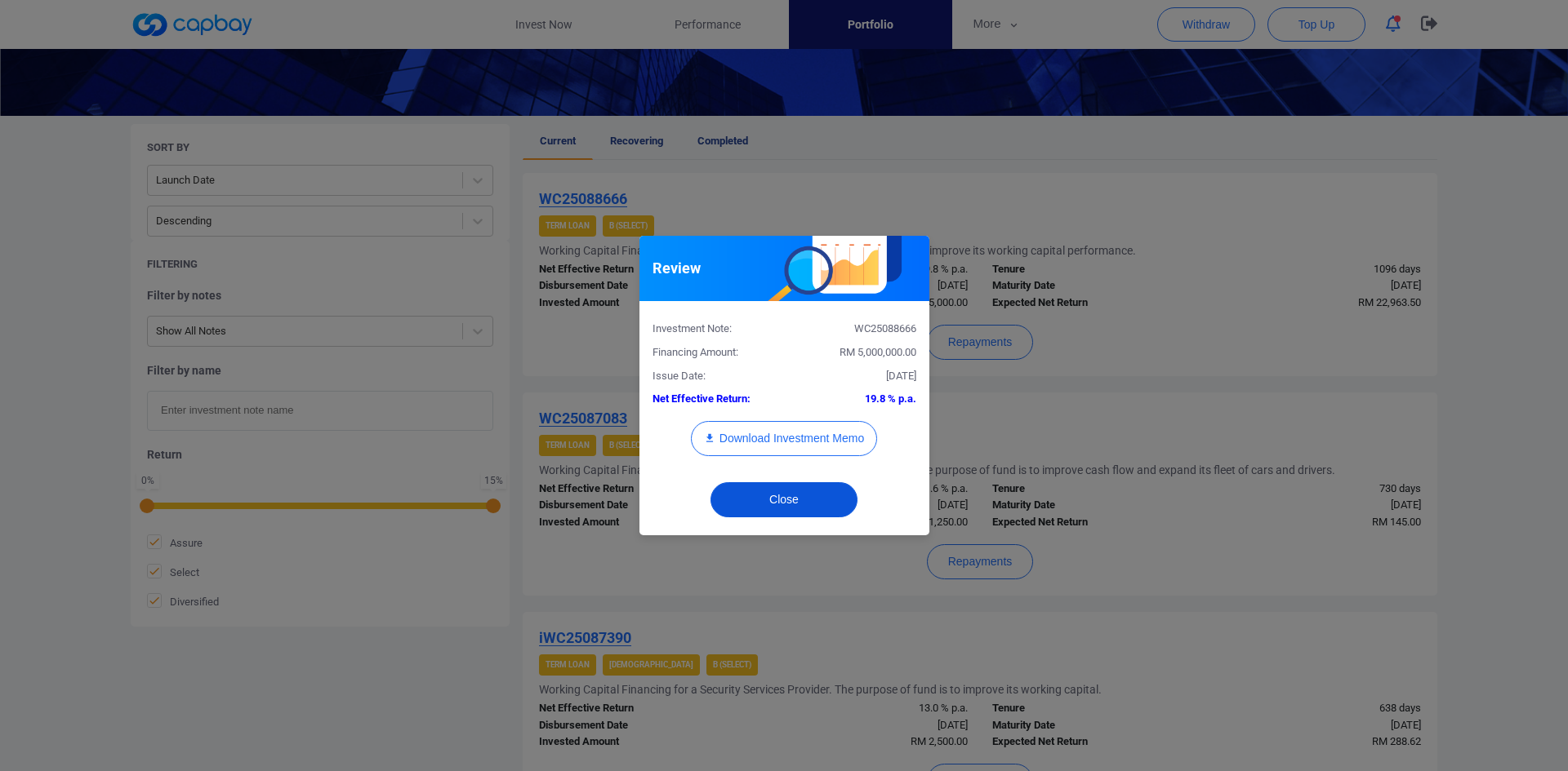
drag, startPoint x: 774, startPoint y: 502, endPoint x: 759, endPoint y: 495, distance: 16.6
click at [774, 502] on button "Close" at bounding box center [783, 500] width 147 height 36
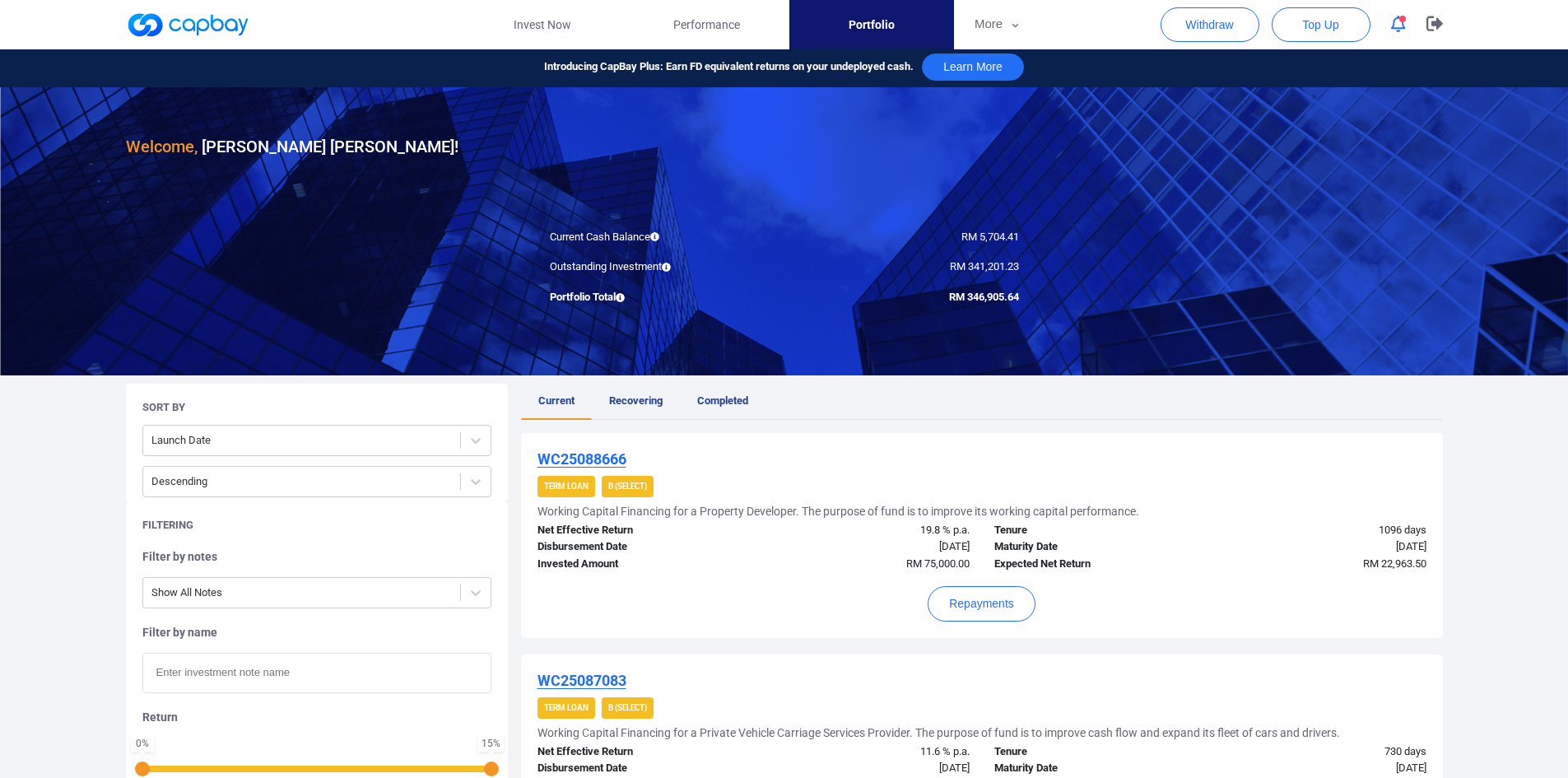
scroll to position [0, 0]
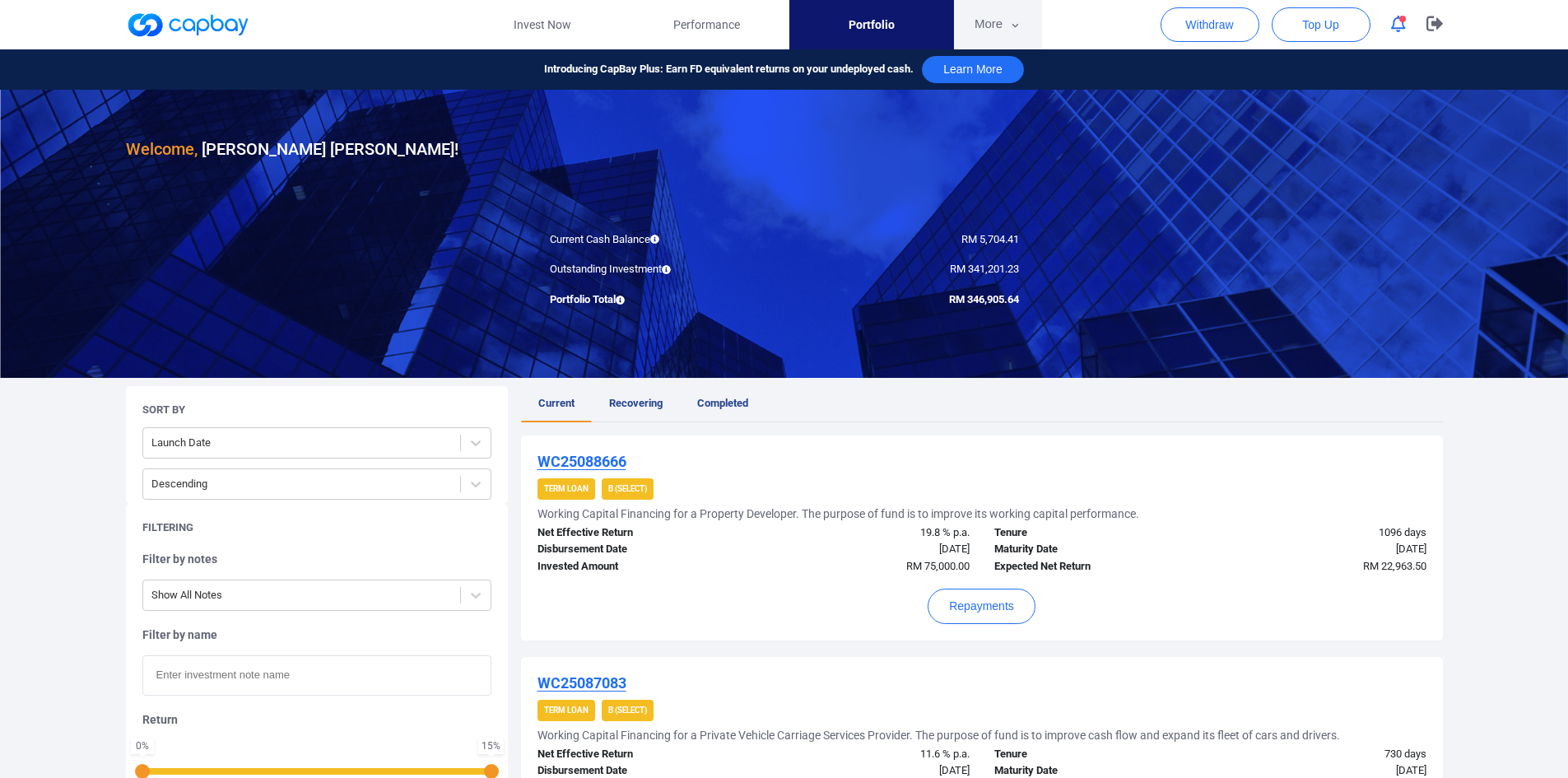
click at [980, 21] on button "More" at bounding box center [998, 25] width 88 height 50
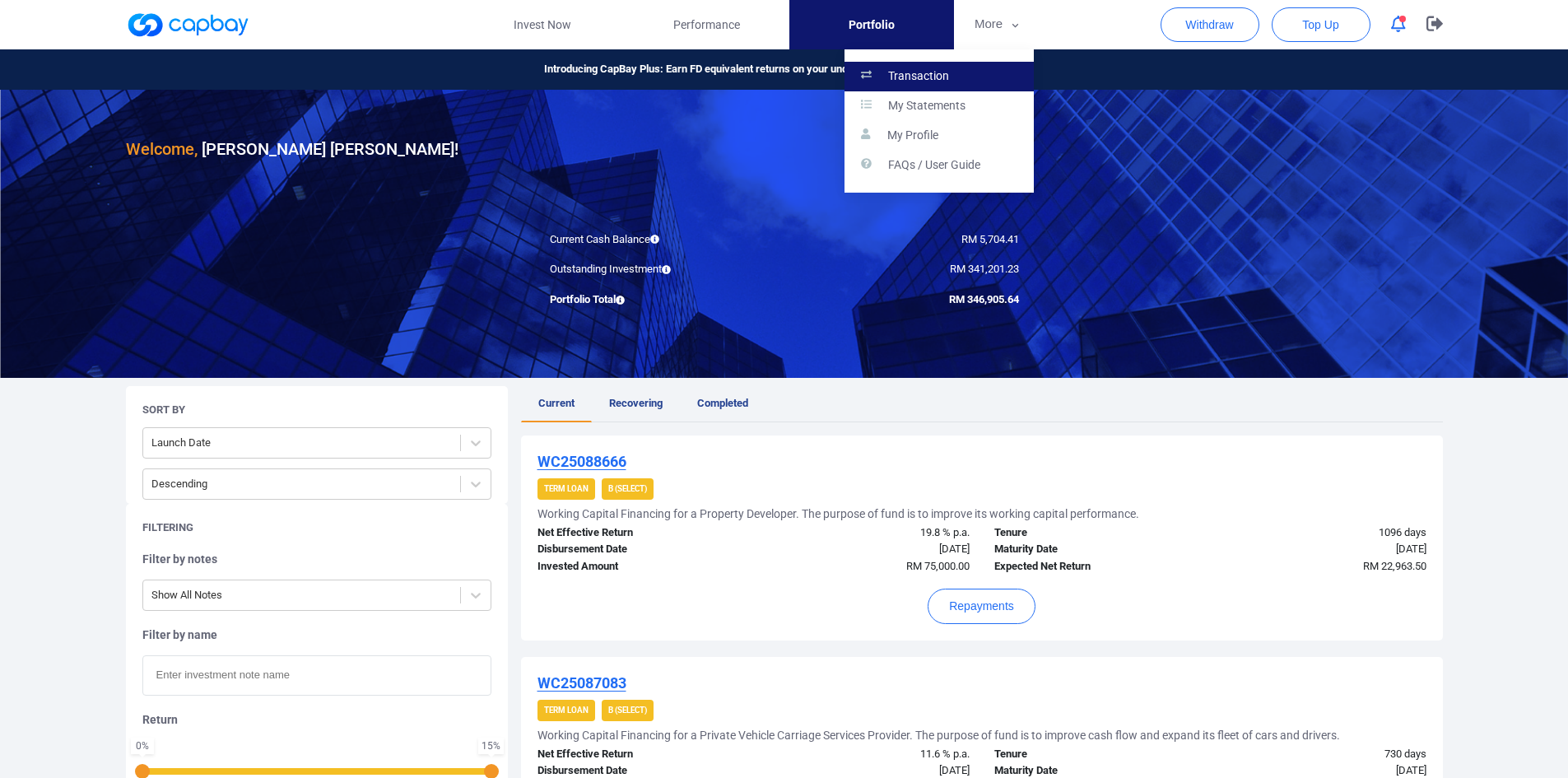
click at [953, 75] on link "Transaction" at bounding box center [939, 76] width 189 height 29
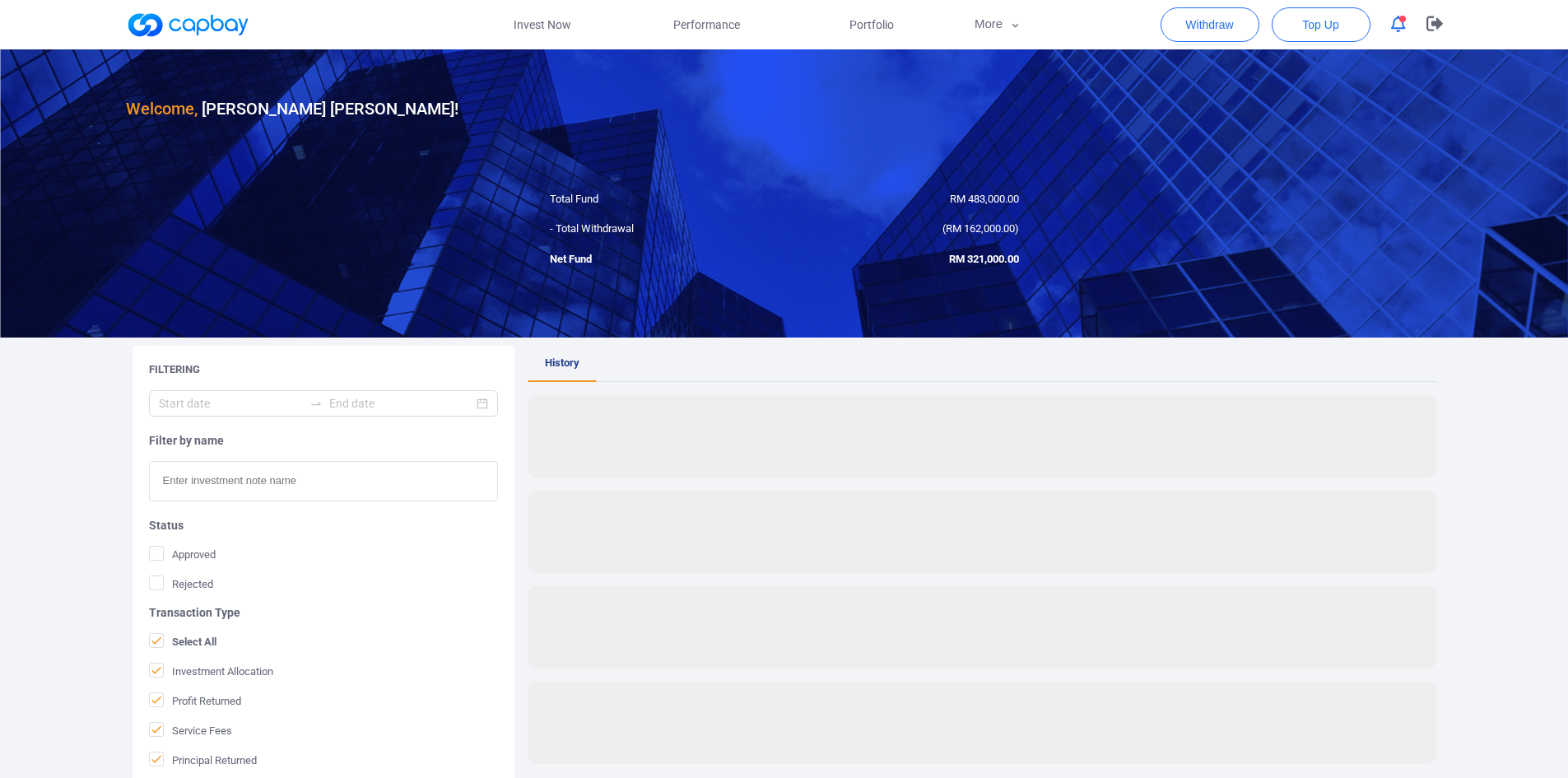
click at [219, 487] on input "text" at bounding box center [323, 481] width 349 height 40
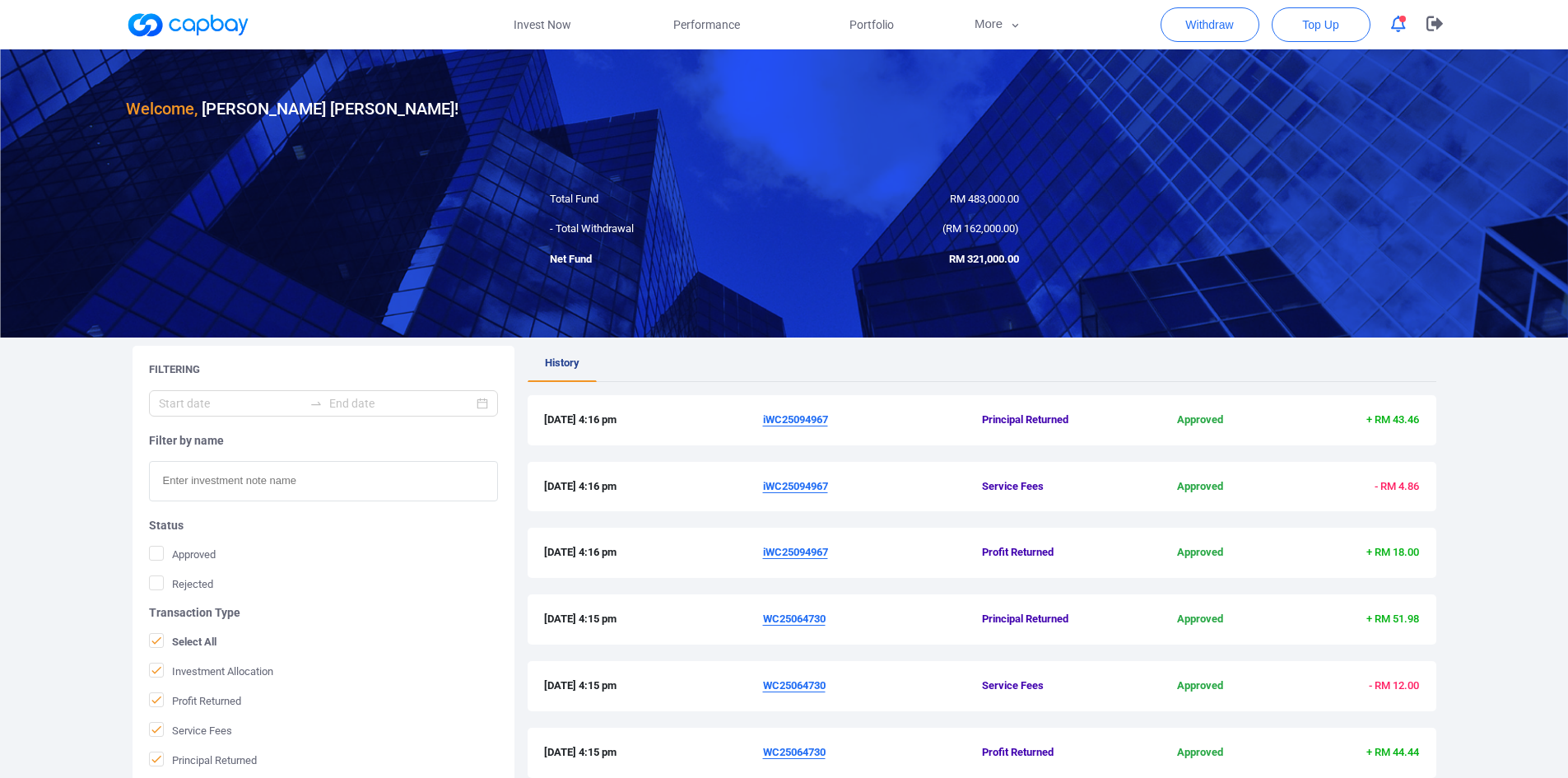
paste input "WC25088666"
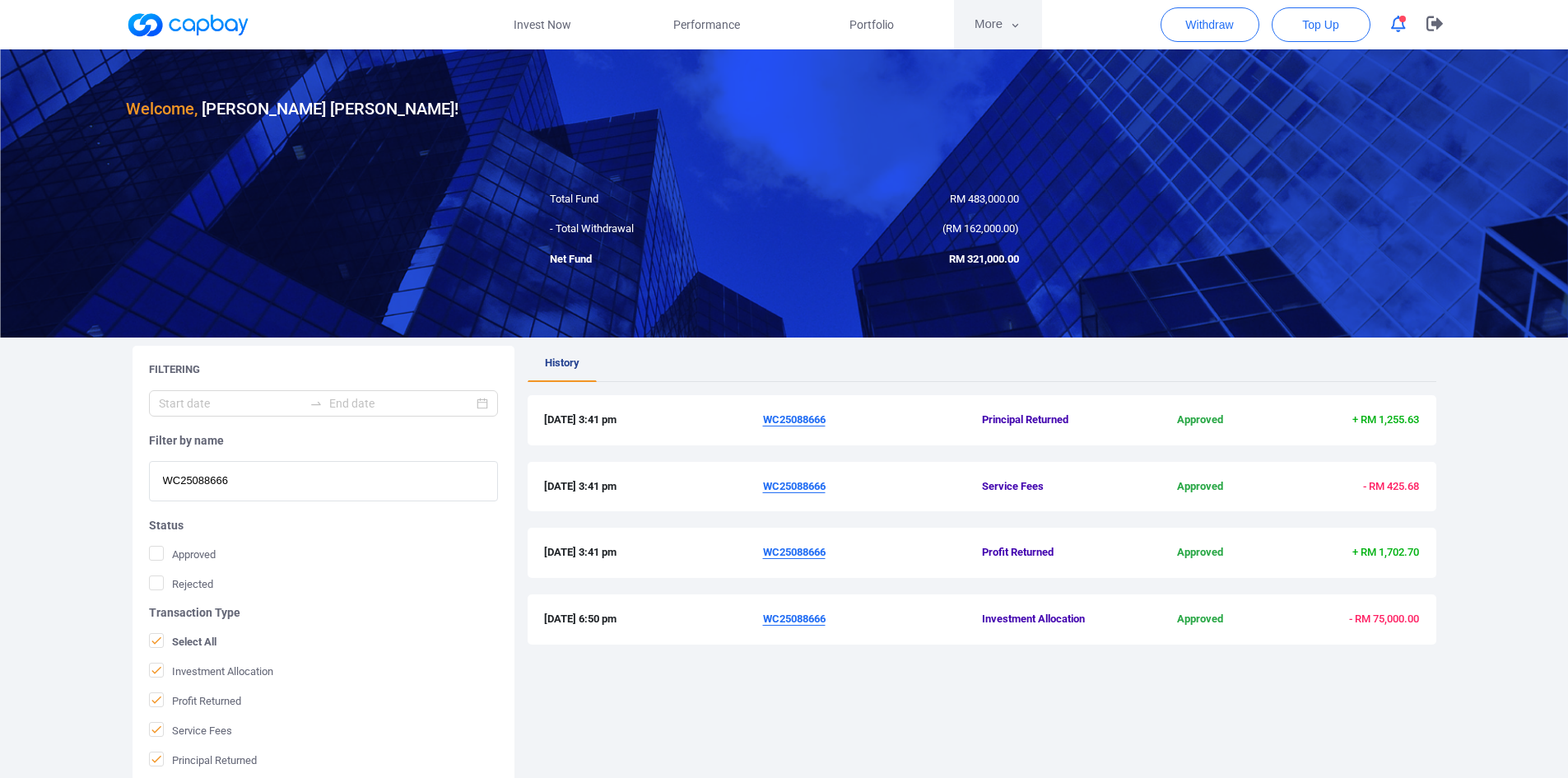
type input "WC25088666"
click at [1007, 24] on button "More" at bounding box center [998, 25] width 88 height 50
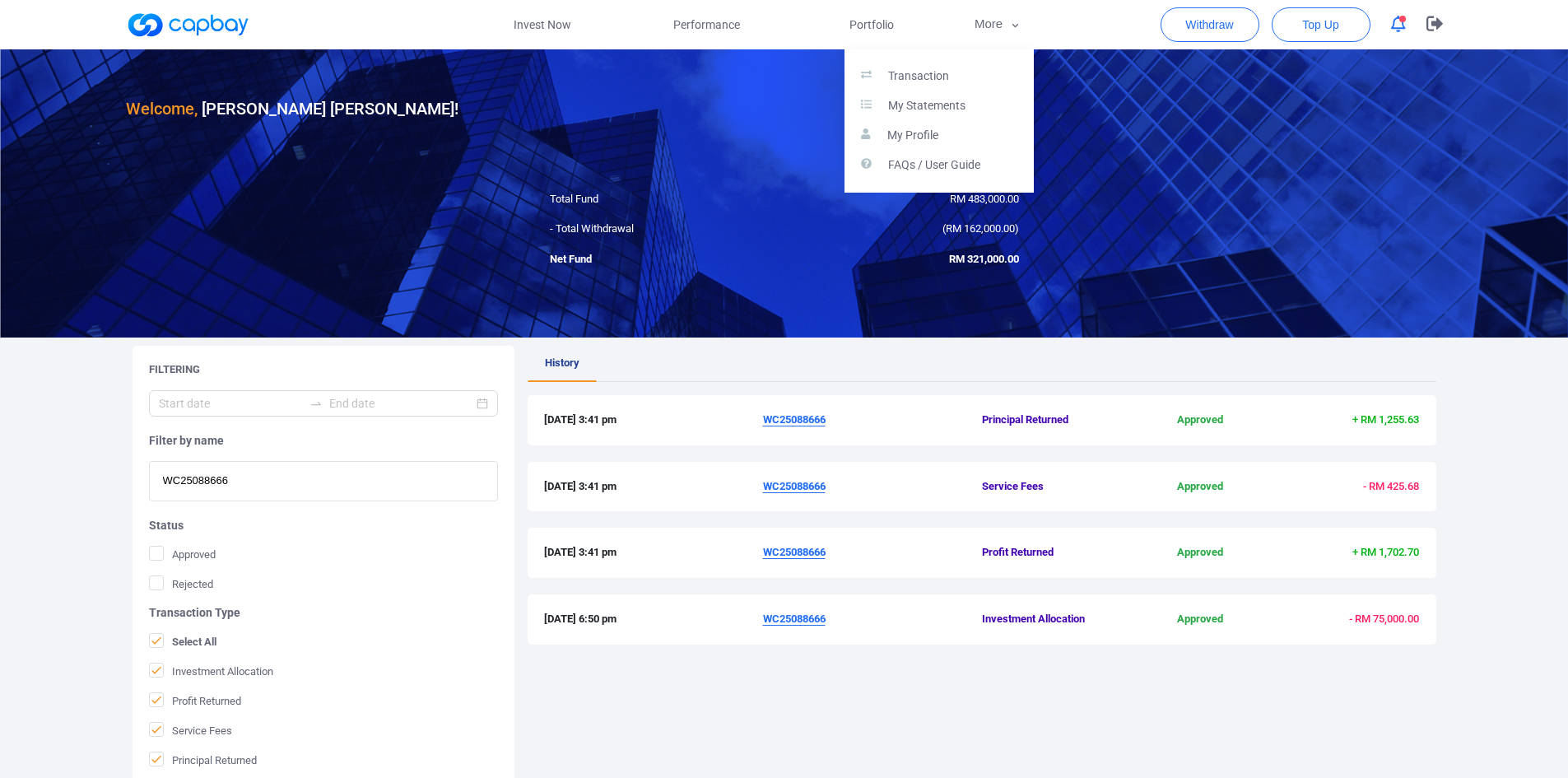
click at [880, 21] on button "button" at bounding box center [784, 389] width 1568 height 778
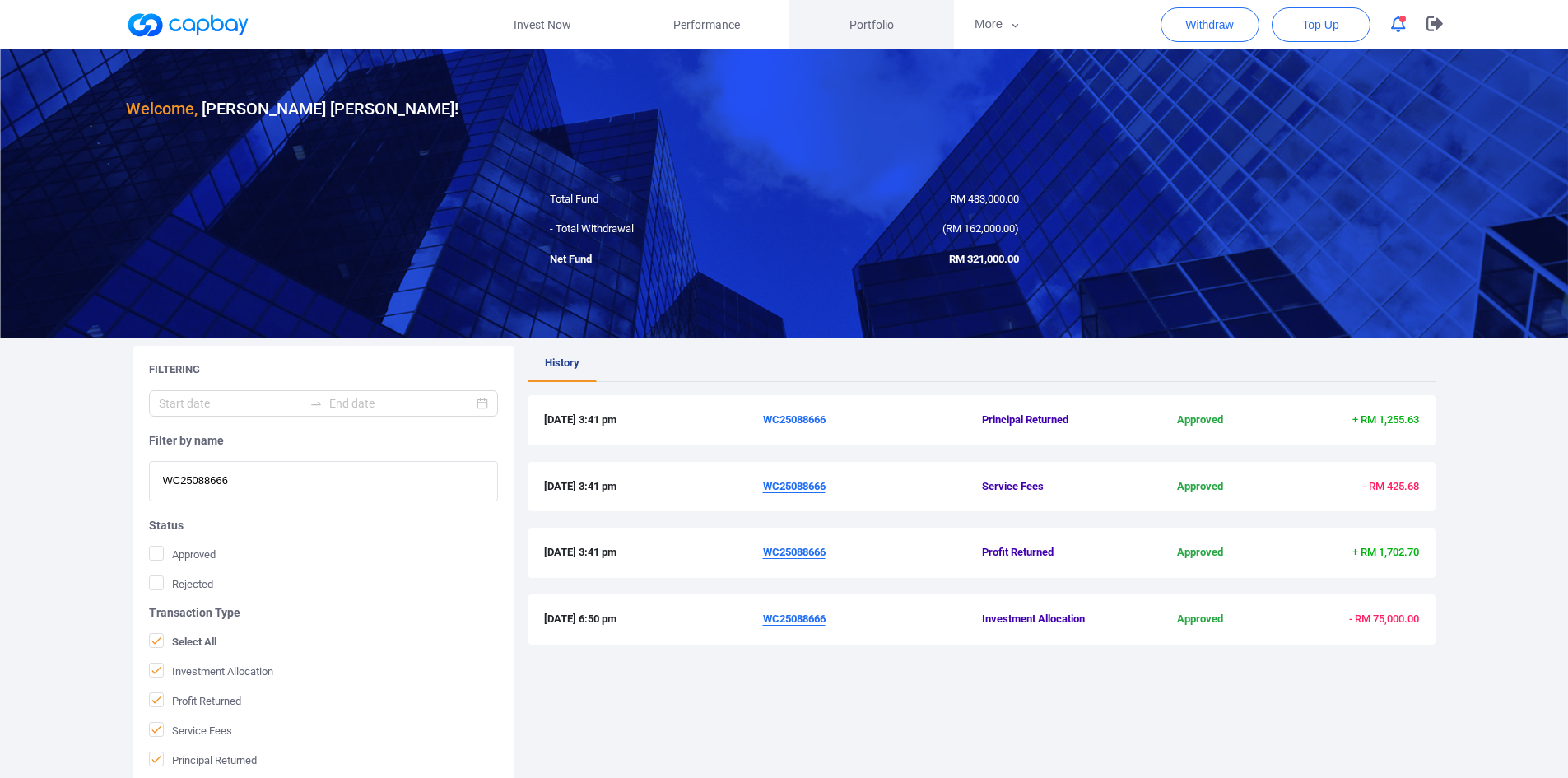
click at [879, 21] on span "Portfolio" at bounding box center [871, 25] width 44 height 18
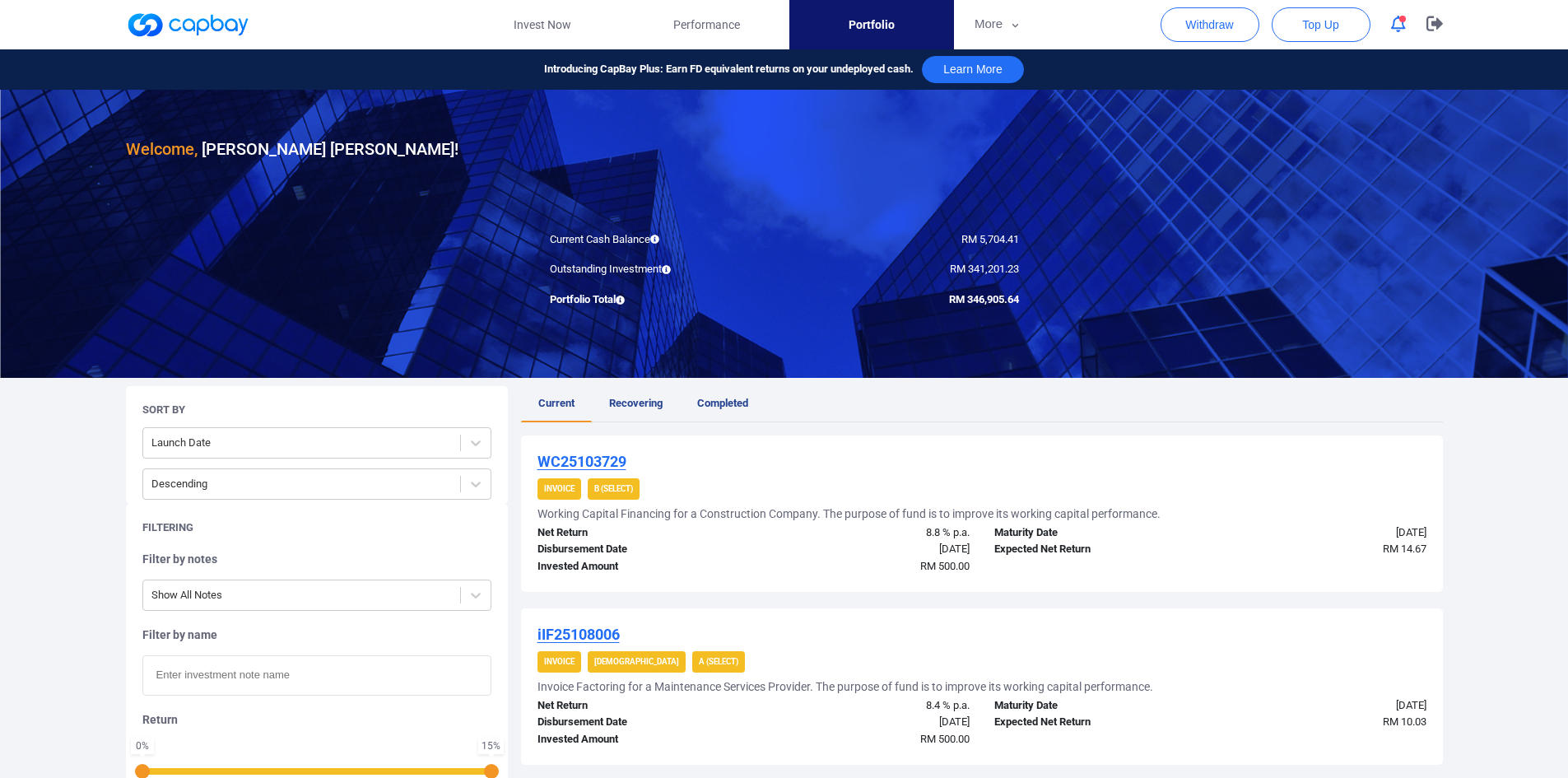
click at [210, 680] on input "text" at bounding box center [317, 676] width 349 height 40
paste input "WC25088666"
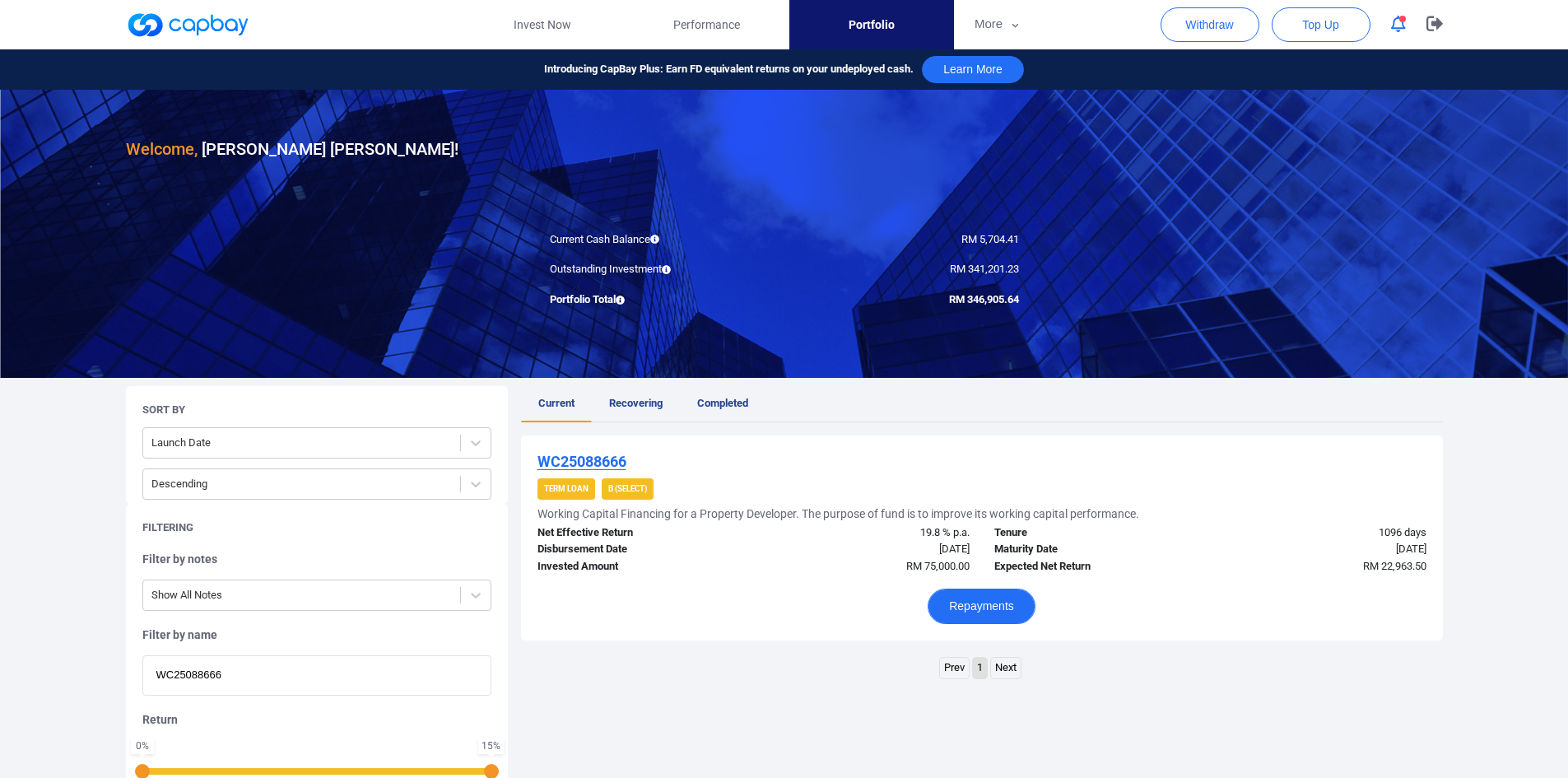
type input "WC25088666"
click at [967, 604] on button "Repayments" at bounding box center [981, 606] width 107 height 36
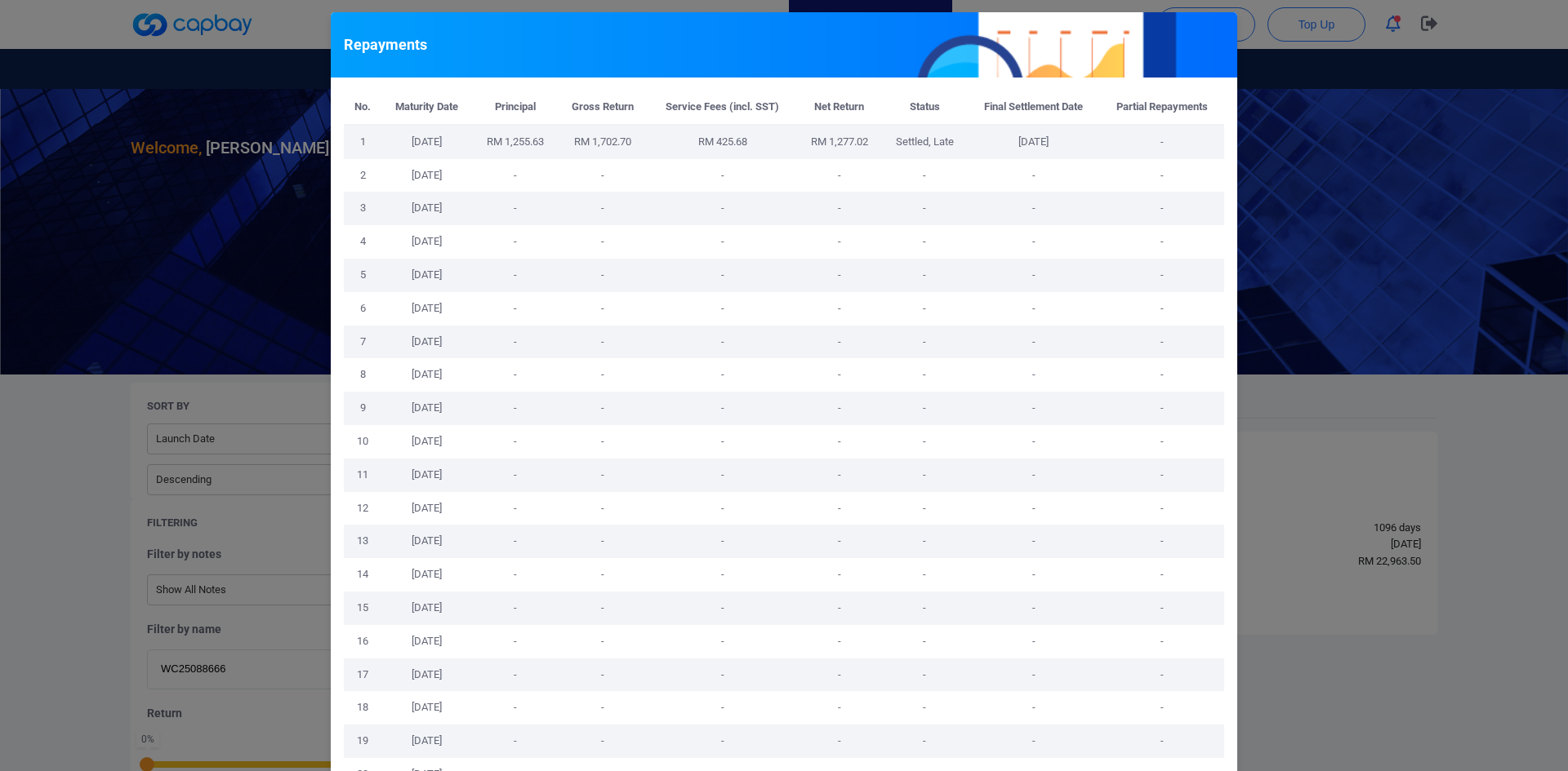
click at [1316, 478] on div "Repayments No. Maturity Date Principal Gross Return Service Fees (incl. SST) Ne…" at bounding box center [784, 385] width 1568 height 771
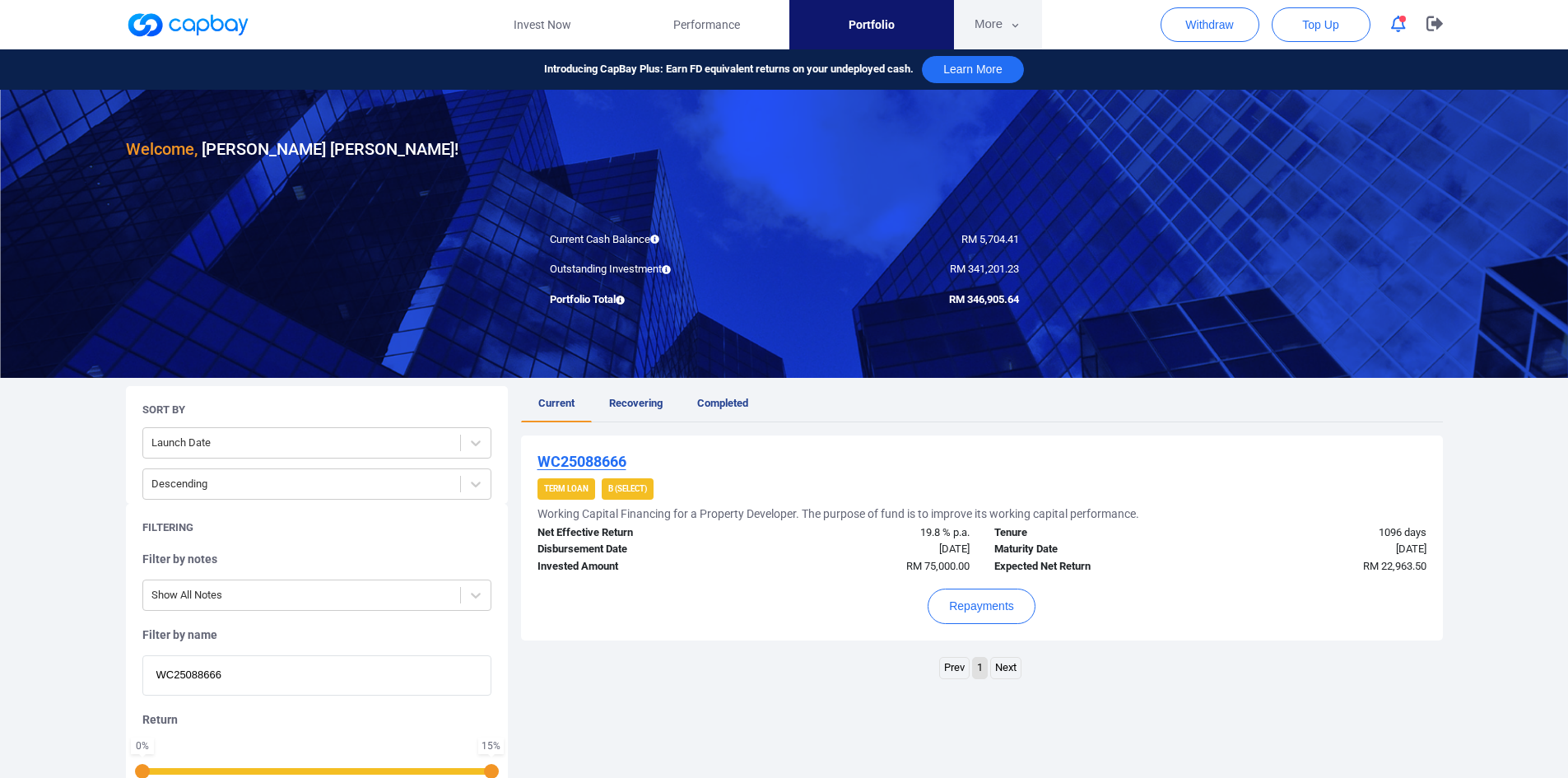
click at [983, 21] on button "More" at bounding box center [998, 25] width 88 height 50
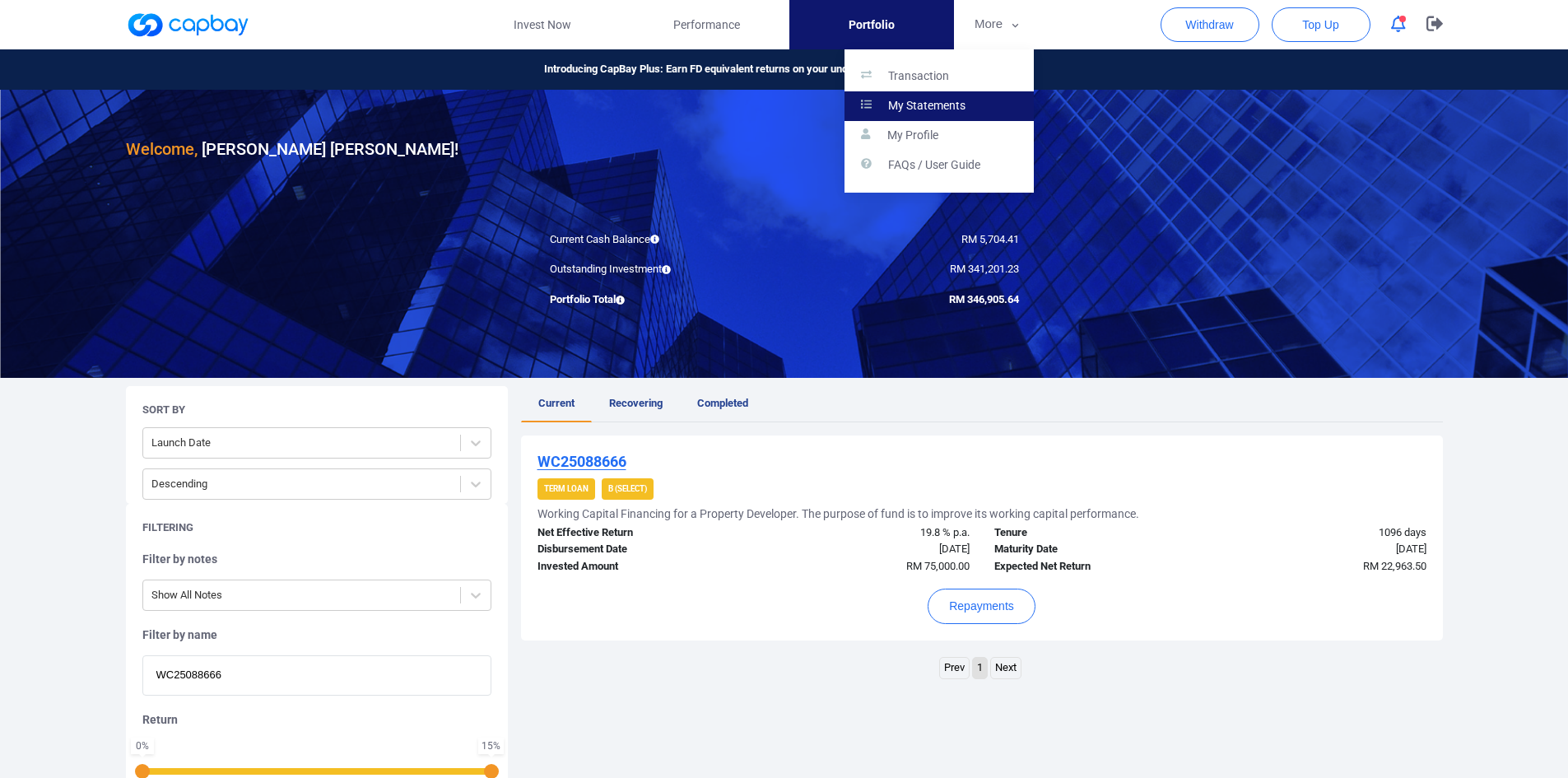
drag, startPoint x: 948, startPoint y: 78, endPoint x: 948, endPoint y: 120, distance: 42.0
click at [948, 78] on p "Transaction" at bounding box center [919, 76] width 61 height 15
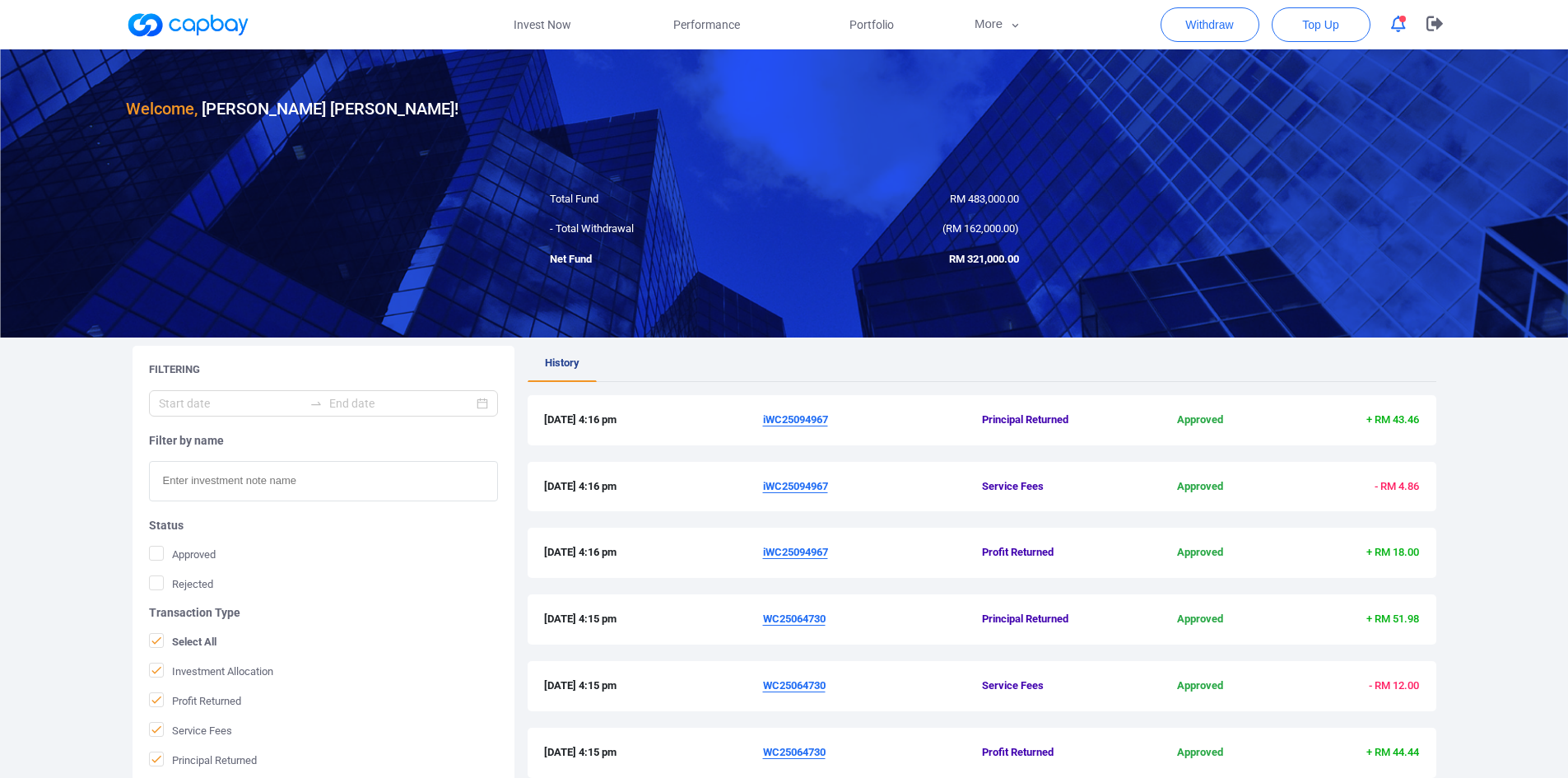
click at [238, 482] on input "text" at bounding box center [323, 481] width 349 height 40
paste input "WC25088666"
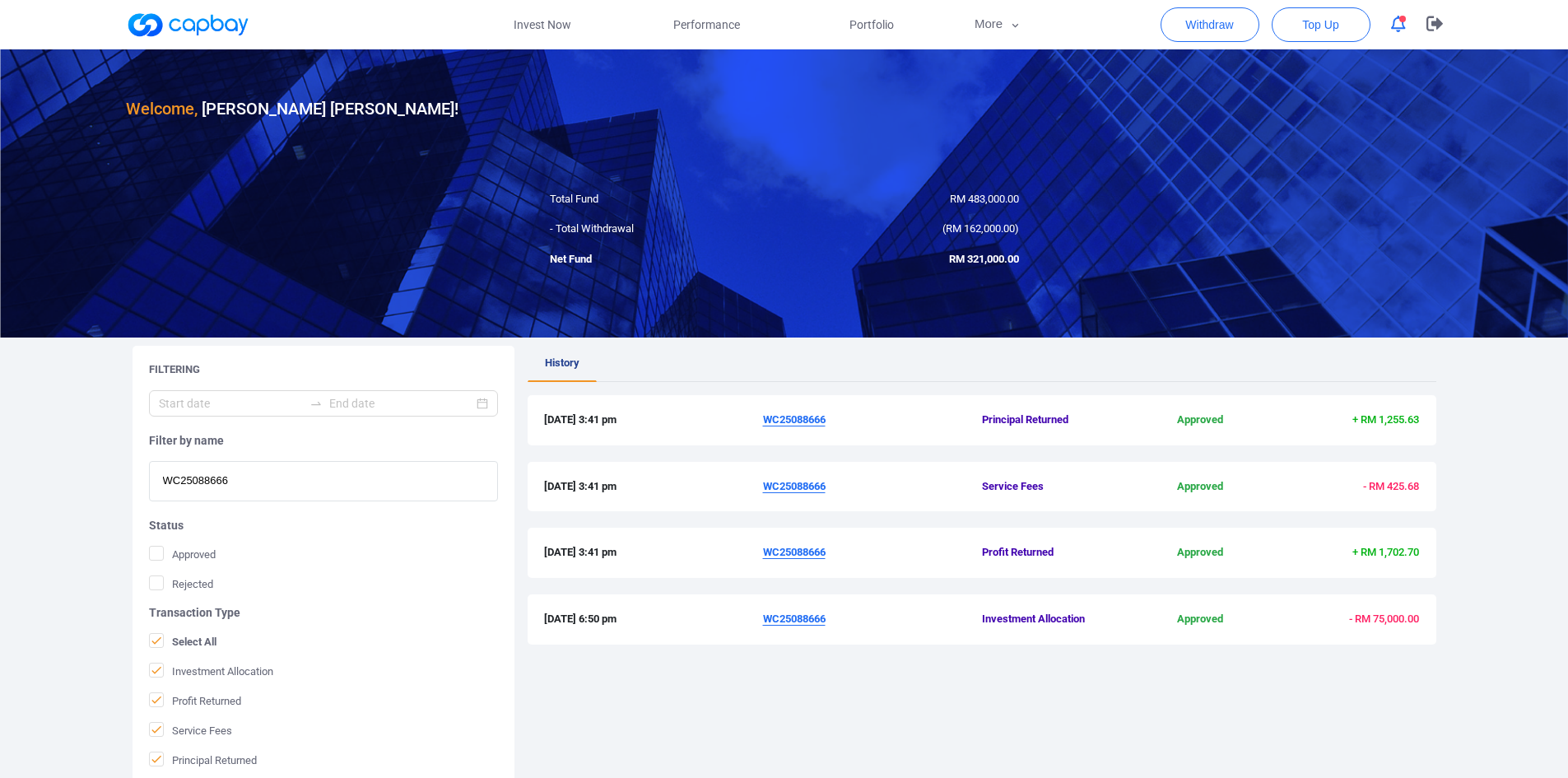
type input "WC25088666"
drag, startPoint x: 857, startPoint y: 18, endPoint x: 849, endPoint y: 24, distance: 10.0
click at [857, 18] on span "Portfolio" at bounding box center [871, 25] width 44 height 18
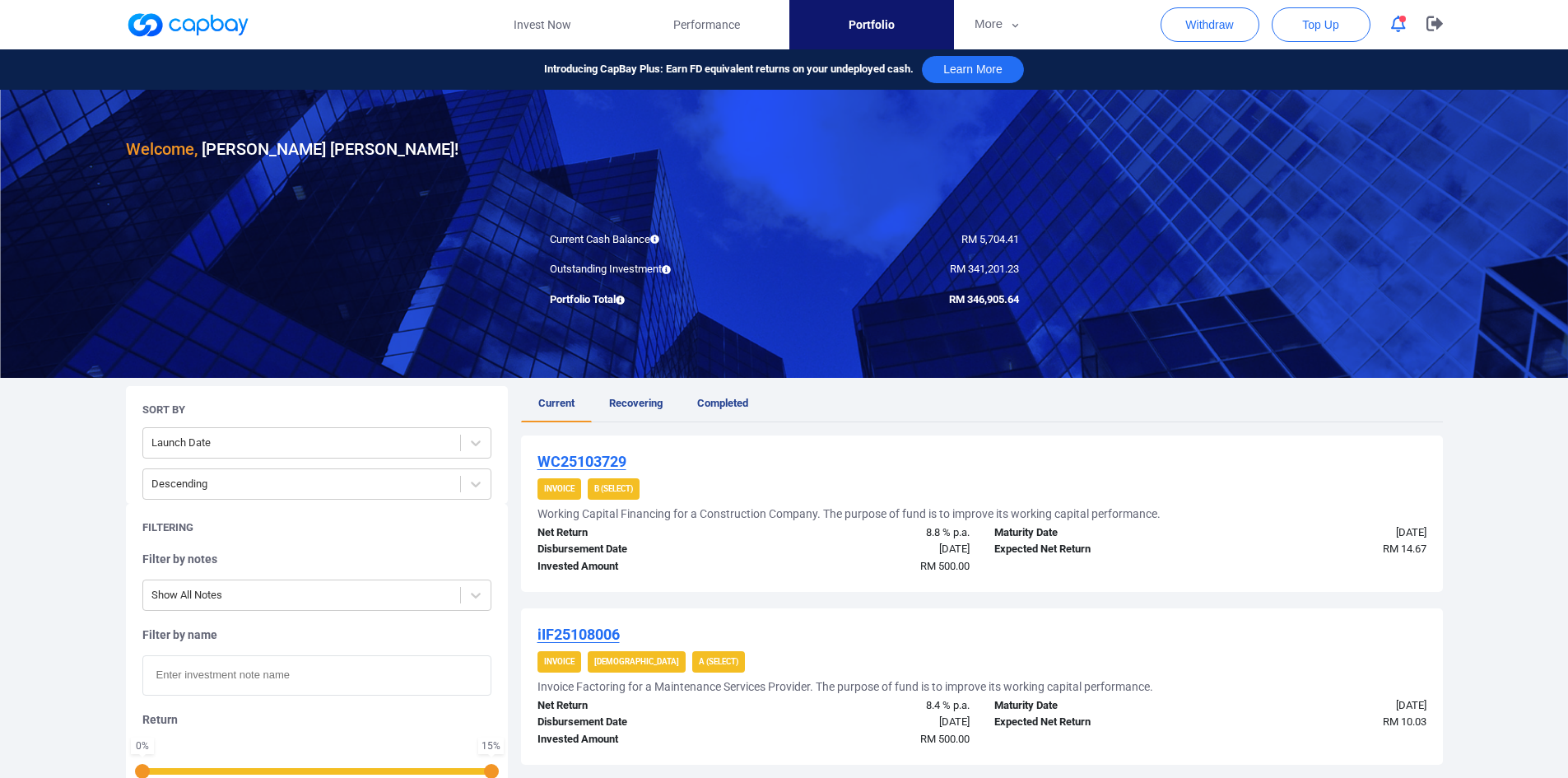
click at [214, 673] on input "text" at bounding box center [317, 676] width 349 height 40
type input "wc25093056"
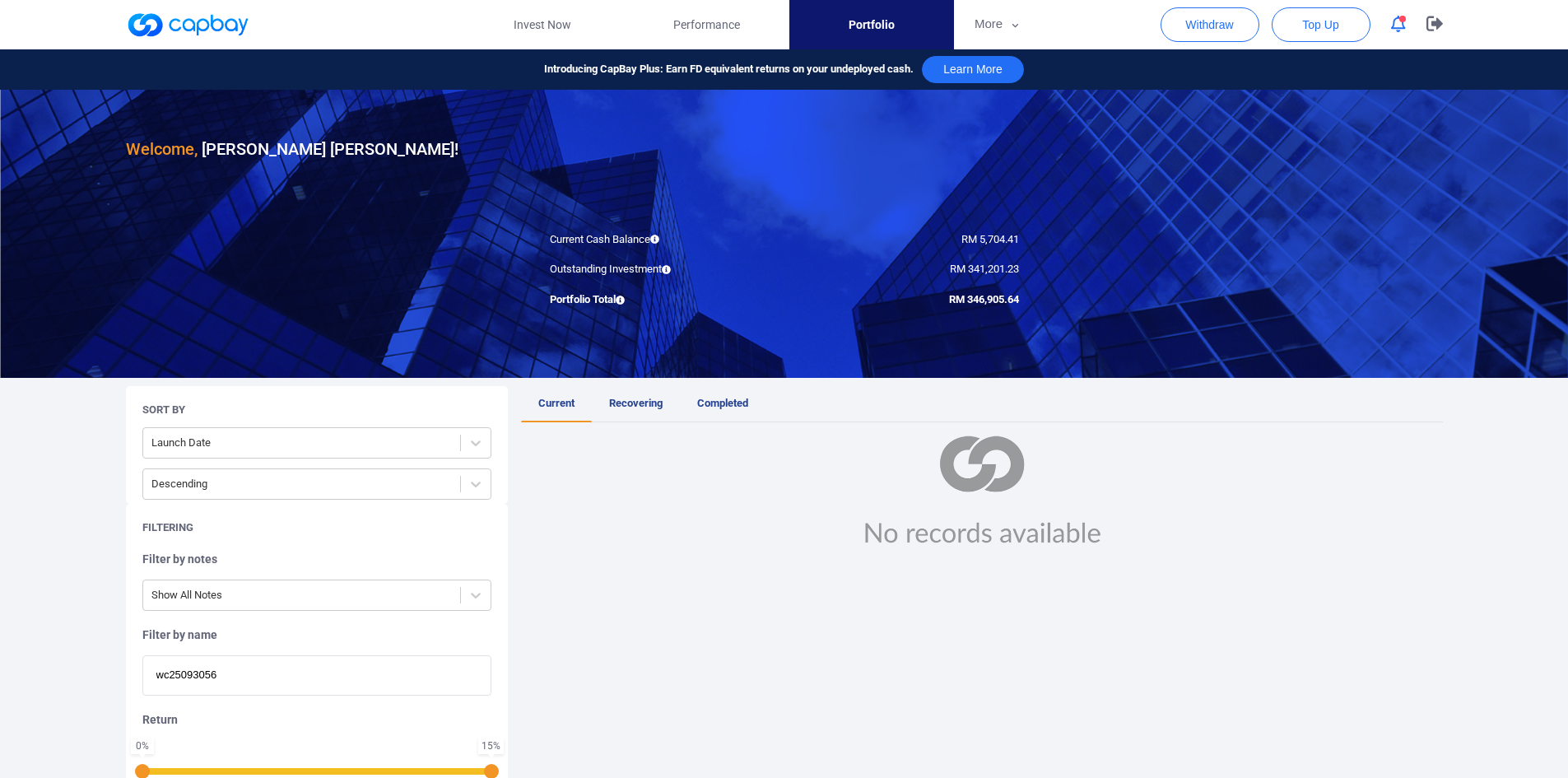
drag, startPoint x: 227, startPoint y: 676, endPoint x: 101, endPoint y: 677, distance: 126.0
click at [107, 677] on div "Welcome, [PERSON_NAME] [PERSON_NAME] ! Current Cash Balance RM 5,704.41 Outstan…" at bounding box center [784, 512] width 1568 height 843
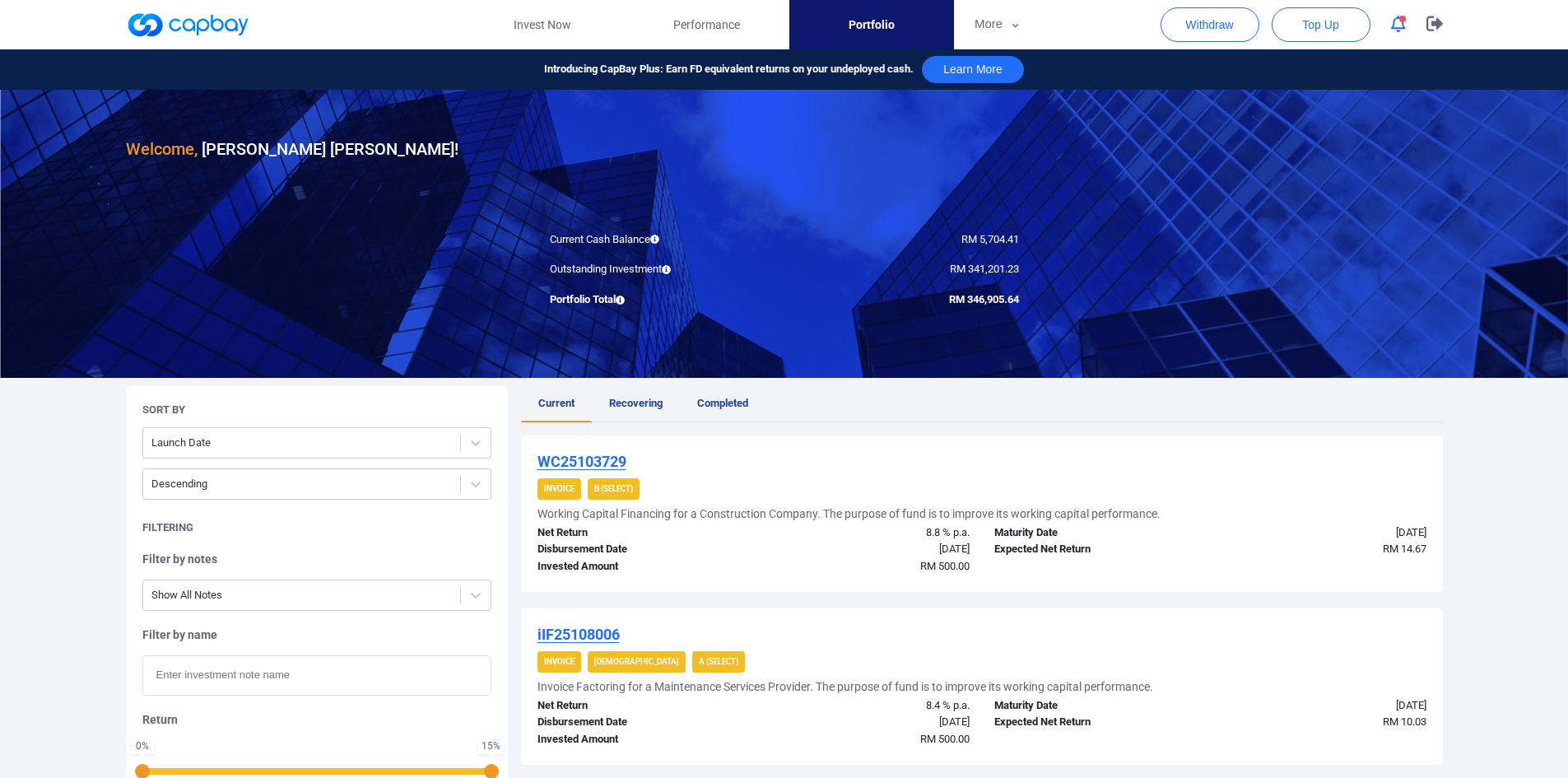
click at [255, 673] on input "text" at bounding box center [317, 676] width 349 height 40
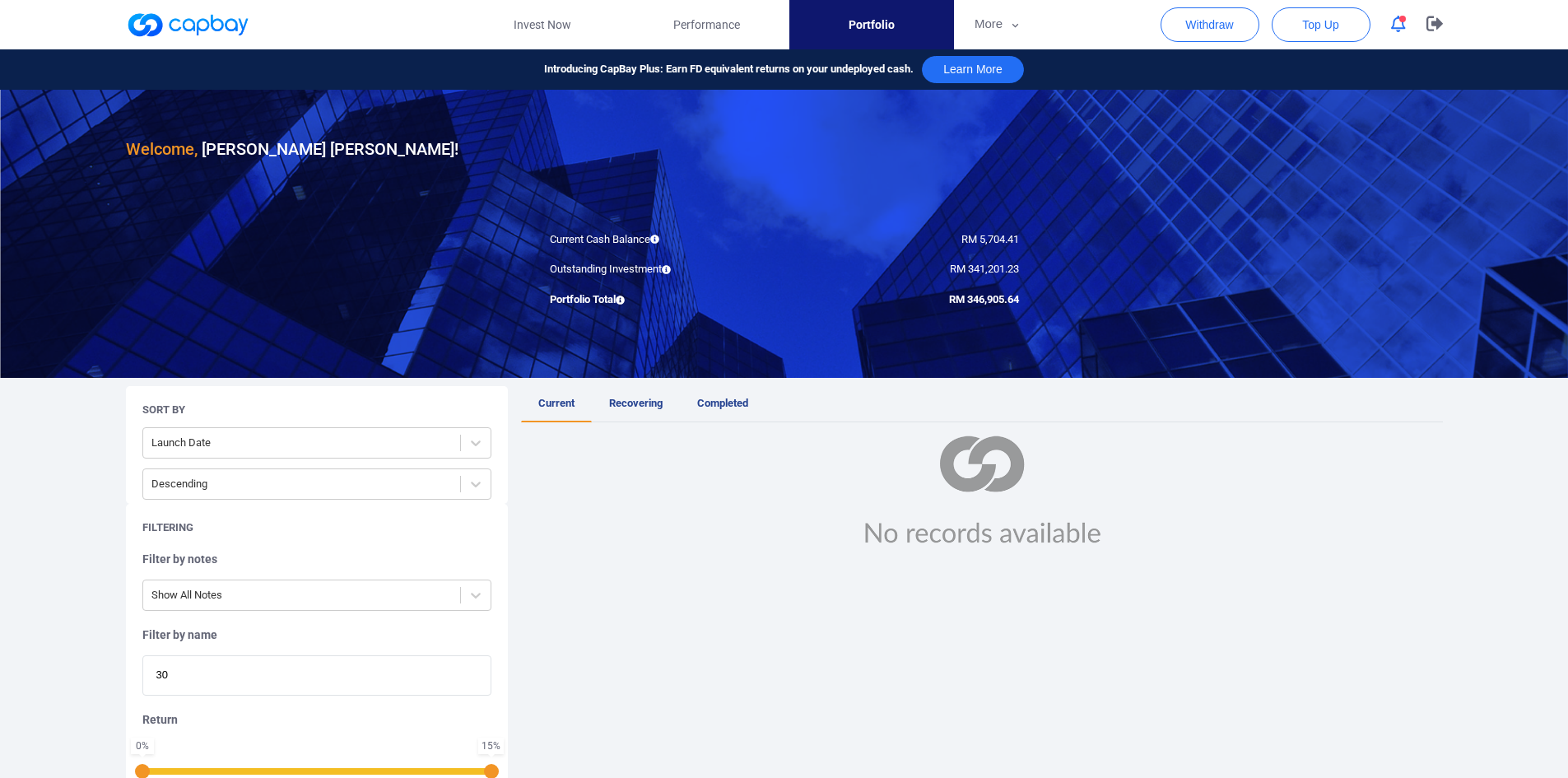
type input "3"
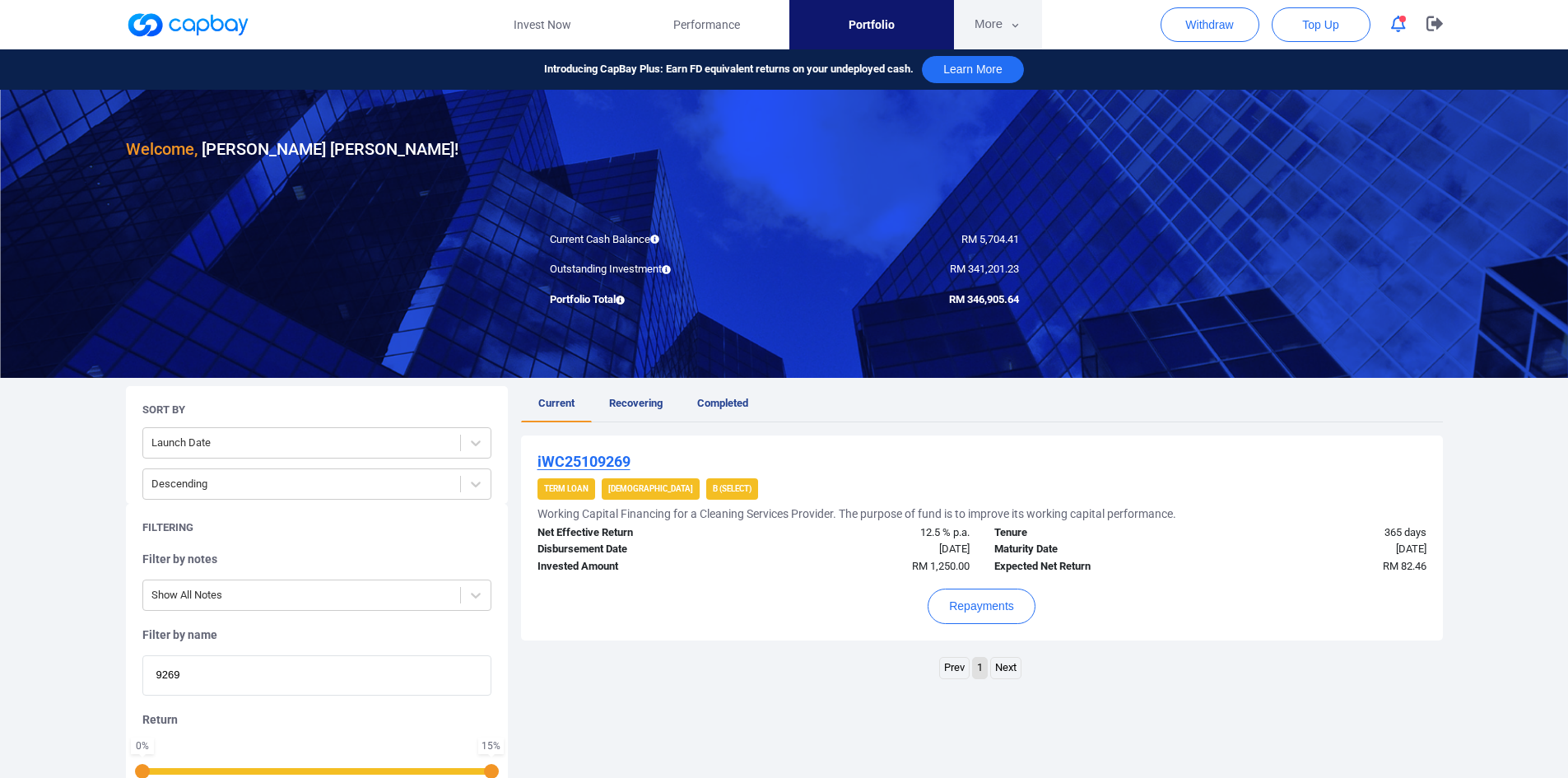
click at [985, 18] on button "More" at bounding box center [998, 25] width 88 height 50
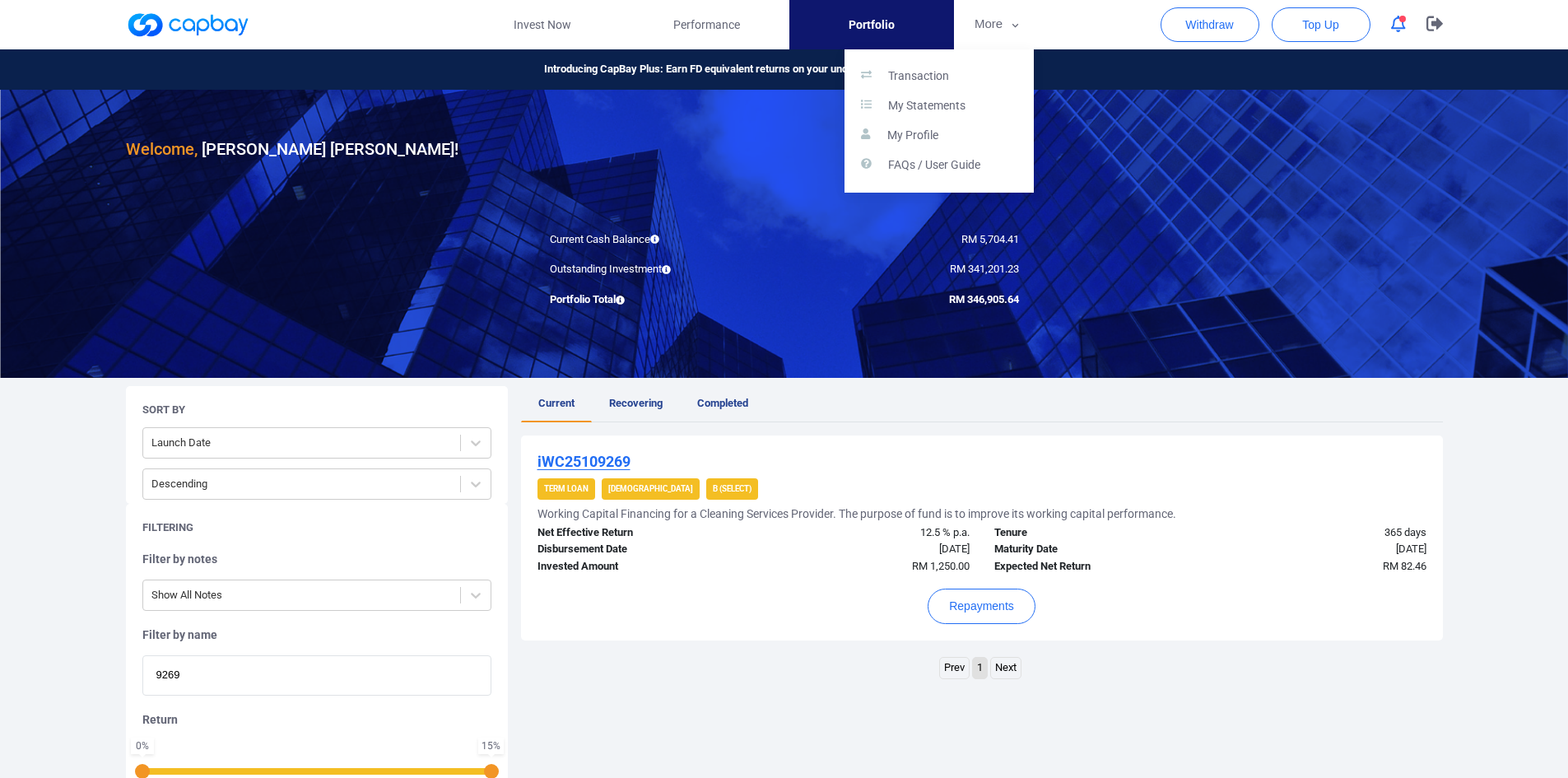
drag, startPoint x: 216, startPoint y: 673, endPoint x: 207, endPoint y: 668, distance: 10.3
click at [216, 673] on button "button" at bounding box center [784, 389] width 1568 height 778
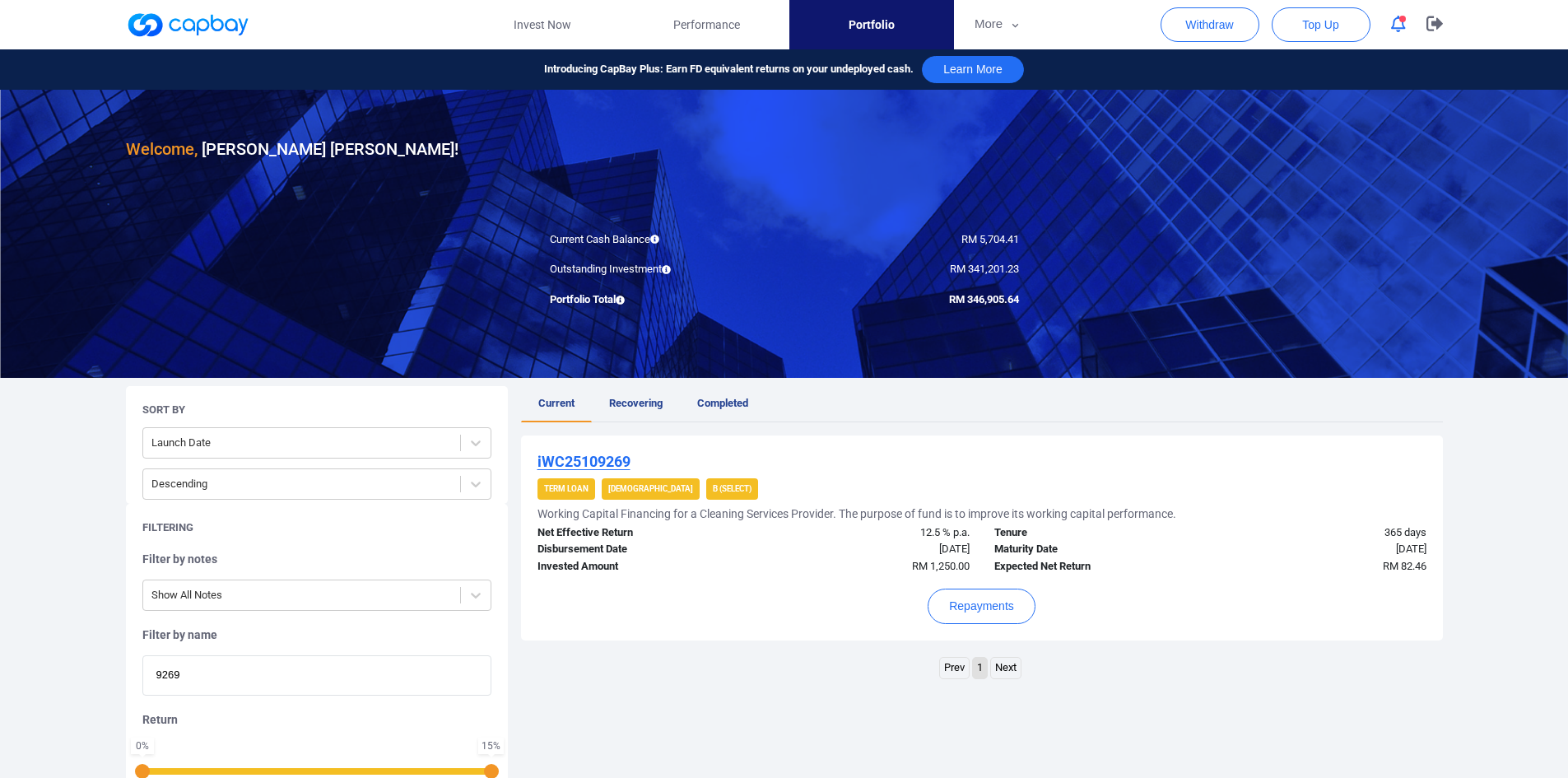
drag, startPoint x: 207, startPoint y: 670, endPoint x: 42, endPoint y: 656, distance: 165.6
click at [42, 656] on div "Welcome, [PERSON_NAME] [PERSON_NAME] ! Current Cash Balance RM 5,704.41 Outstan…" at bounding box center [784, 512] width 1568 height 843
paste input "WC24113302"
type input "WC24113302"
click at [968, 610] on button "Repayments" at bounding box center [981, 606] width 107 height 36
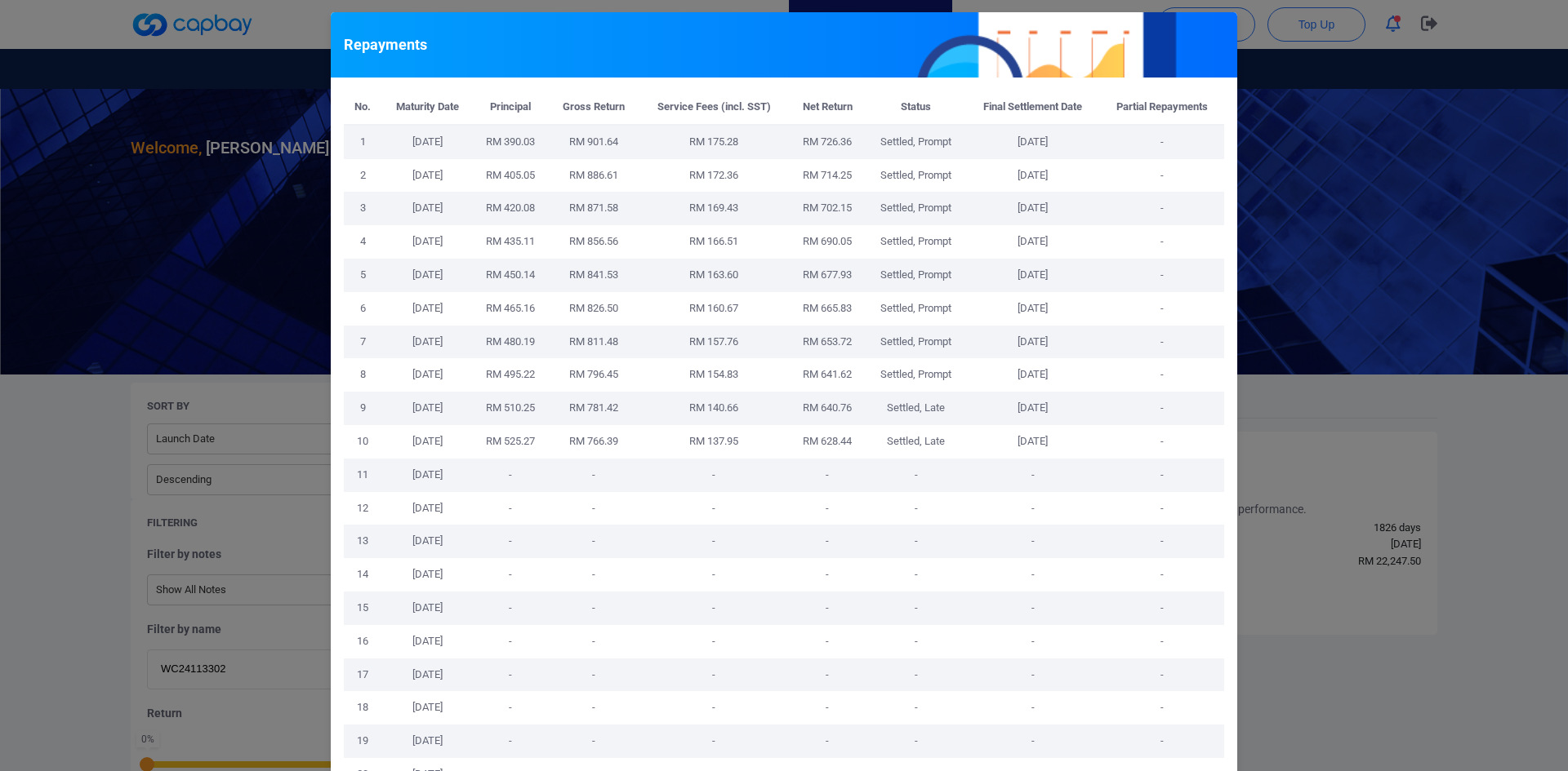
drag, startPoint x: 871, startPoint y: 341, endPoint x: 1061, endPoint y: 340, distance: 190.0
click at [1061, 340] on tr "7 [DATE] RM 480.19 RM 811.48 RM 157.76 RM 653.72 Settled, Prompt [DATE] -" at bounding box center [784, 342] width 881 height 34
copy tr "Settled, Prompt [DATE]"
drag, startPoint x: 870, startPoint y: 372, endPoint x: 1064, endPoint y: 371, distance: 194.0
click at [1064, 371] on tr "8 [DATE] RM 495.22 RM 796.45 RM 154.83 RM 641.62 Settled, Prompt [DATE] -" at bounding box center [784, 375] width 881 height 34
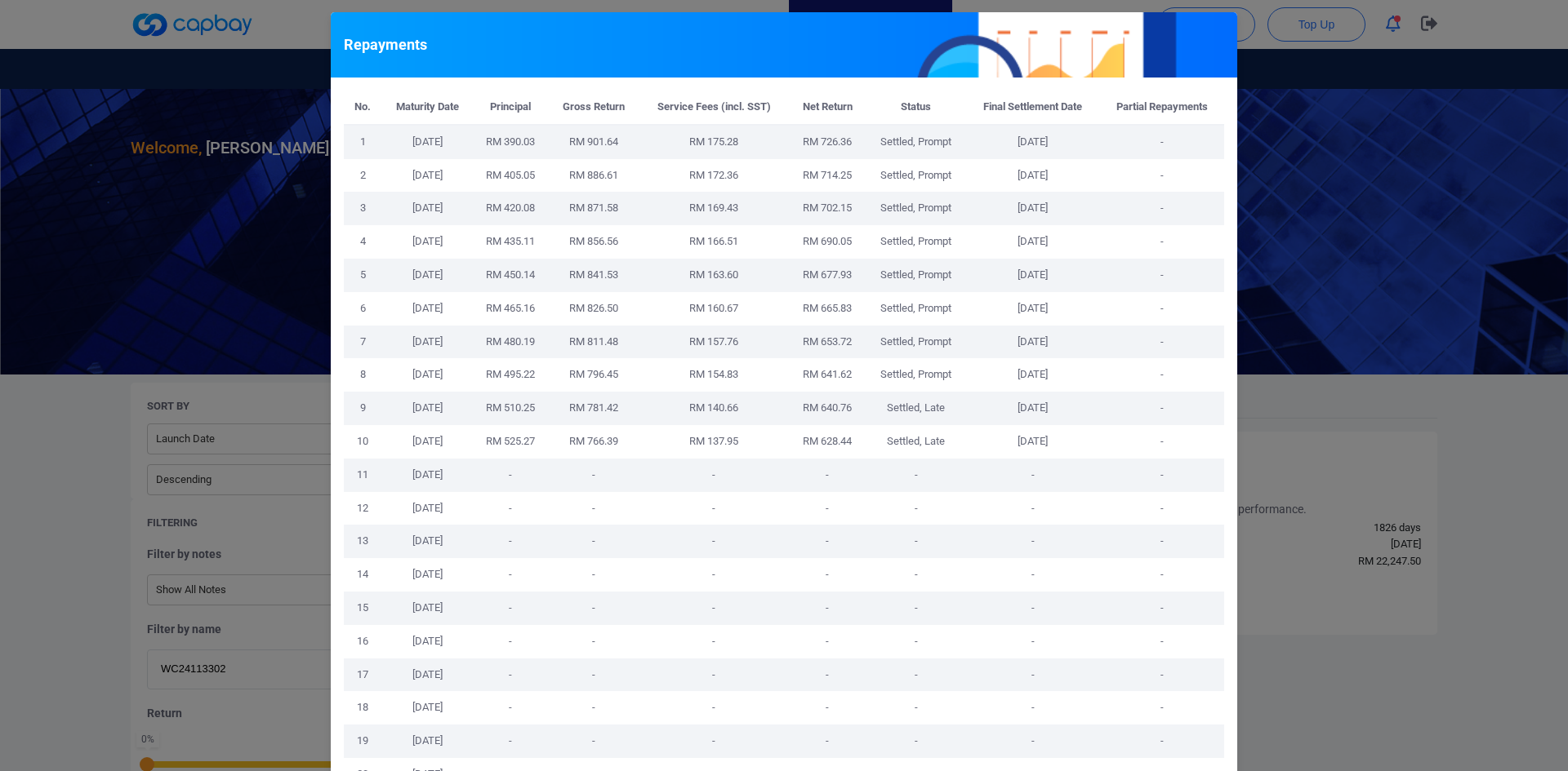
copy tr "Settled, Prompt [DATE]"
click at [972, 446] on td "[DATE]" at bounding box center [1033, 441] width 133 height 34
drag, startPoint x: 878, startPoint y: 409, endPoint x: 1060, endPoint y: 417, distance: 182.2
click at [1060, 417] on tr "9 [DATE] RM 510.25 RM 781.42 RM 140.66 RM 640.76 Settled, Late [DATE] -" at bounding box center [784, 408] width 881 height 34
copy tr "Settled, Late [DATE]"
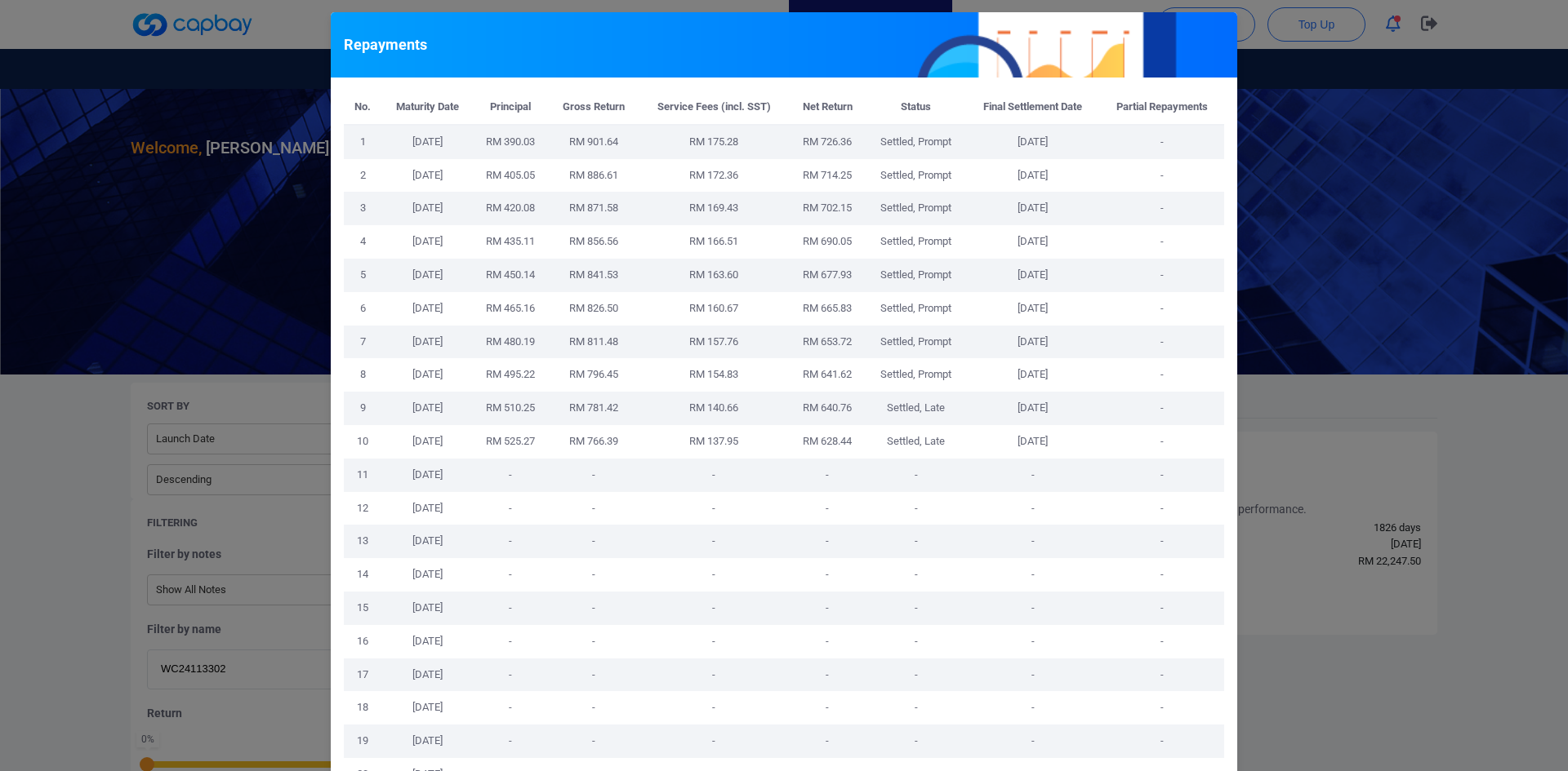
click at [1035, 474] on td "-" at bounding box center [1033, 475] width 133 height 34
drag, startPoint x: 879, startPoint y: 441, endPoint x: 1059, endPoint y: 438, distance: 180.0
click at [1059, 438] on tr "10 [DATE] RM 525.27 RM 766.39 RM 137.95 RM 628.44 Settled, Late [DATE] -" at bounding box center [784, 441] width 881 height 34
copy tr "Settled, Late [DATE]"
click at [1013, 541] on td "-" at bounding box center [1033, 542] width 133 height 34
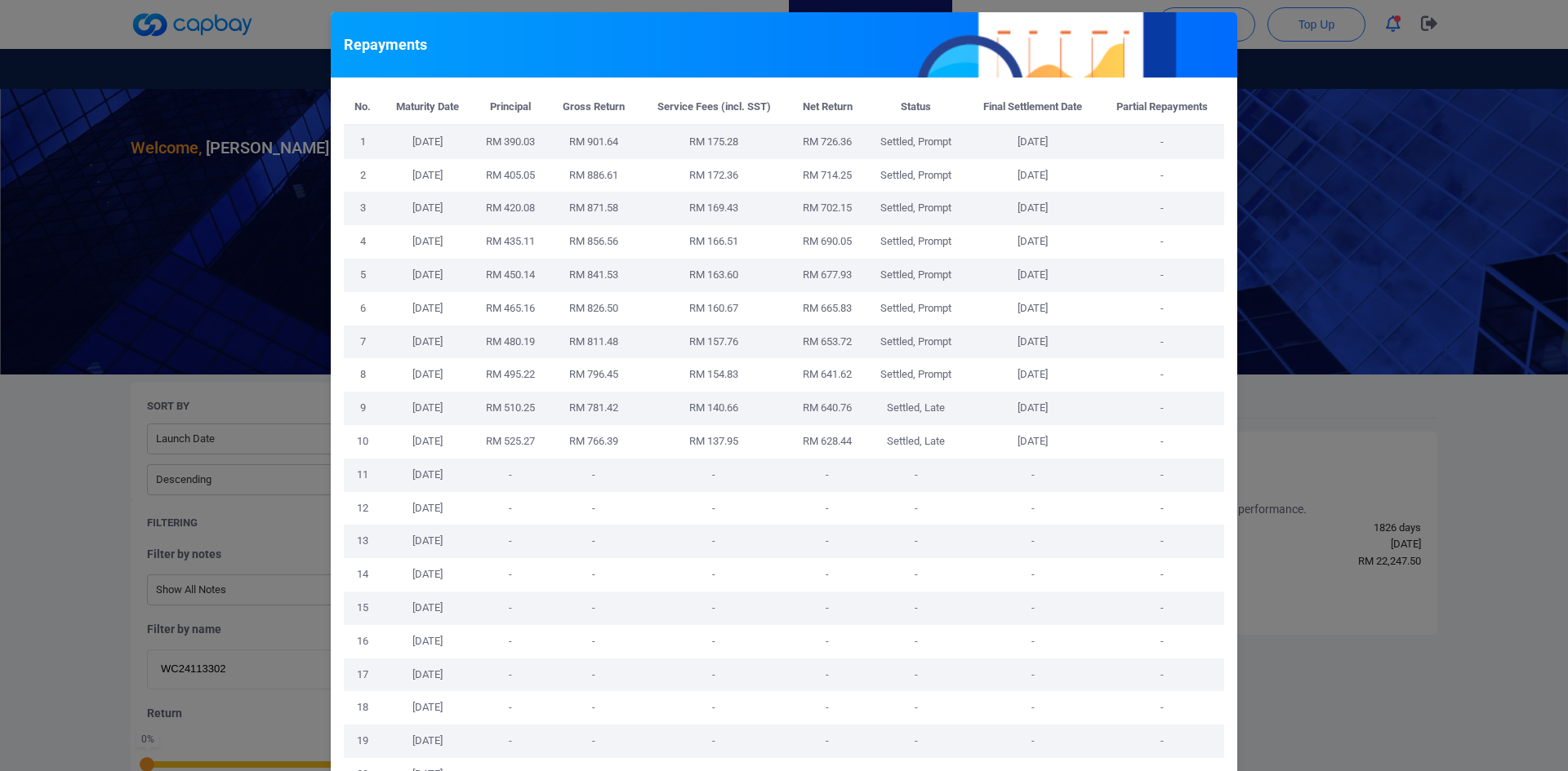
click at [1327, 419] on div "Repayments No. Maturity Date Principal Gross Return Service Fees (incl. SST) Ne…" at bounding box center [784, 385] width 1568 height 771
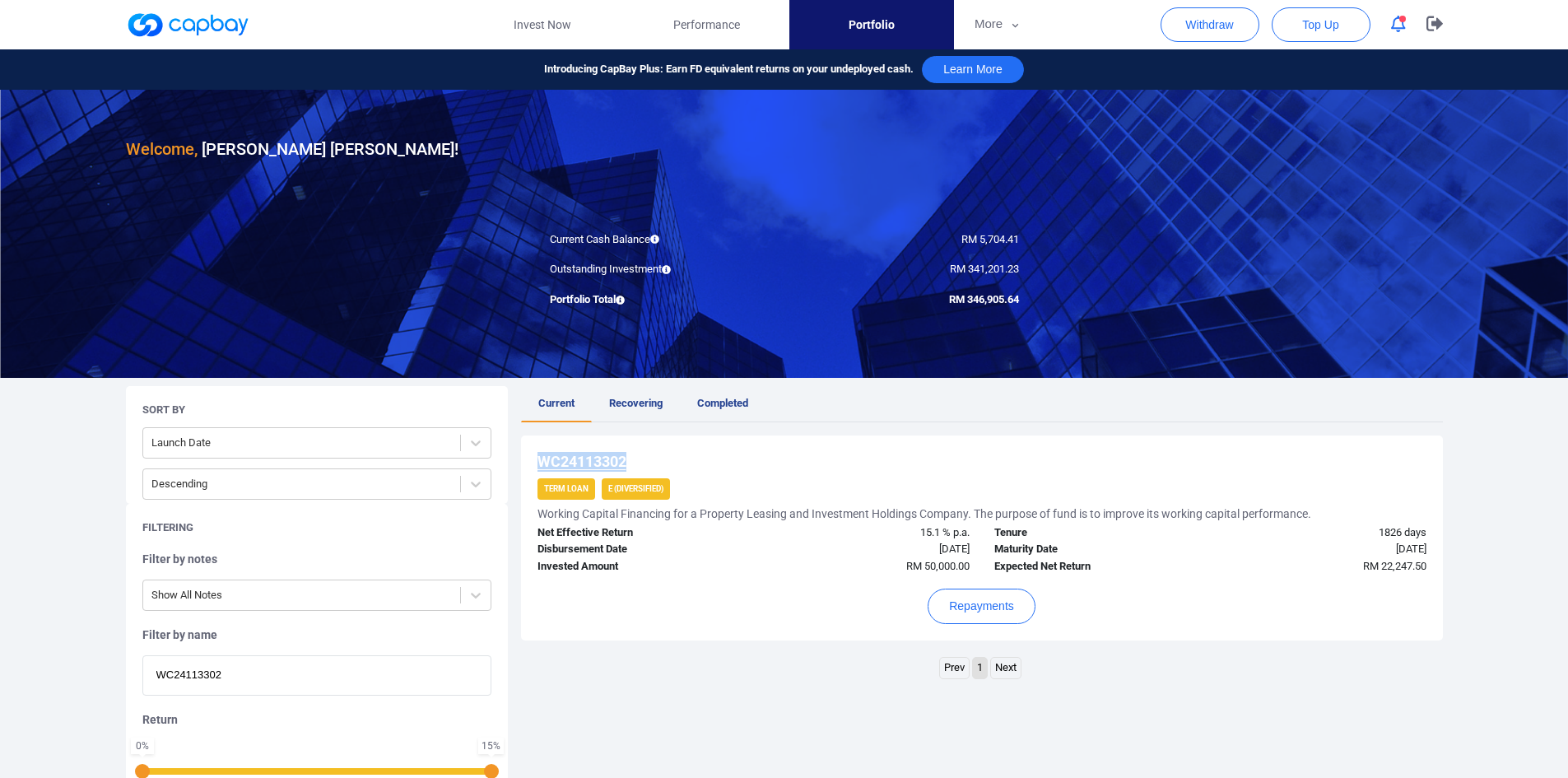
drag, startPoint x: 643, startPoint y: 463, endPoint x: 542, endPoint y: 467, distance: 101.1
click at [535, 453] on div "WC24113302 Term Loan E (Diversified) Working Capital Financing for a Property L…" at bounding box center [982, 537] width 922 height 205
copy u "WC24113302"
click at [993, 12] on button "More" at bounding box center [998, 25] width 88 height 50
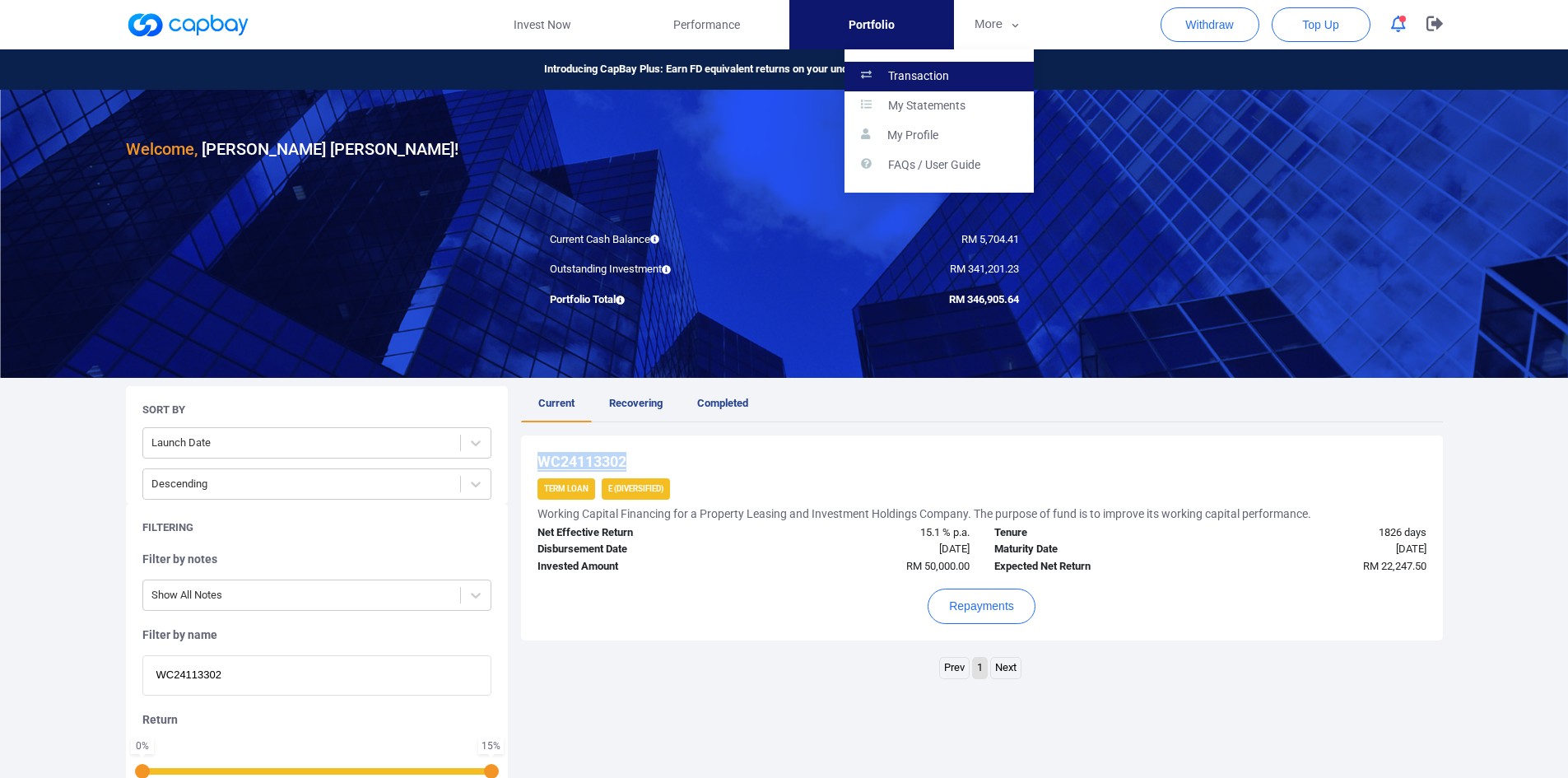
click at [926, 72] on p "Transaction" at bounding box center [919, 76] width 61 height 15
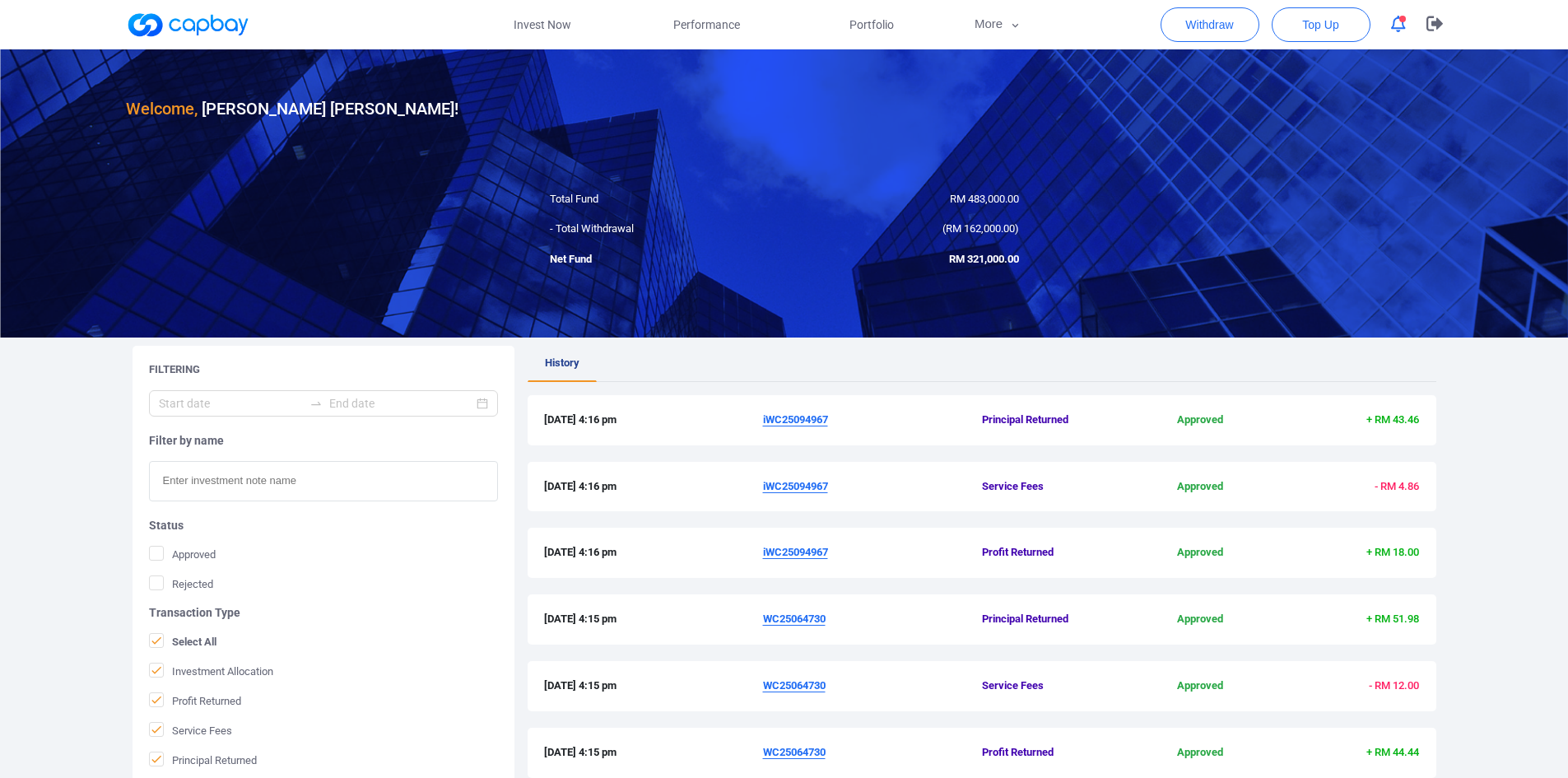
click at [218, 482] on input "text" at bounding box center [323, 481] width 349 height 40
paste input "WC24113302"
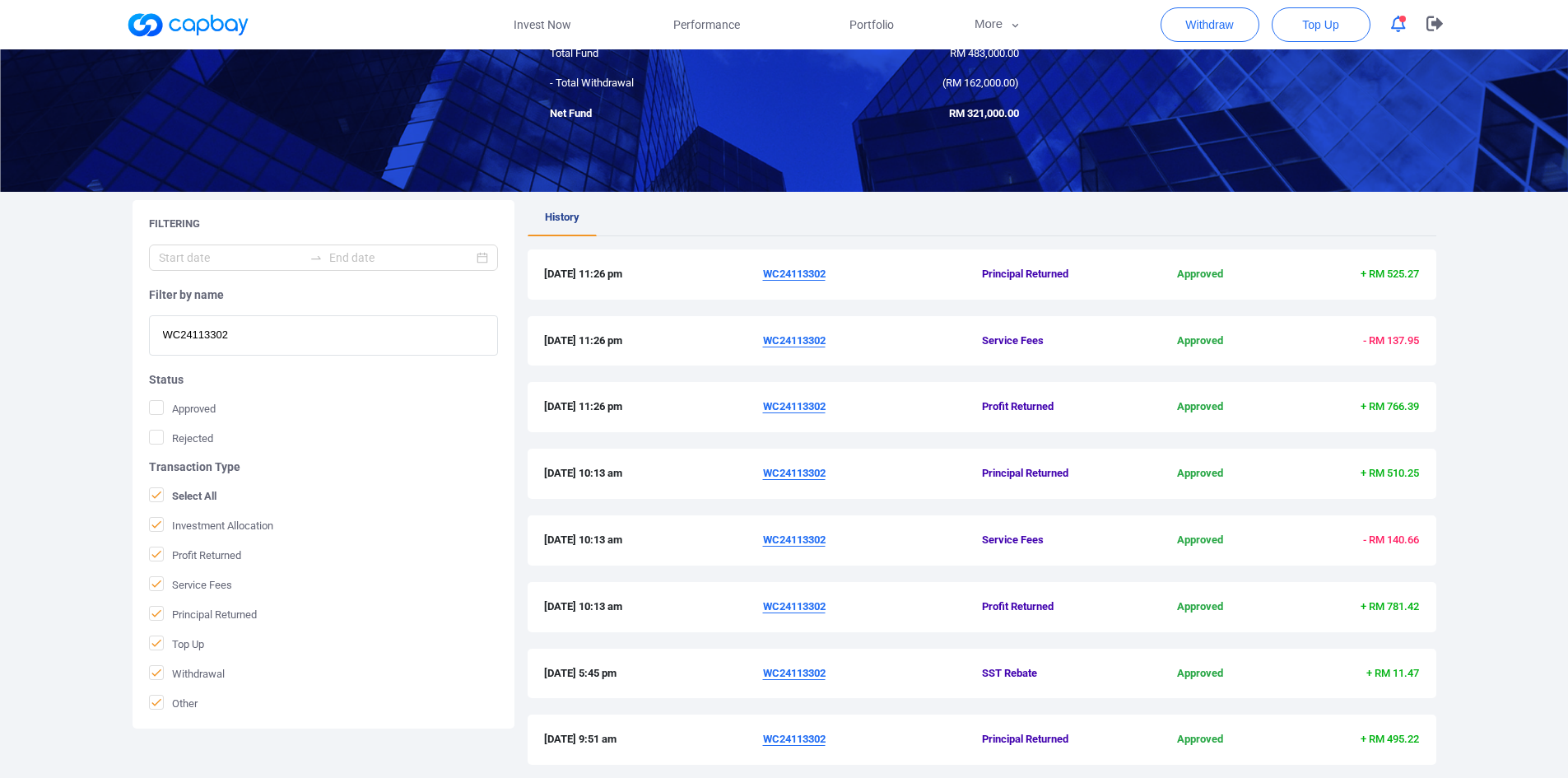
scroll to position [247, 0]
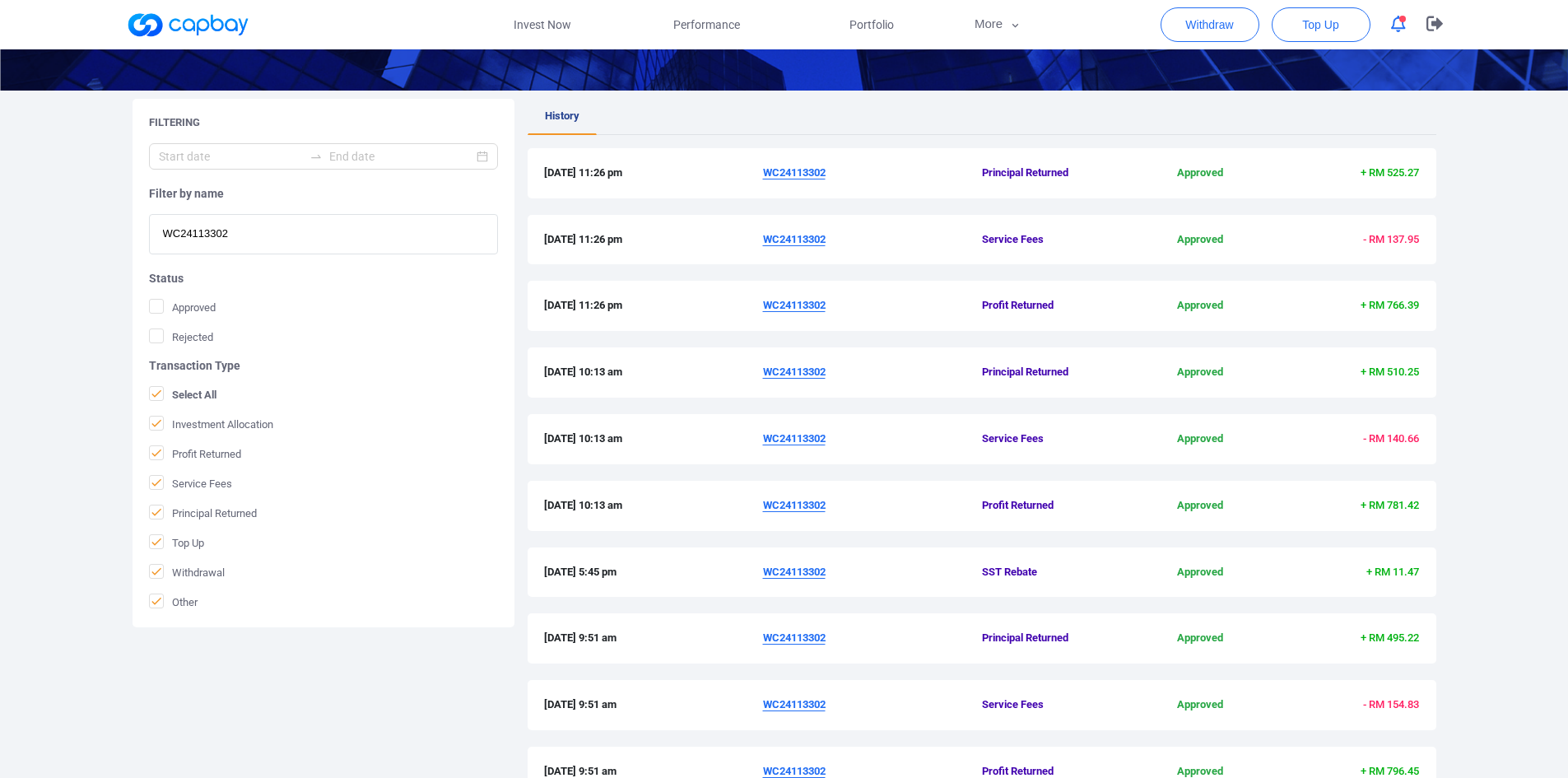
type input "WC24113302"
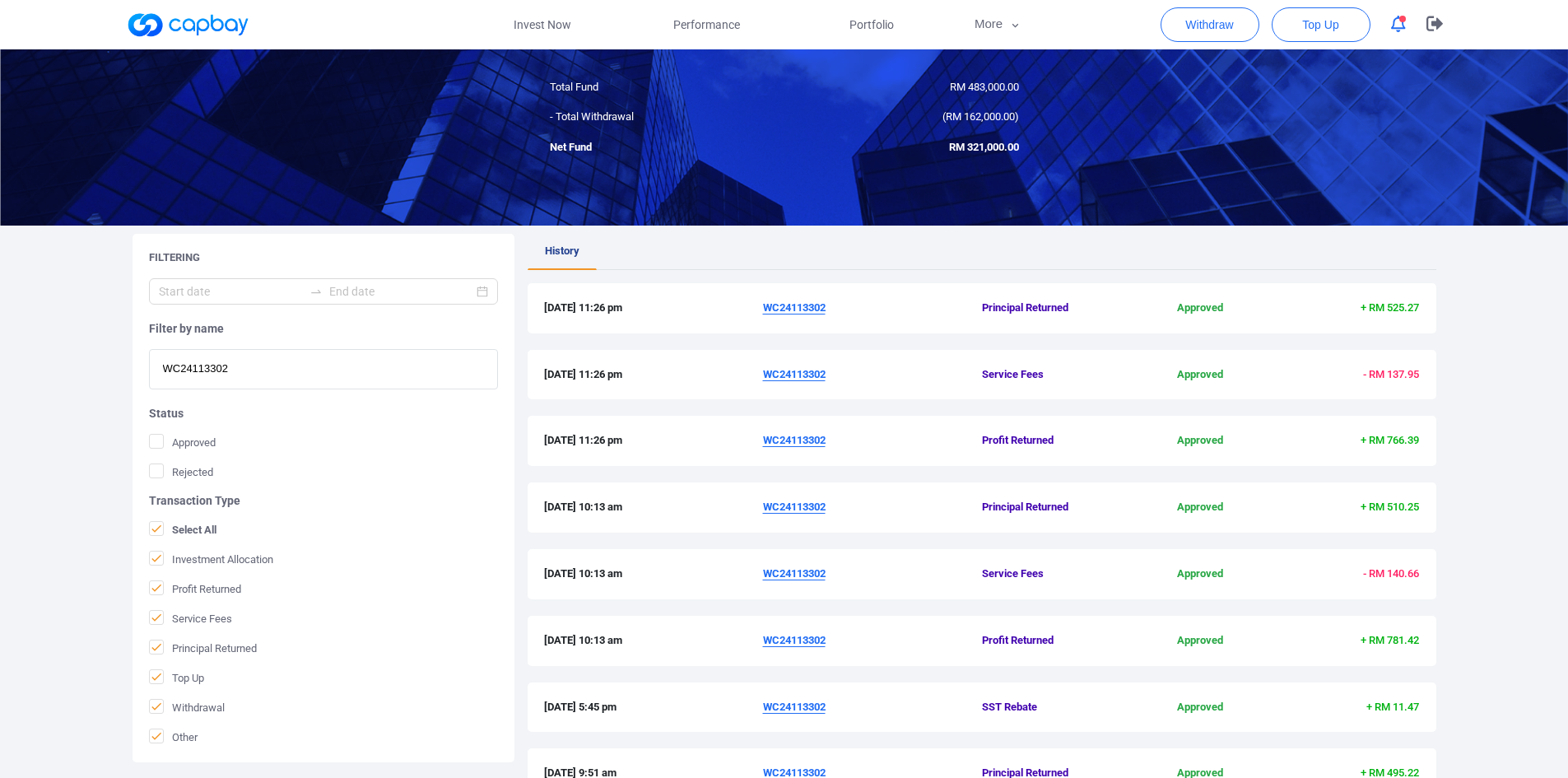
scroll to position [0, 0]
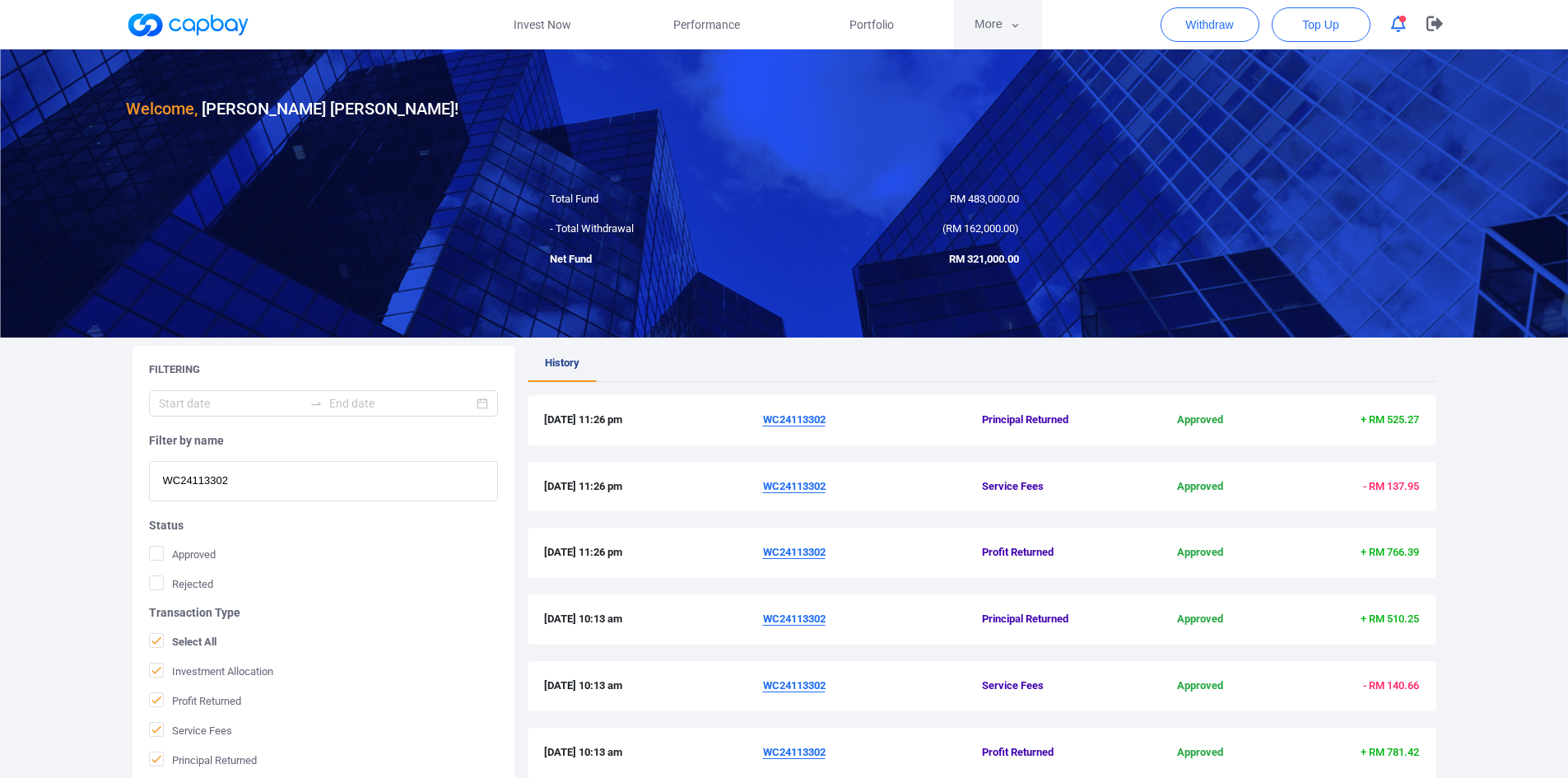
click at [991, 21] on button "More" at bounding box center [998, 25] width 88 height 50
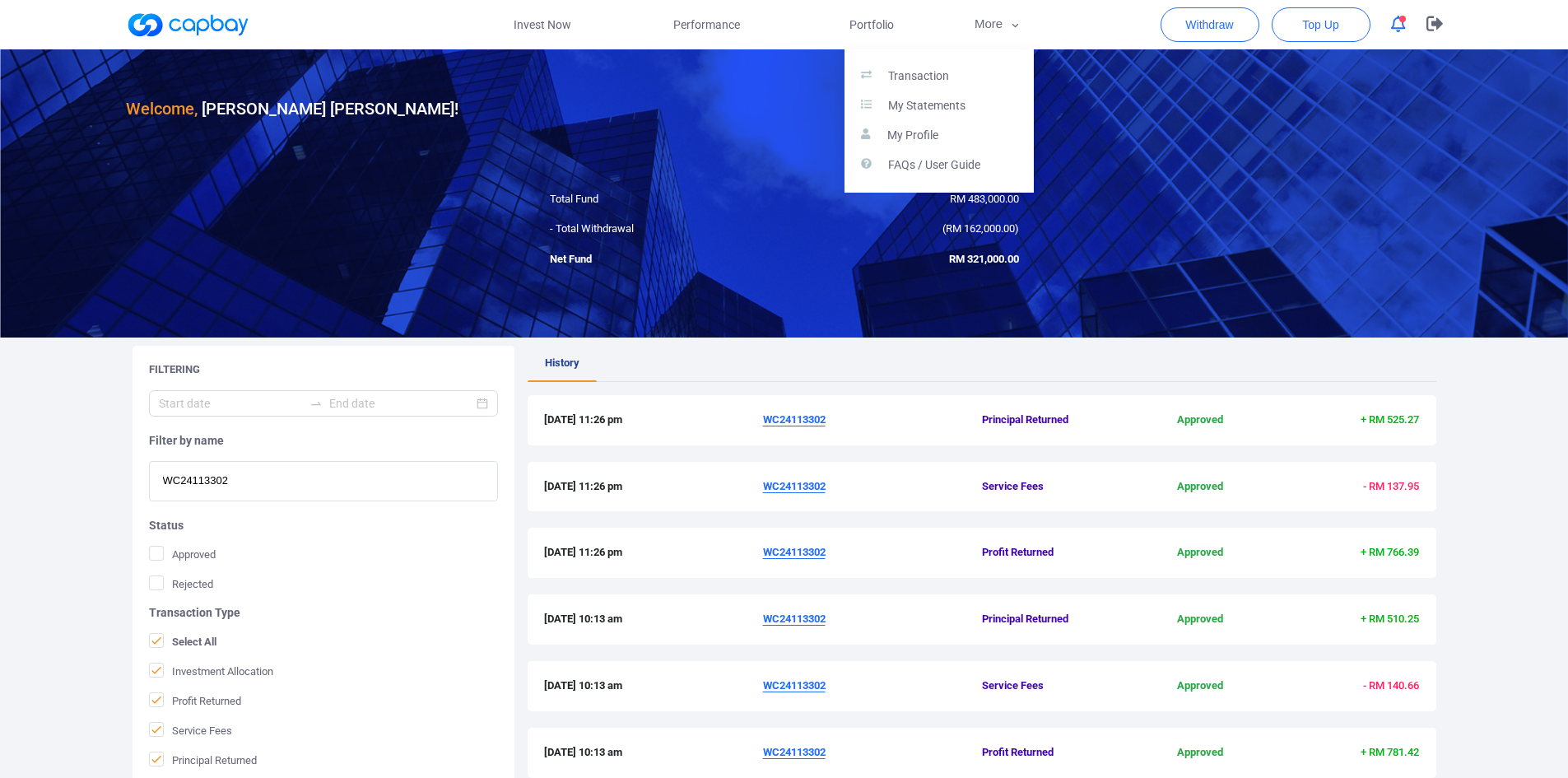
click at [865, 20] on button "button" at bounding box center [784, 389] width 1568 height 778
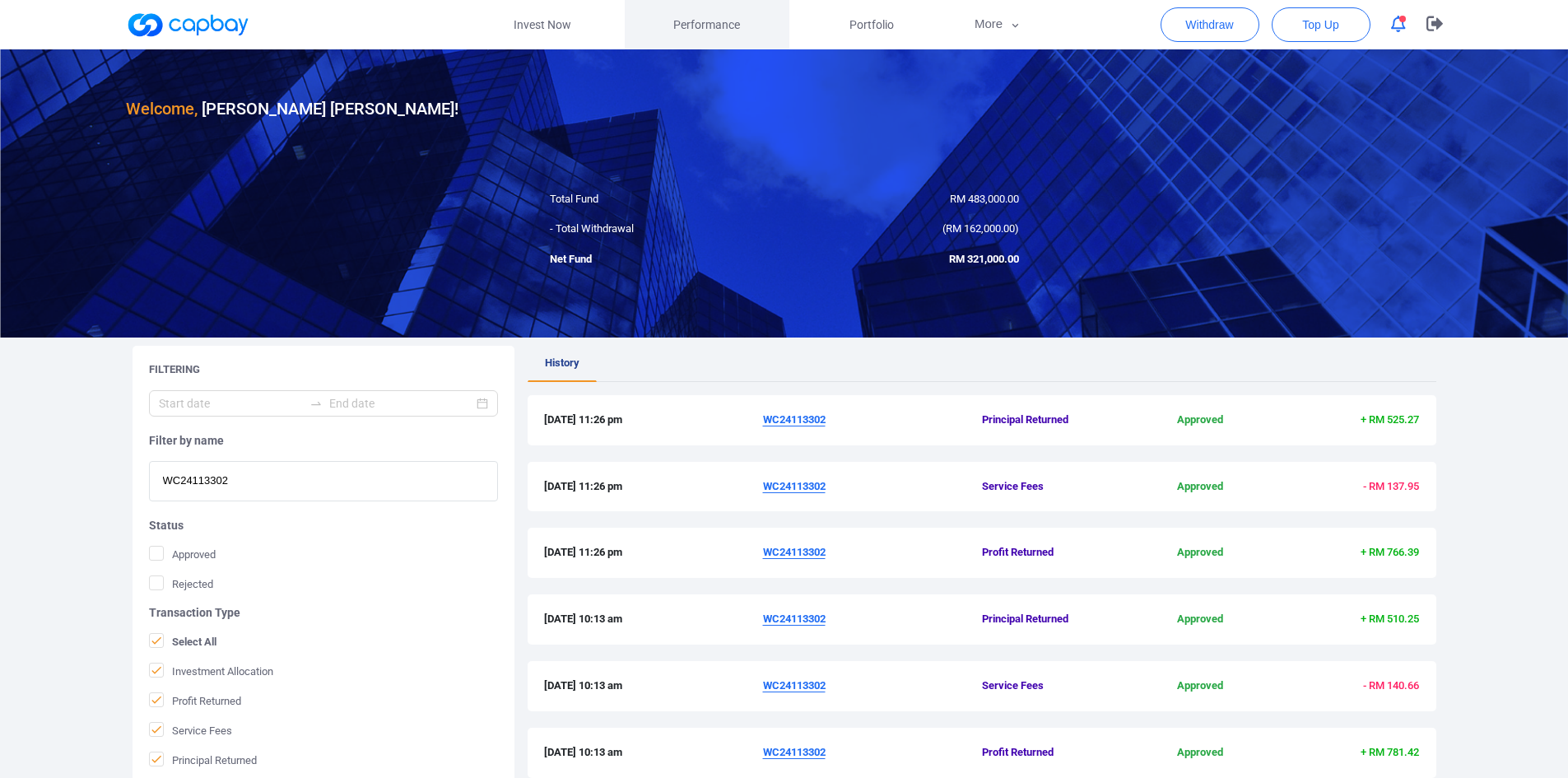
click at [705, 22] on span "Performance" at bounding box center [706, 25] width 67 height 18
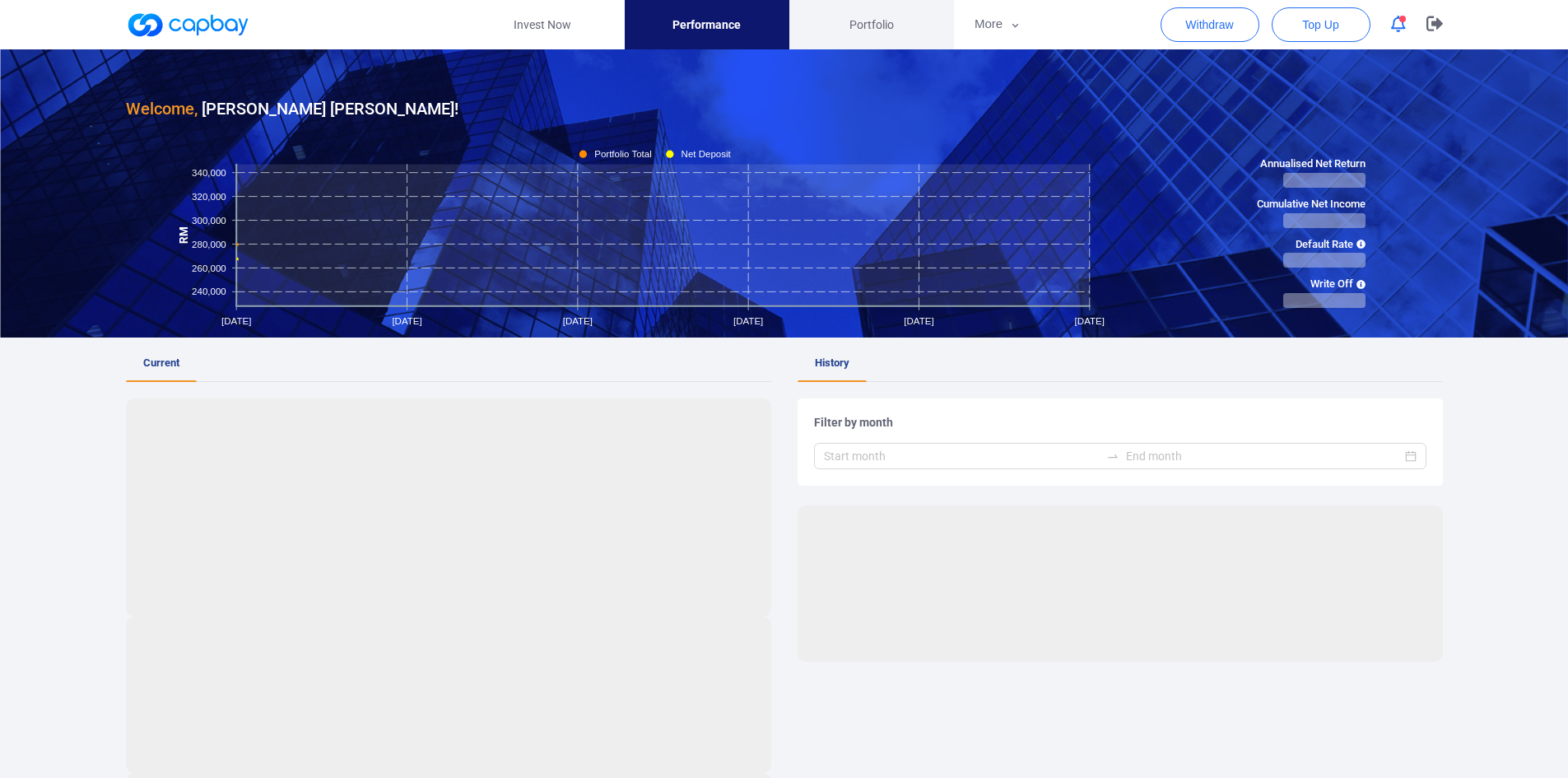
click at [873, 24] on span "Portfolio" at bounding box center [871, 25] width 44 height 18
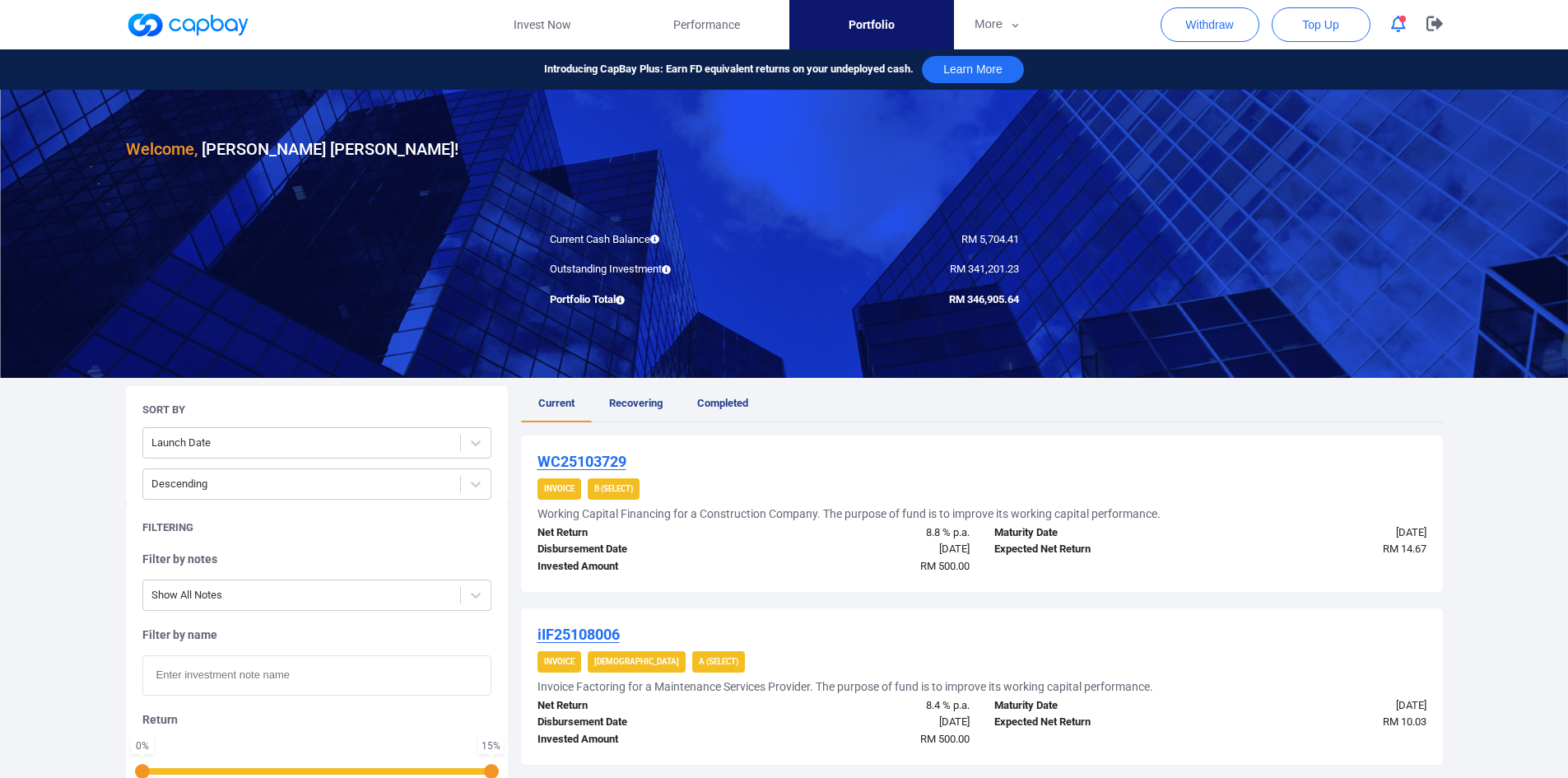
click at [199, 672] on input "text" at bounding box center [317, 676] width 349 height 40
click at [247, 677] on input "text" at bounding box center [317, 676] width 349 height 40
click at [291, 679] on input "text" at bounding box center [317, 676] width 349 height 40
paste input "WC24113302"
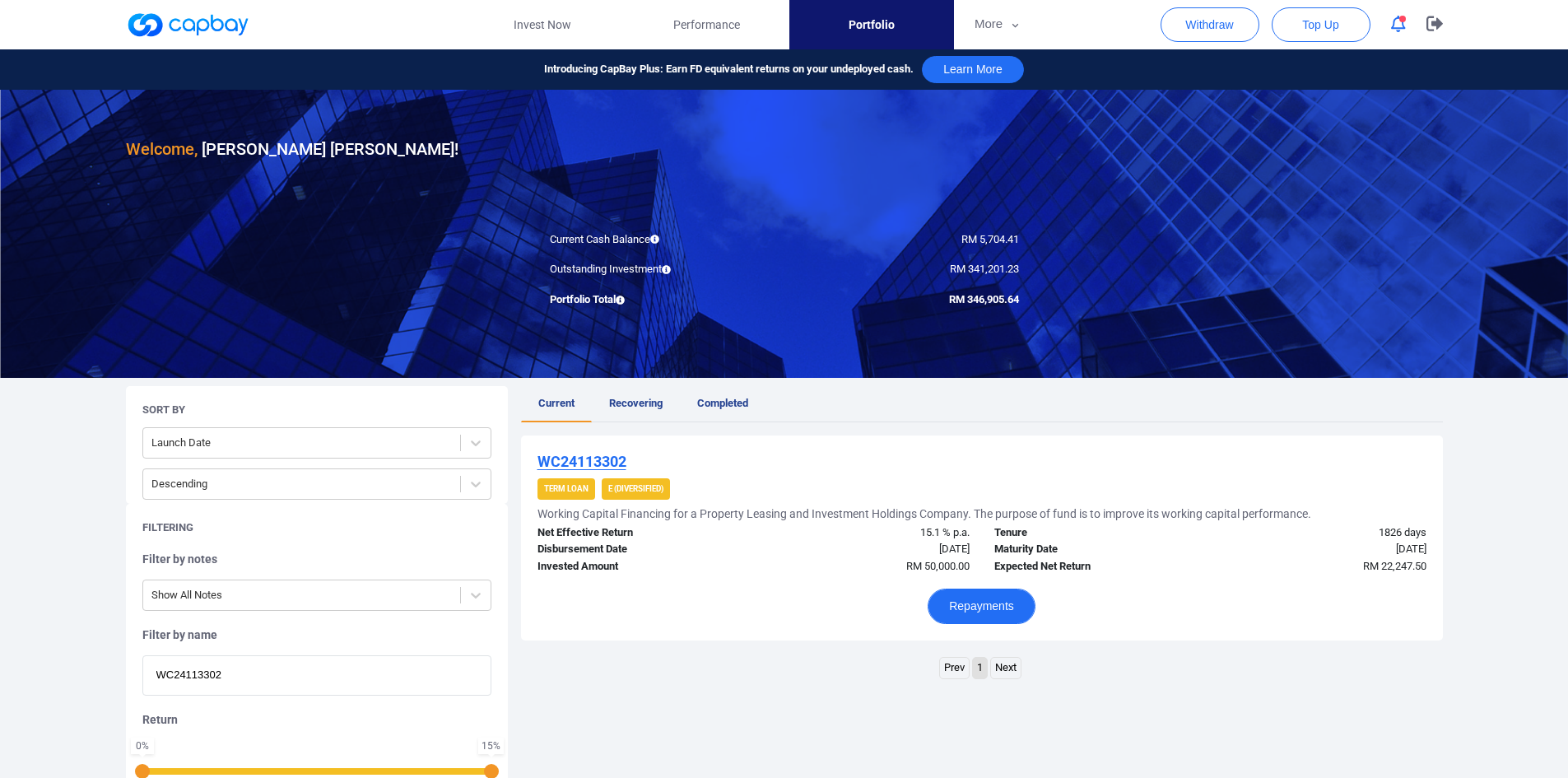
type input "WC24113302"
click at [996, 612] on button "Repayments" at bounding box center [981, 606] width 107 height 36
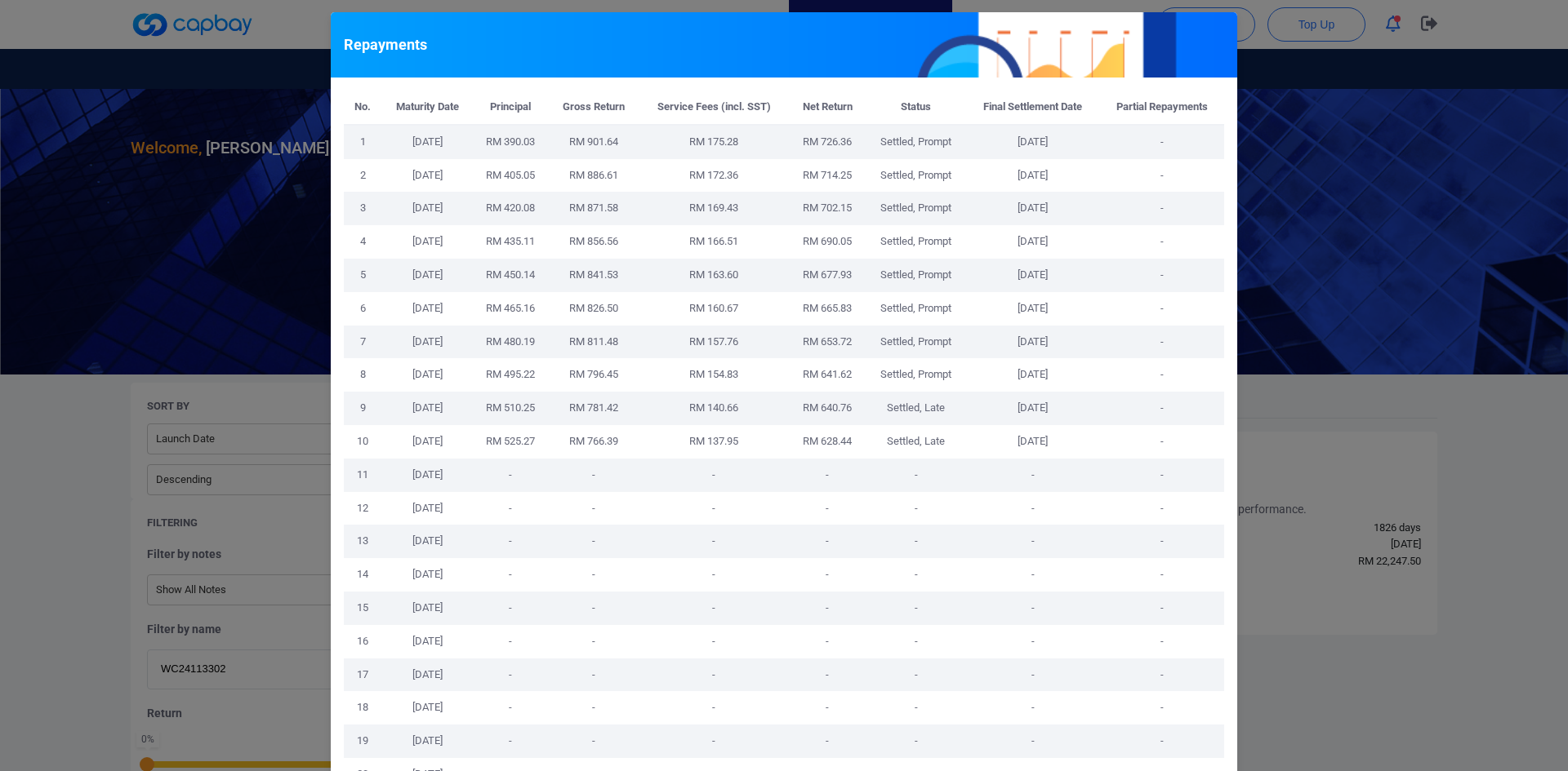
drag, startPoint x: 1328, startPoint y: 315, endPoint x: 1316, endPoint y: 309, distance: 13.4
click at [1327, 315] on div "Repayments No. Maturity Date Principal Gross Return Service Fees (incl. SST) Ne…" at bounding box center [784, 385] width 1568 height 771
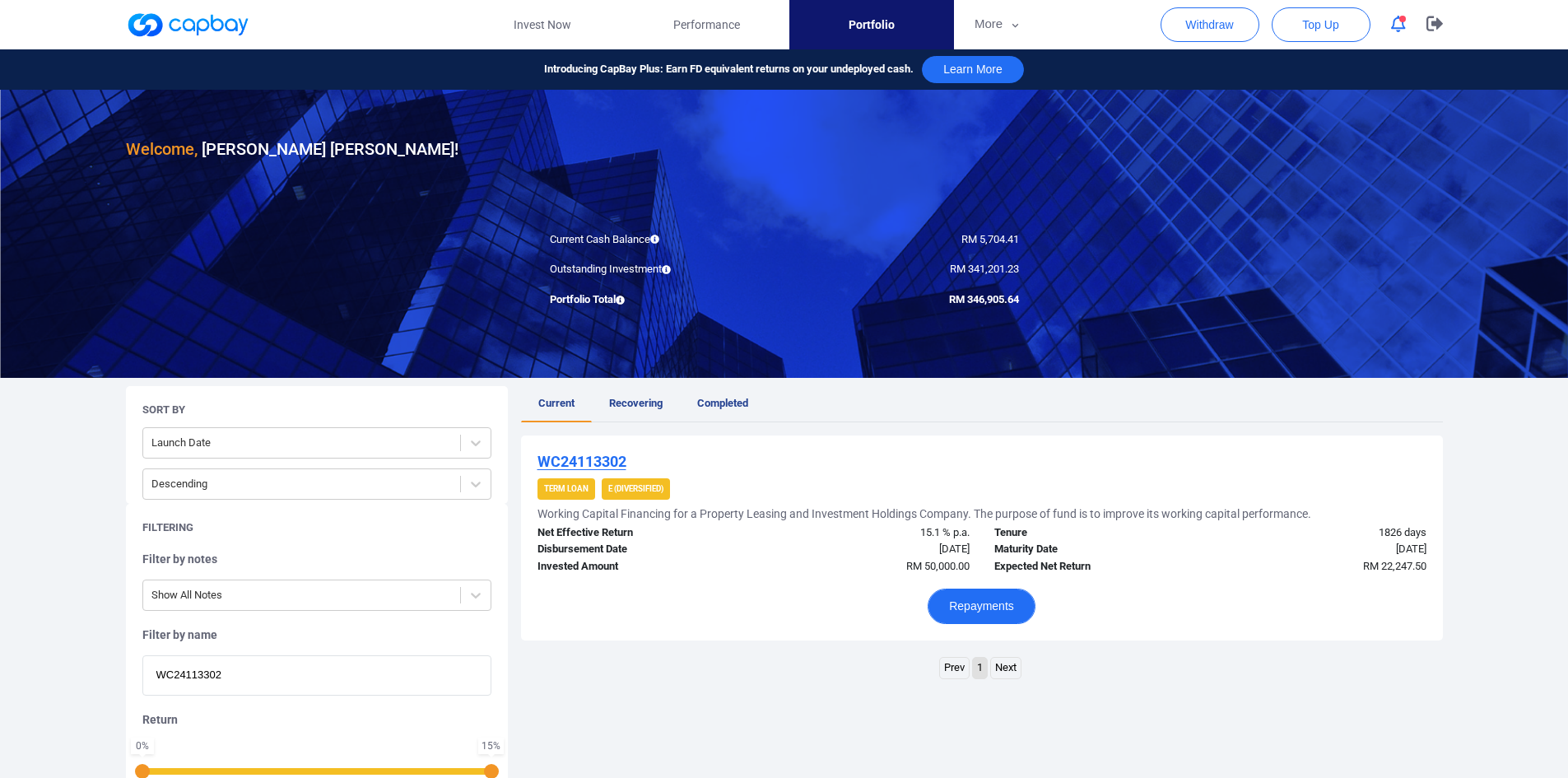
click at [980, 607] on button "Repayments" at bounding box center [981, 606] width 107 height 36
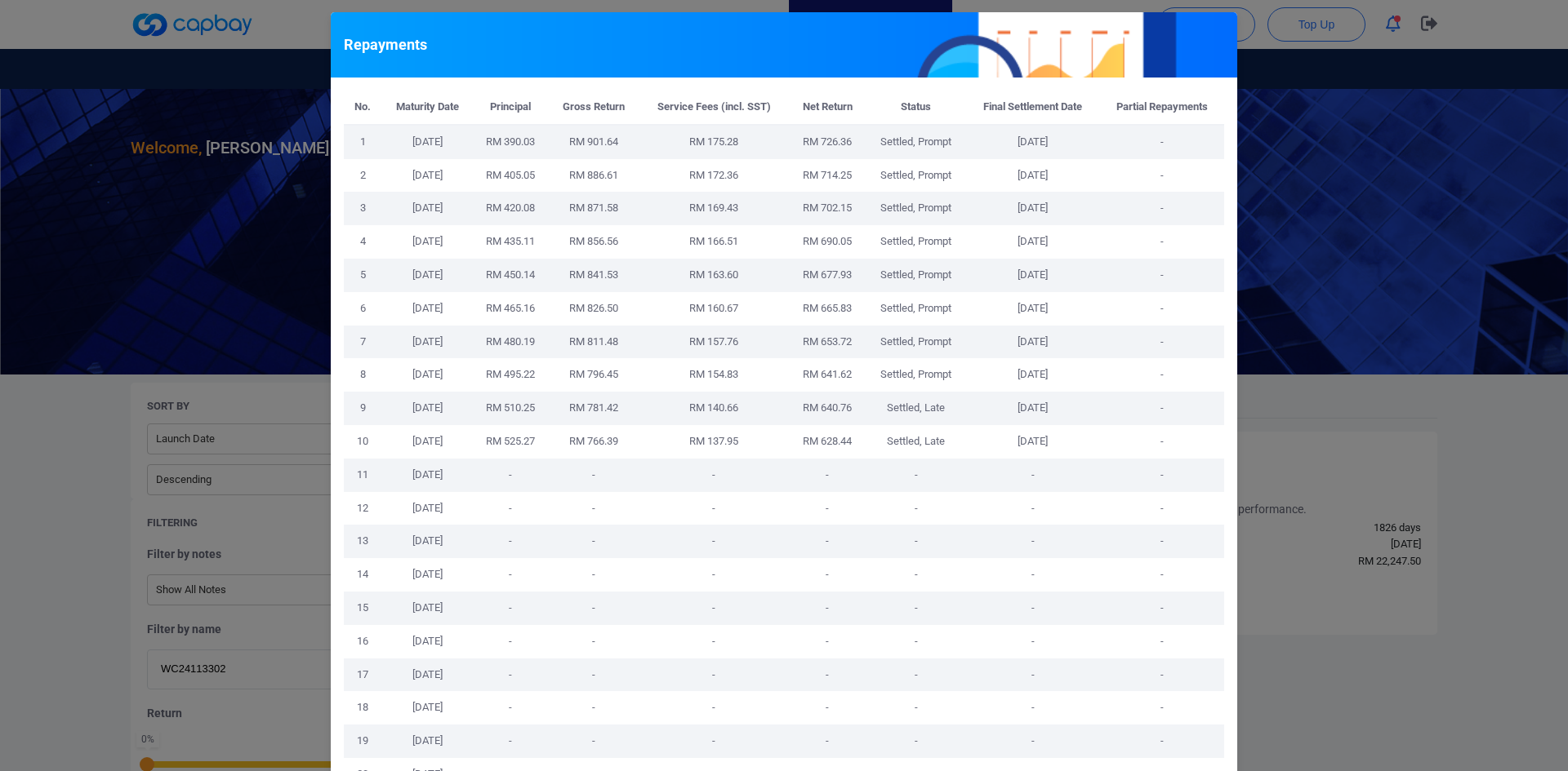
click at [1308, 242] on div "Repayments No. Maturity Date Principal Gross Return Service Fees (incl. SST) Ne…" at bounding box center [784, 385] width 1568 height 771
